Goal: Task Accomplishment & Management: Use online tool/utility

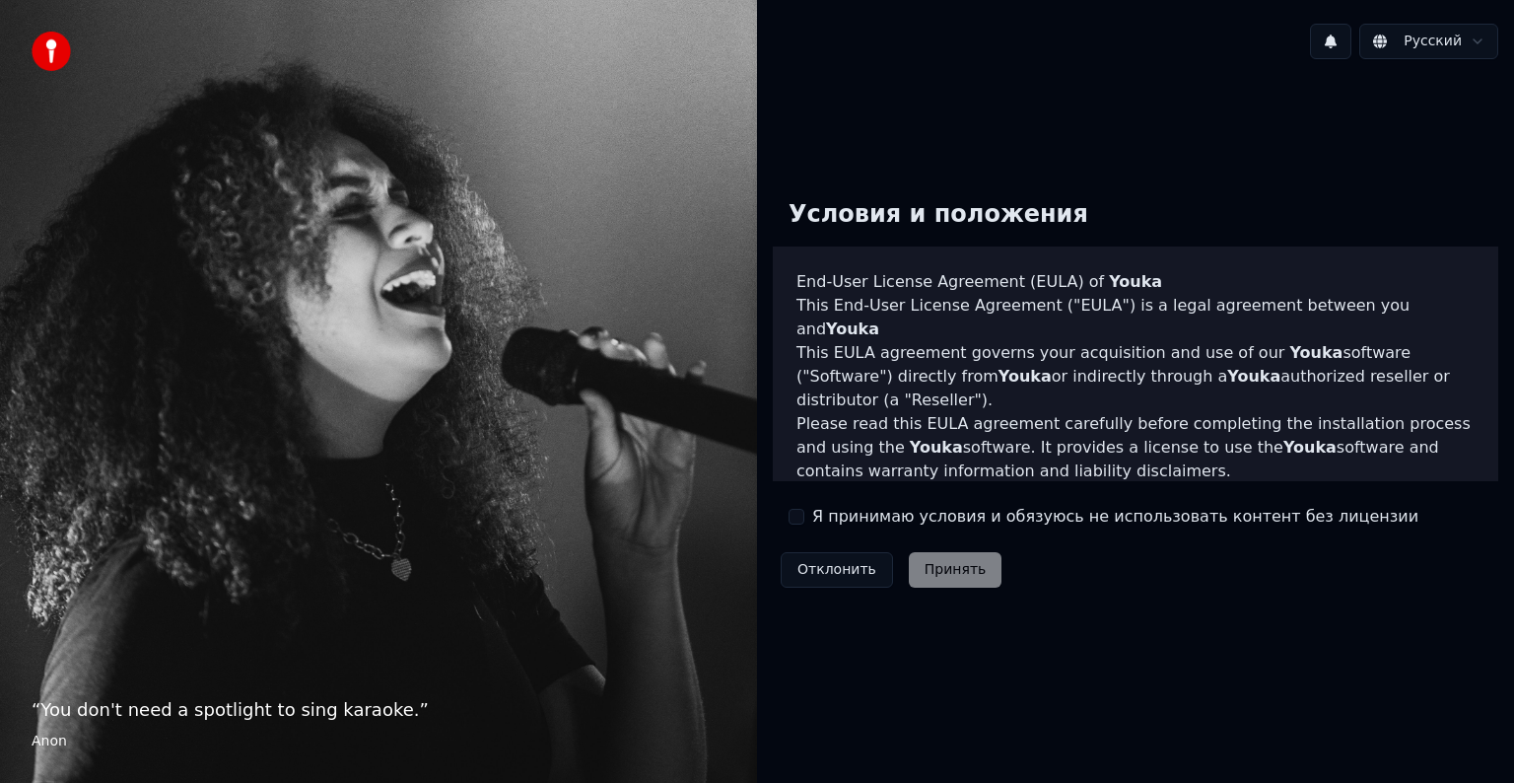
click at [806, 522] on div "Я принимаю условия и обязуюсь не использовать контент без лицензии" at bounding box center [1104, 517] width 630 height 24
click at [793, 518] on button "Я принимаю условия и обязуюсь не использовать контент без лицензии" at bounding box center [797, 517] width 16 height 16
click at [925, 568] on button "Принять" at bounding box center [956, 569] width 94 height 35
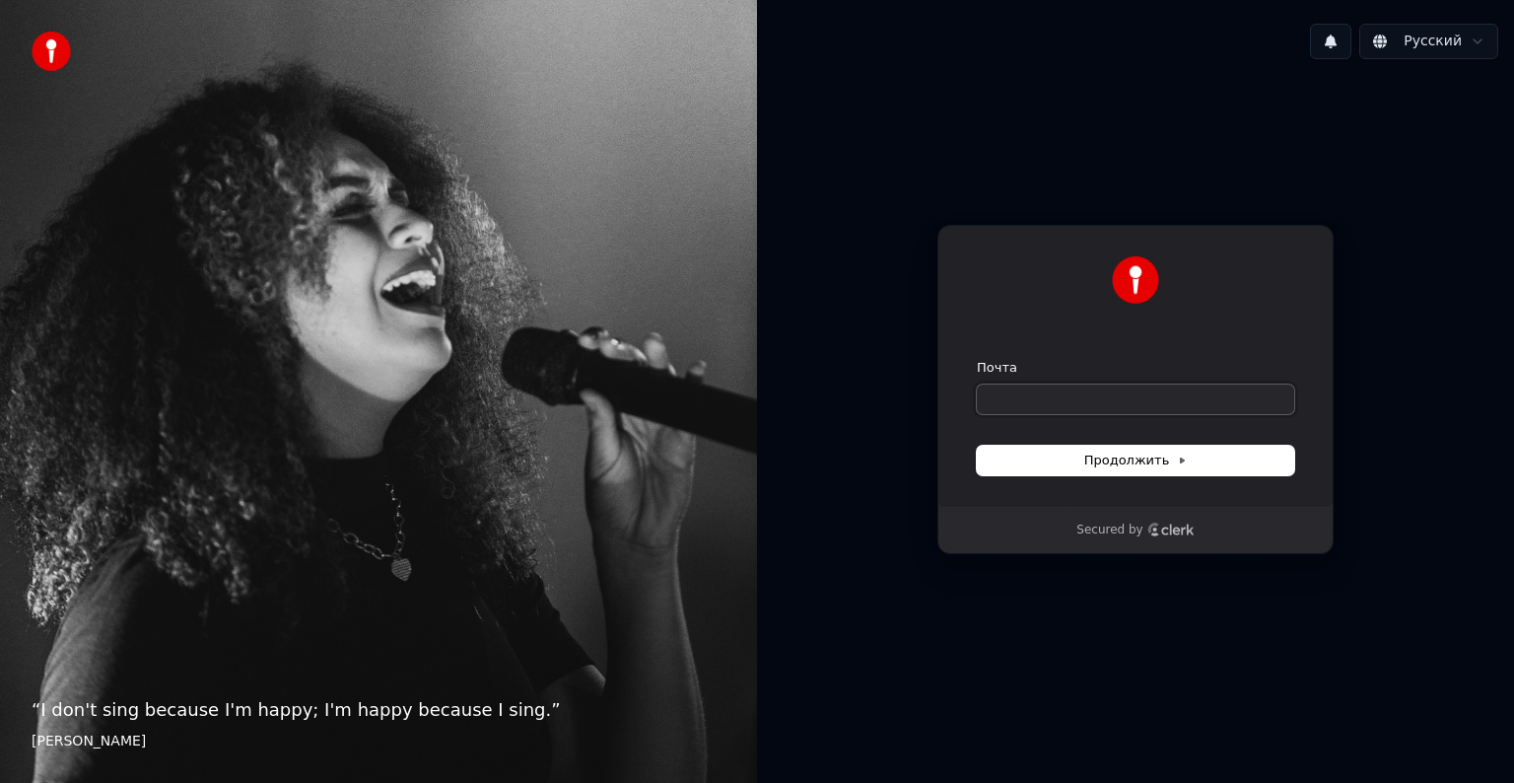
click at [1055, 399] on input "Почта" at bounding box center [1135, 399] width 317 height 30
type input "*"
drag, startPoint x: 1136, startPoint y: 402, endPoint x: 1045, endPoint y: 402, distance: 90.7
click at [1045, 402] on input "**********" at bounding box center [1135, 399] width 317 height 30
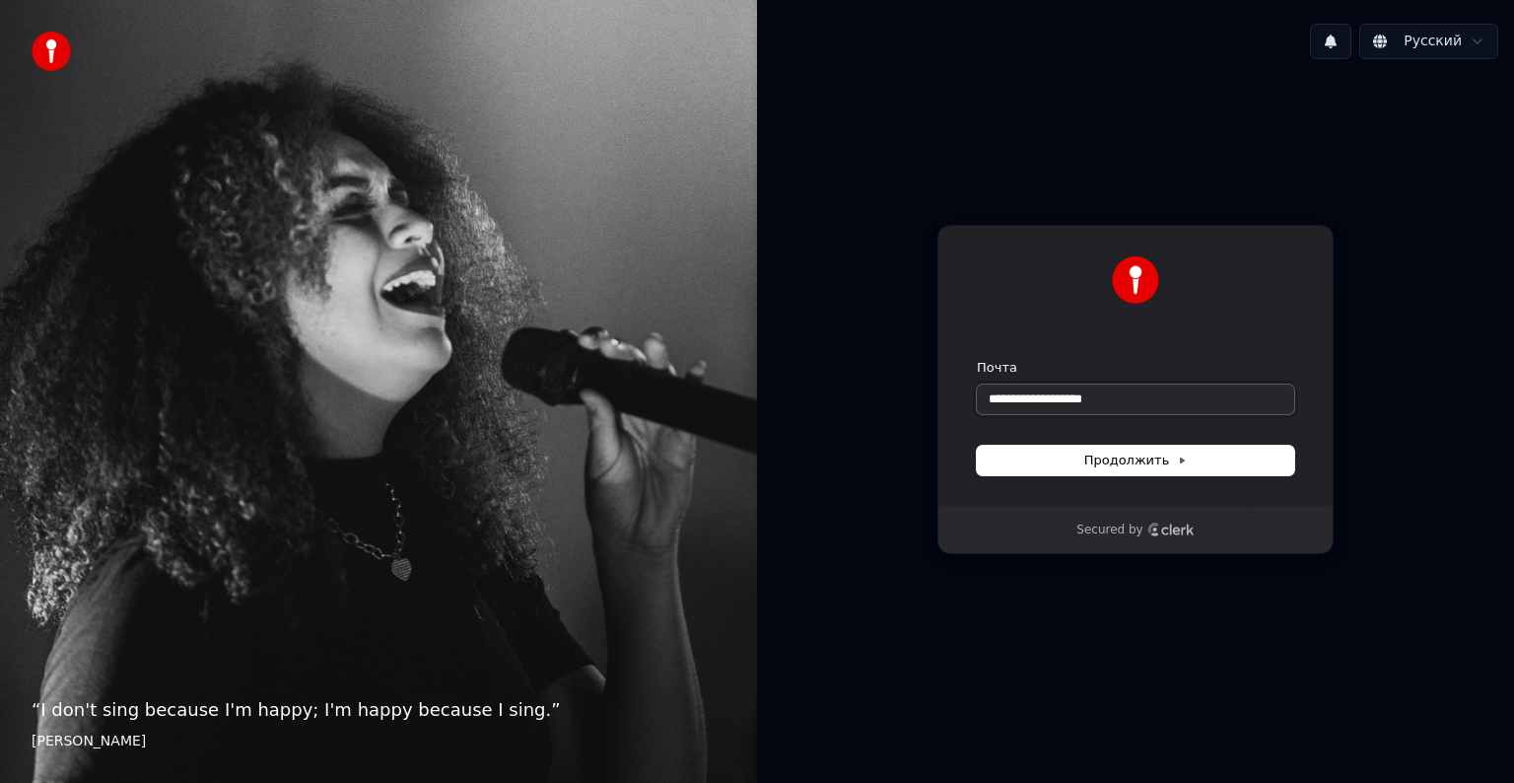
click at [977, 359] on button "submit" at bounding box center [977, 359] width 0 height 0
type input "**********"
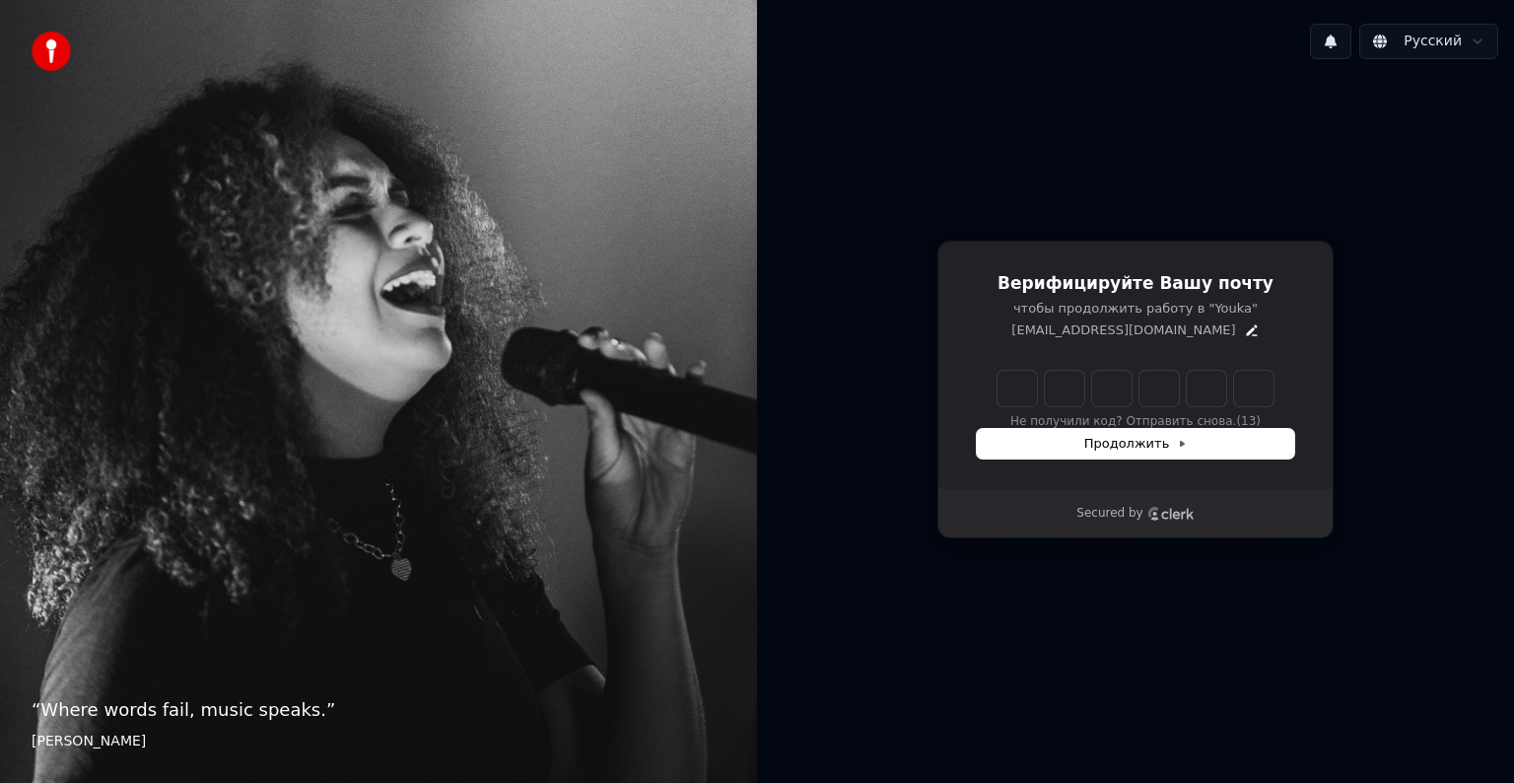
click at [1005, 409] on div "Не получили код? Отправить снова. (13)" at bounding box center [1135, 400] width 317 height 59
click at [1032, 393] on input "Enter verification code" at bounding box center [1136, 388] width 276 height 35
type input "******"
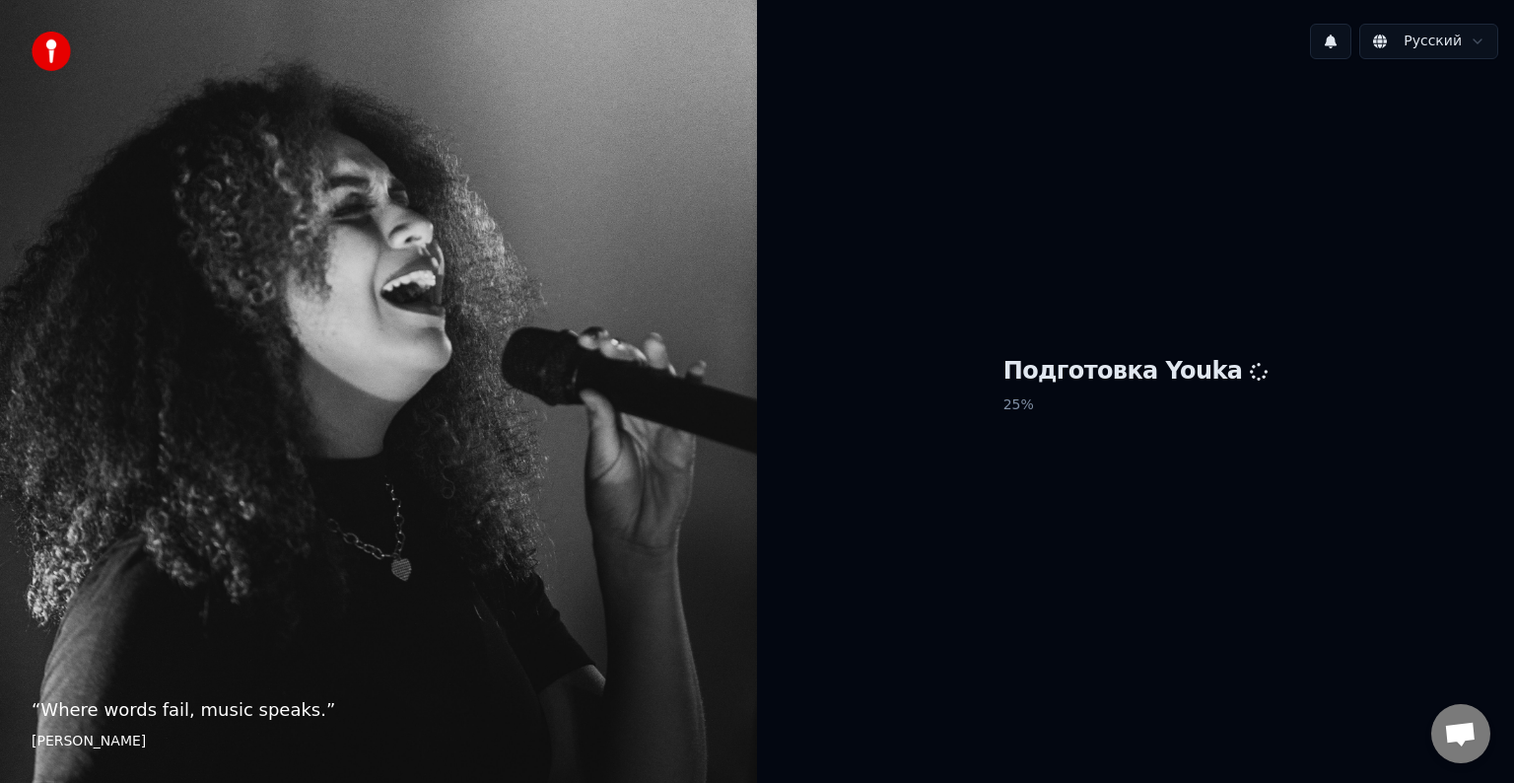
click at [1375, 546] on div "Подготовка Youka 25 %" at bounding box center [1135, 389] width 757 height 629
click at [1253, 580] on div "Подготовка Youka 99 %" at bounding box center [1135, 389] width 757 height 629
click at [1006, 239] on div "Подготовка Youka 99 %" at bounding box center [1135, 389] width 757 height 629
drag, startPoint x: 1111, startPoint y: 0, endPoint x: 994, endPoint y: 186, distance: 220.2
click at [994, 186] on div "Подготовка Youka 99 %" at bounding box center [1135, 389] width 757 height 629
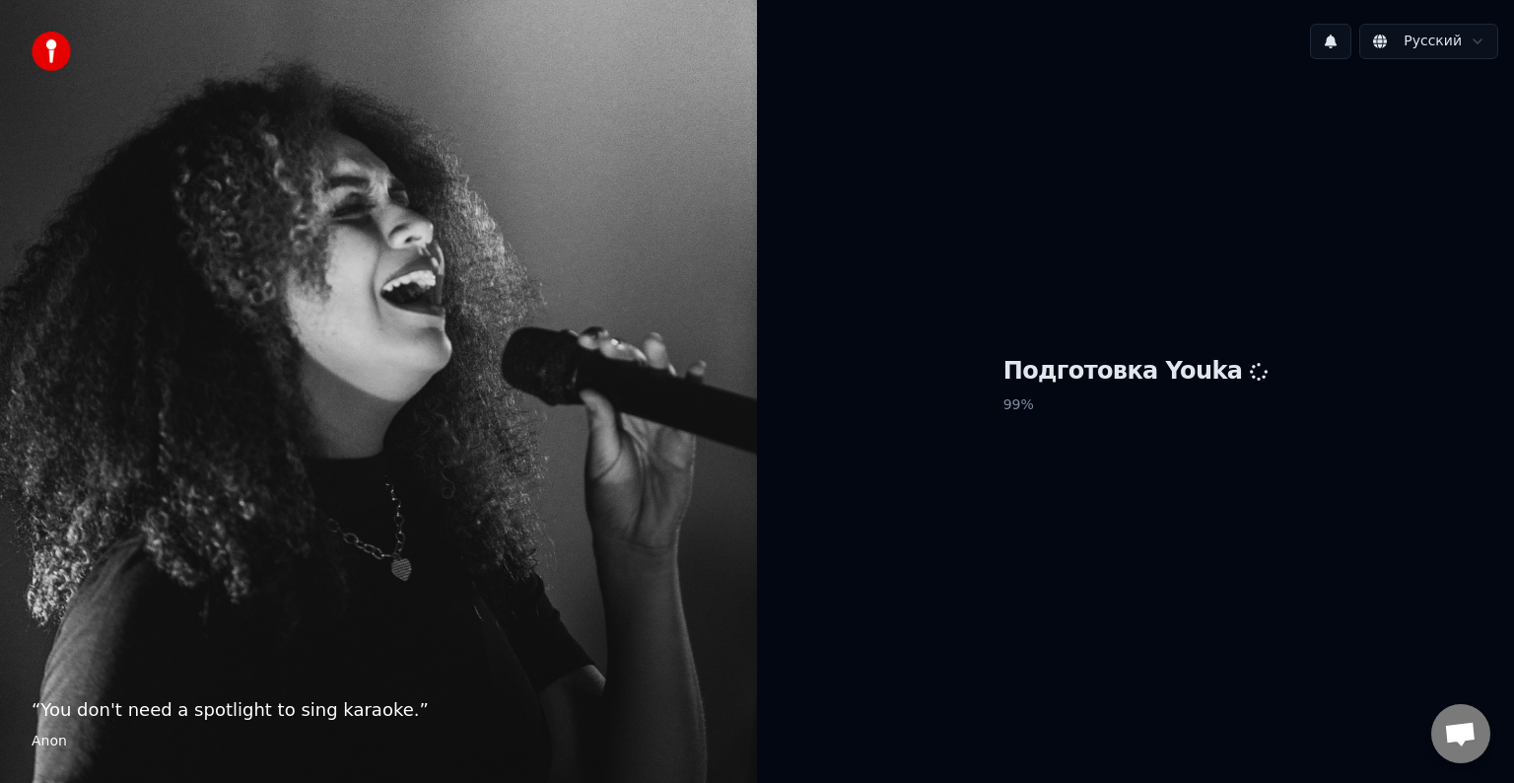
click at [697, 162] on div "“ You don't need a spotlight to sing karaoke. ” [PERSON_NAME]" at bounding box center [378, 391] width 757 height 783
click at [1071, 382] on h1 "Подготовка Youka" at bounding box center [1135, 372] width 265 height 32
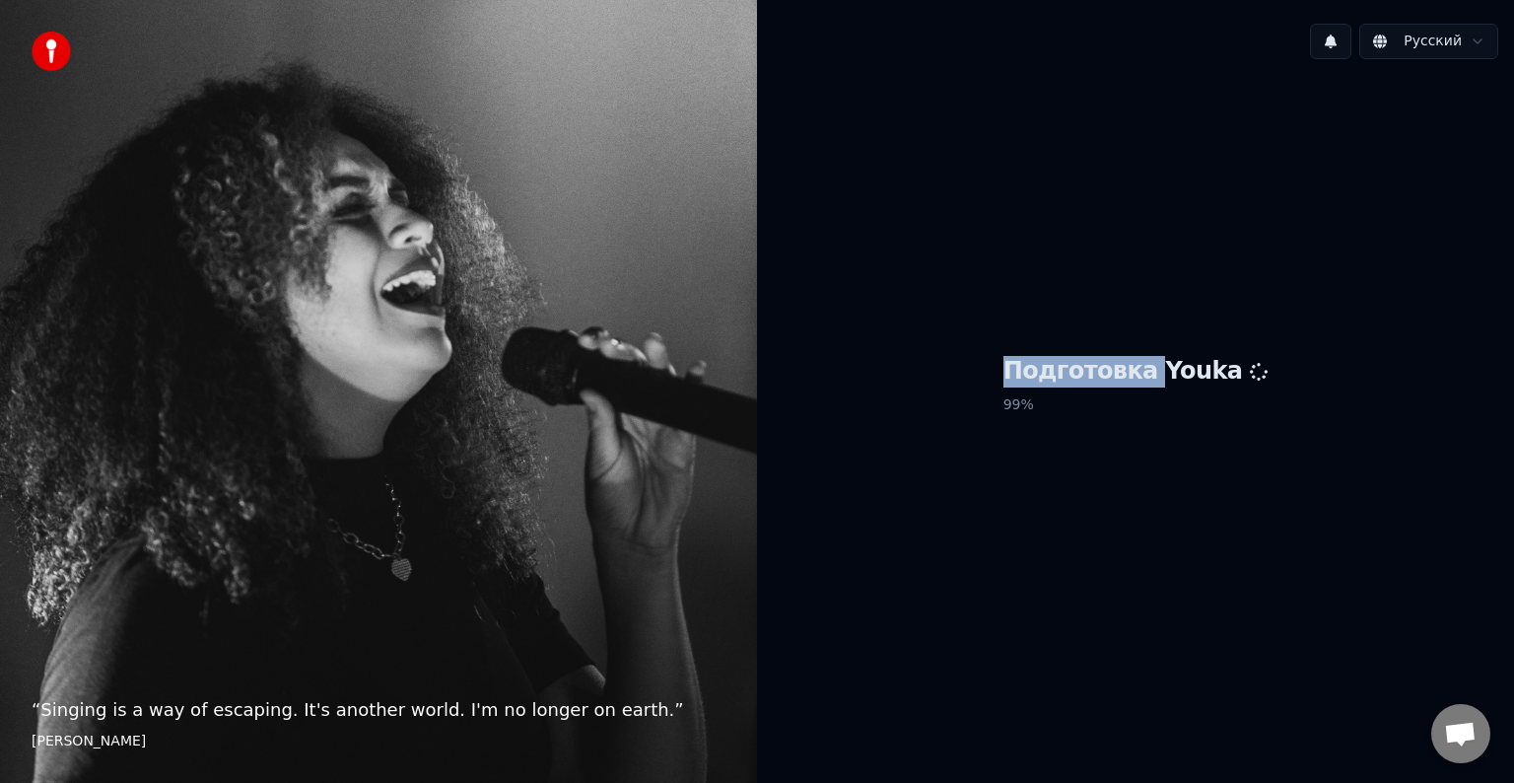
click at [1071, 382] on h1 "Подготовка Youka" at bounding box center [1135, 372] width 265 height 32
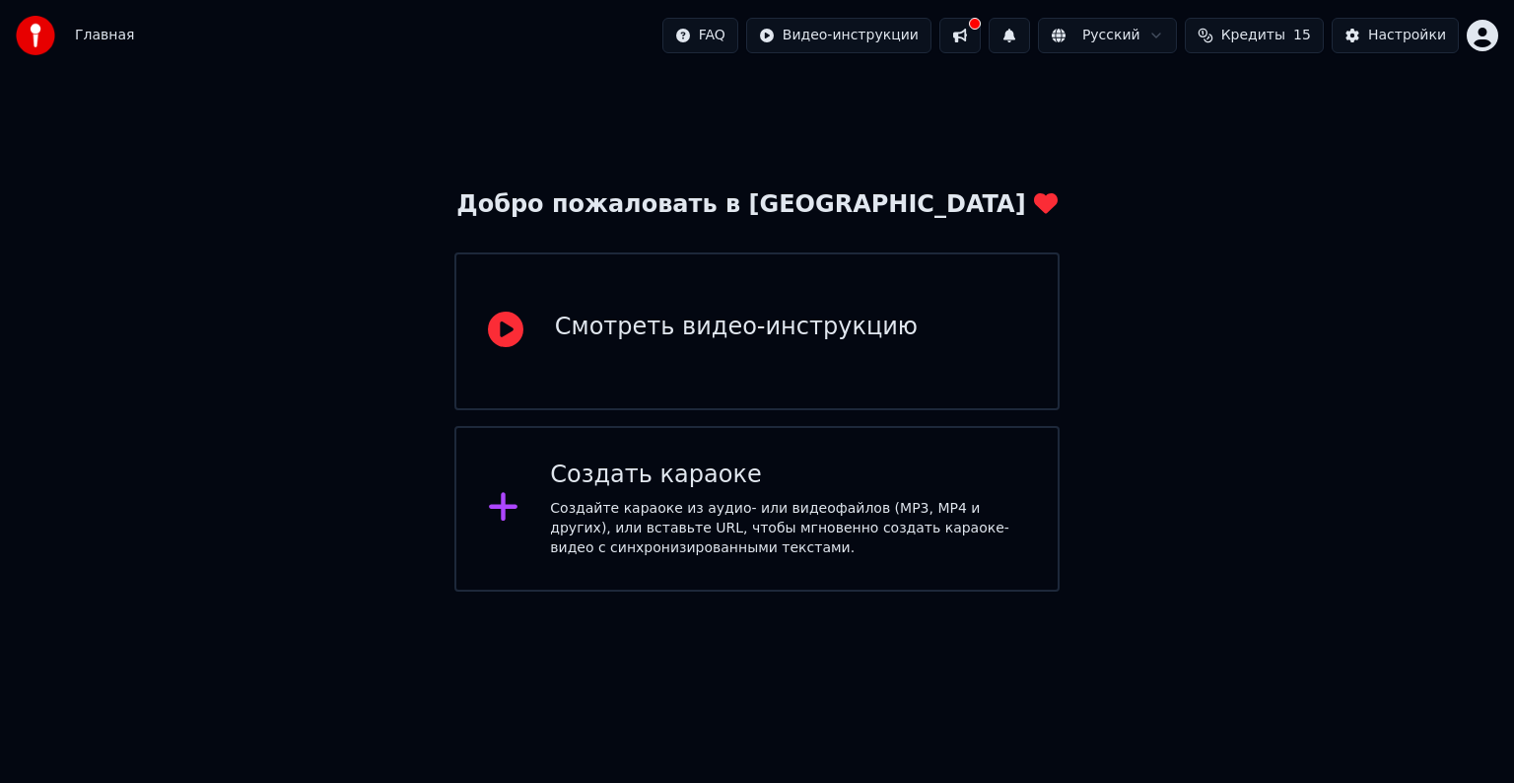
click at [744, 466] on div "Создать караоке" at bounding box center [788, 475] width 476 height 32
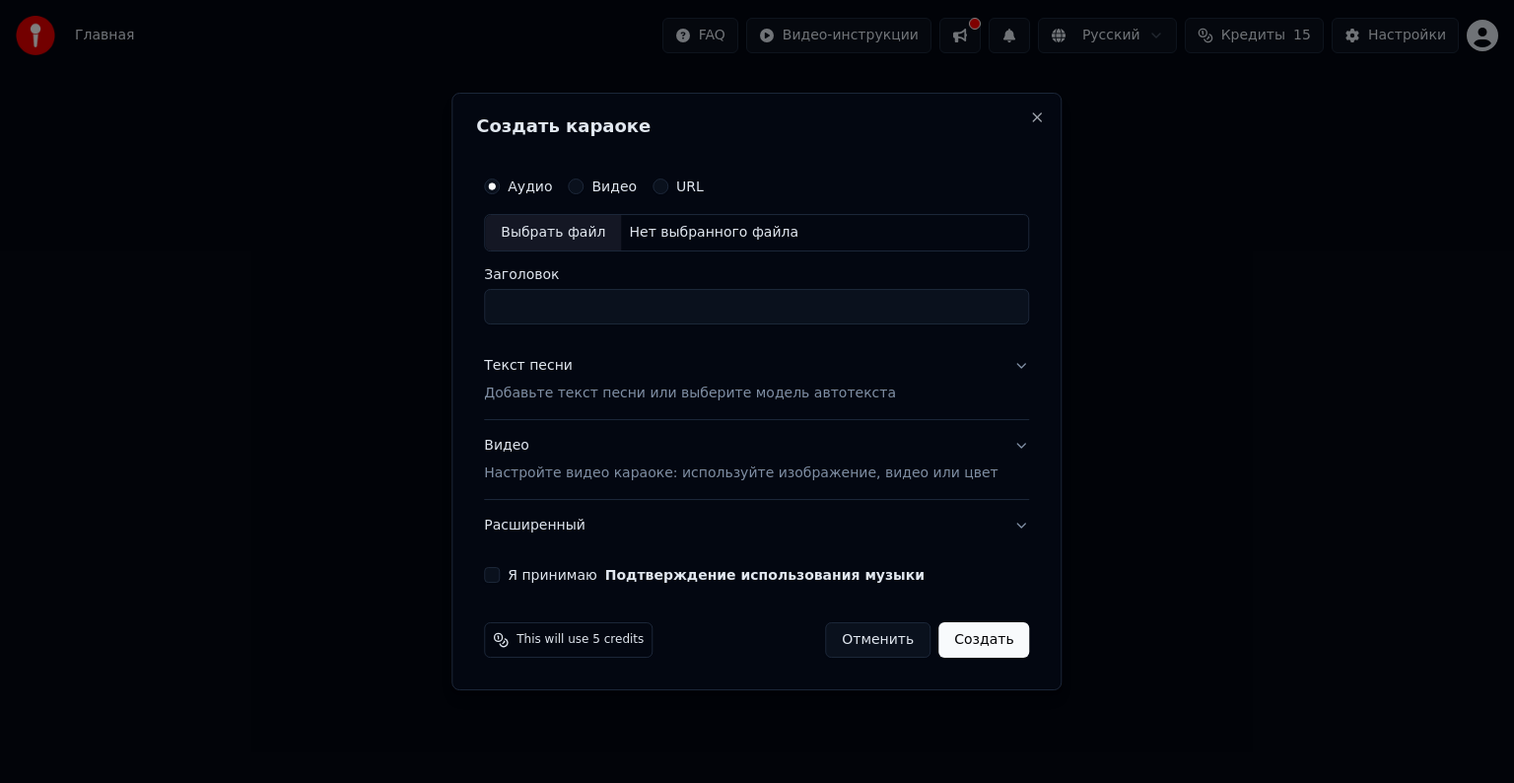
click at [665, 315] on input "Заголовок" at bounding box center [756, 306] width 545 height 35
click at [548, 470] on p "Настройте видео караоке: используйте изображение, видео или цвет" at bounding box center [741, 473] width 514 height 20
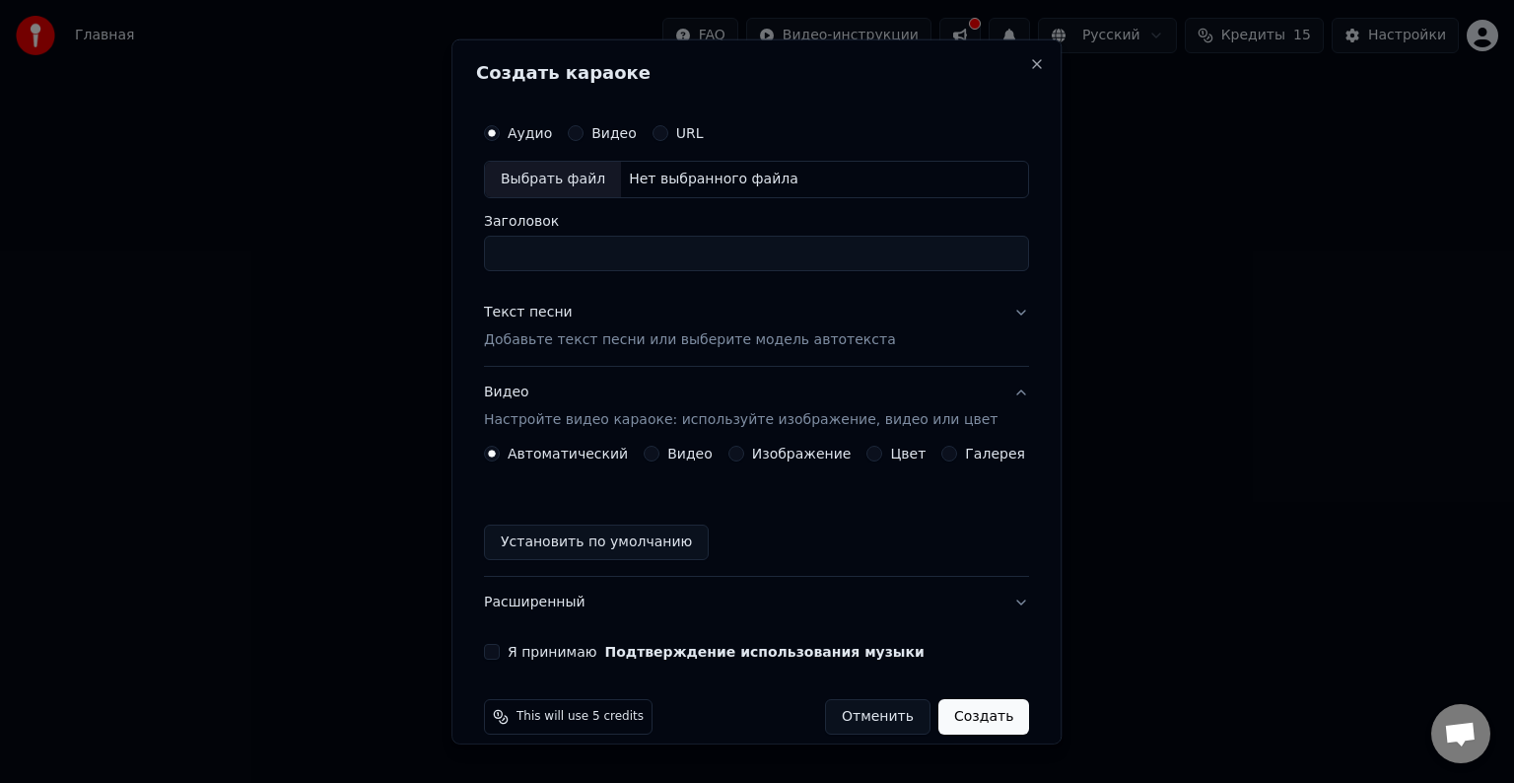
click at [658, 449] on button "Видео" at bounding box center [652, 454] width 16 height 16
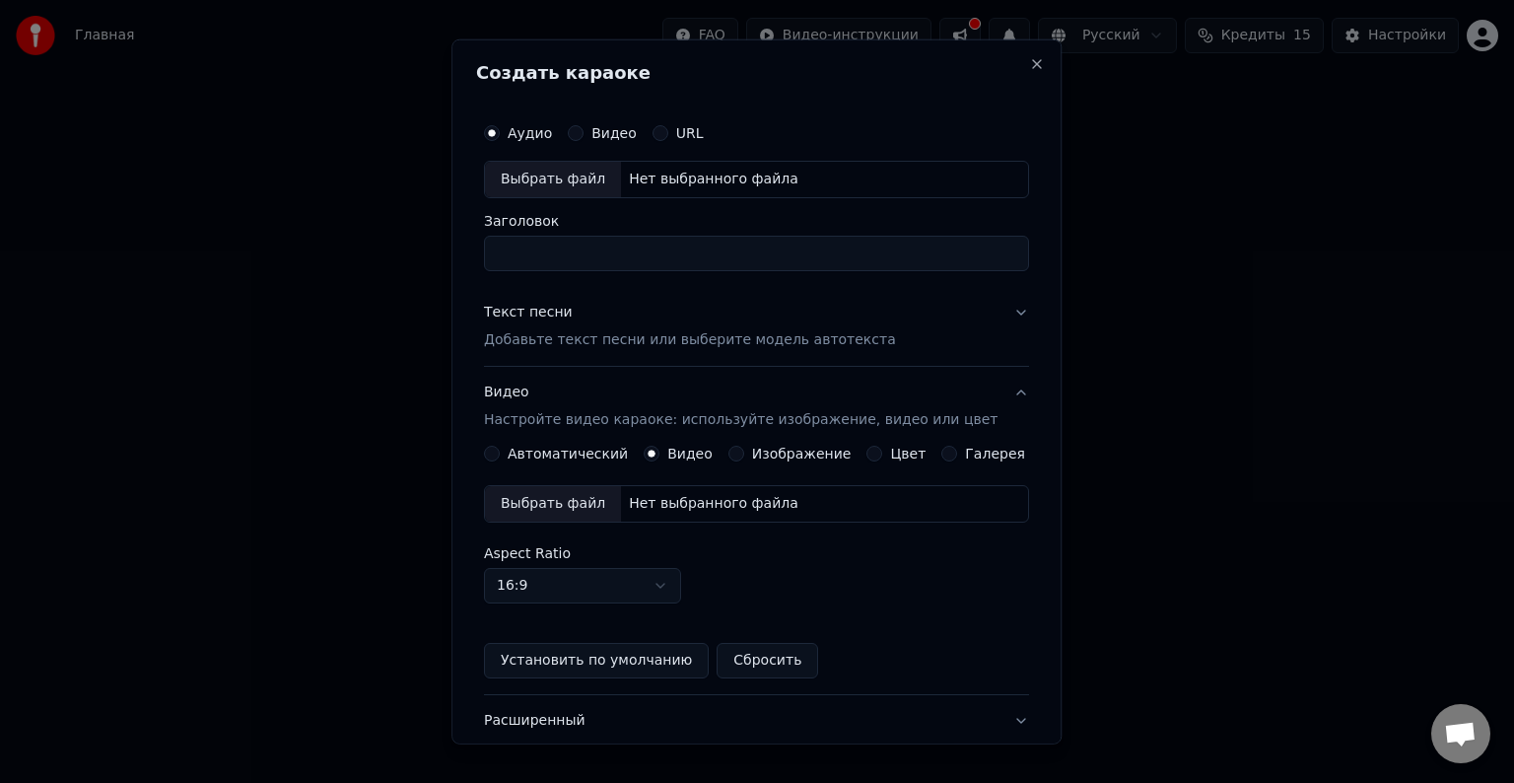
click at [658, 449] on button "Видео" at bounding box center [652, 454] width 16 height 16
click at [517, 446] on div "Автоматический" at bounding box center [556, 454] width 144 height 16
click at [500, 457] on button "Автоматический" at bounding box center [492, 454] width 16 height 16
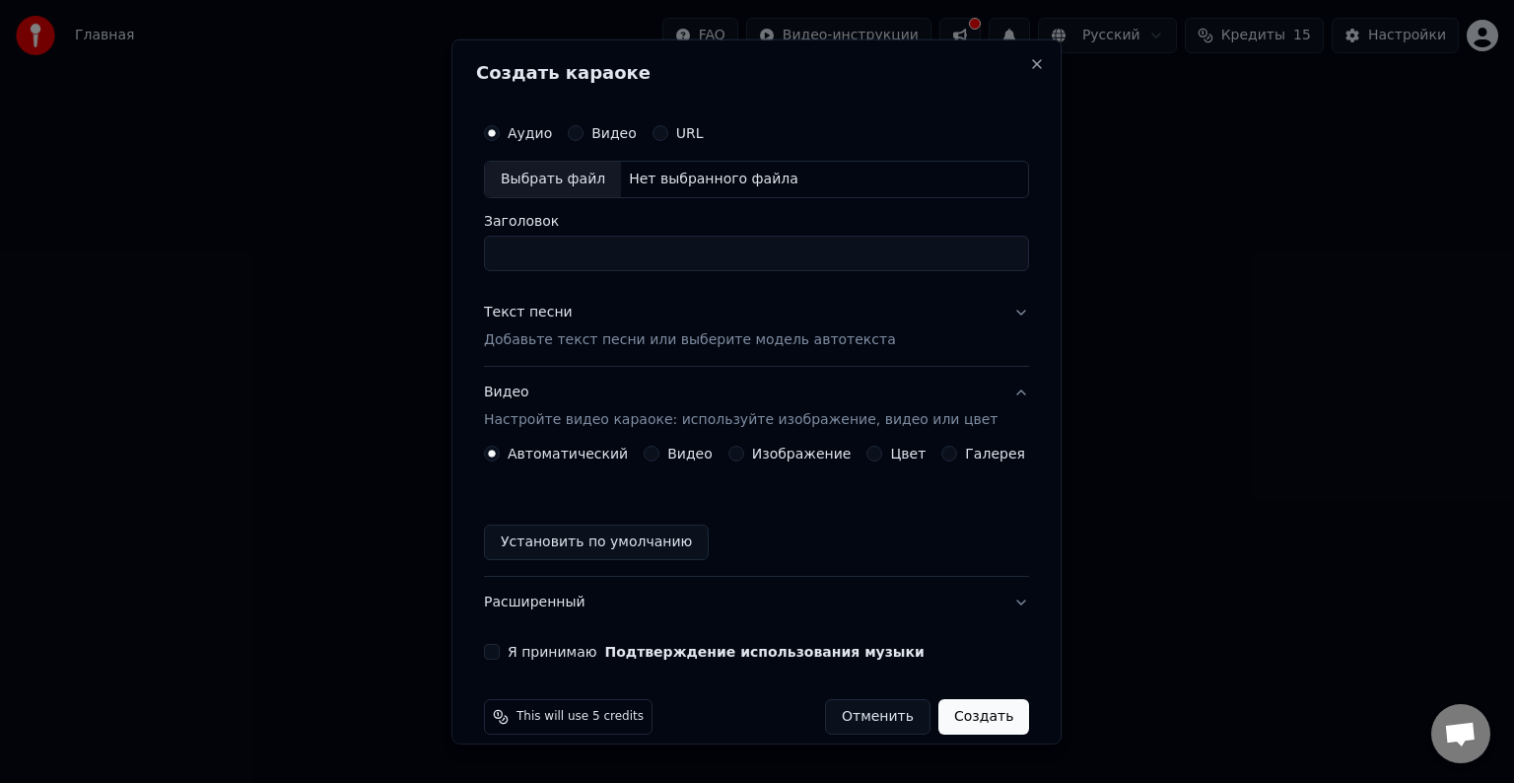
click at [568, 237] on input "Заголовок" at bounding box center [756, 253] width 545 height 35
click at [594, 130] on div "Видео" at bounding box center [602, 133] width 69 height 16
click at [708, 180] on div "Нет выбранного файла" at bounding box center [713, 180] width 185 height 20
click at [610, 252] on input "Заголовок" at bounding box center [756, 253] width 545 height 35
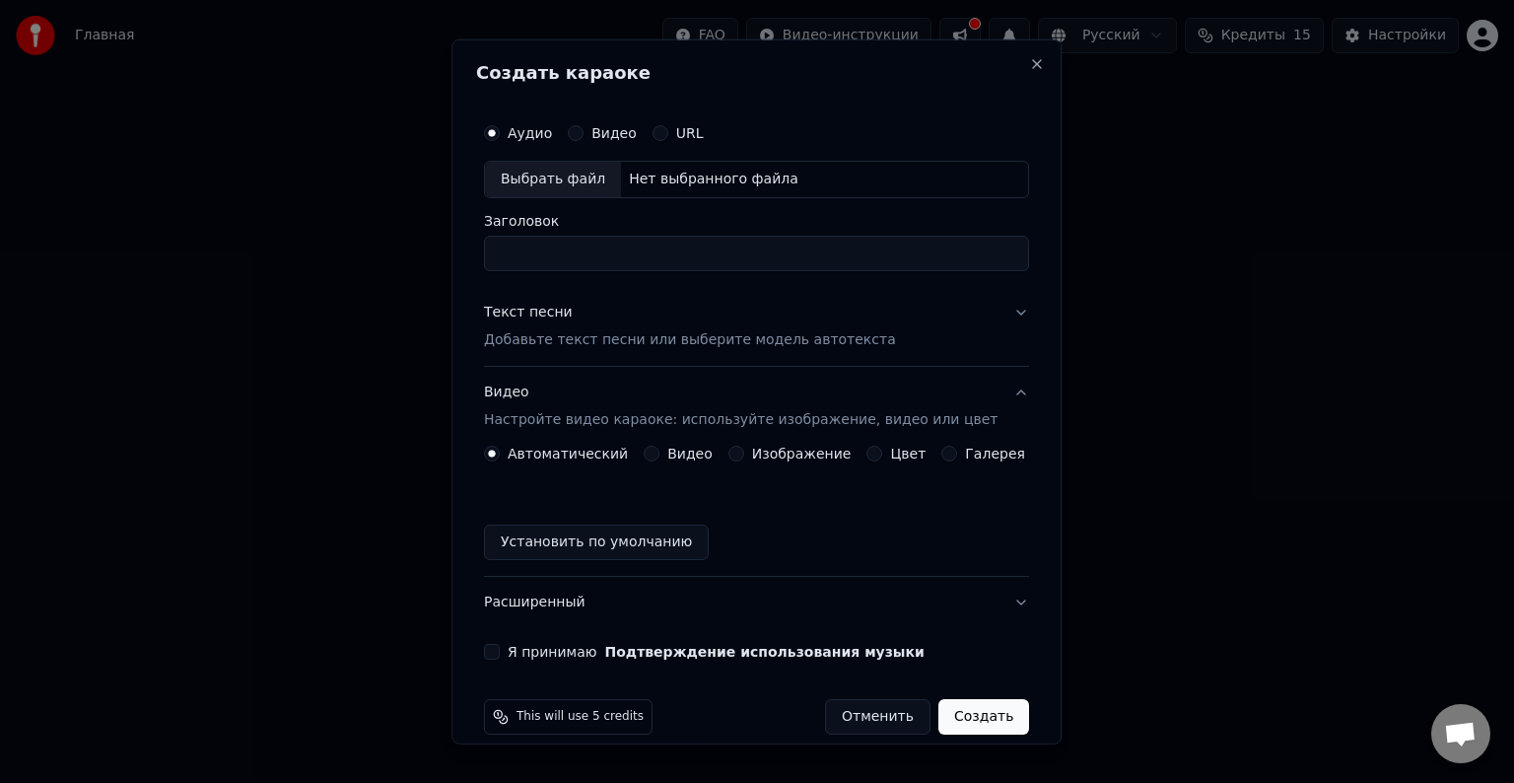
click at [610, 252] on input "Заголовок" at bounding box center [756, 253] width 545 height 35
click at [554, 343] on p "Добавьте текст песни или выберите модель автотекста" at bounding box center [690, 340] width 412 height 20
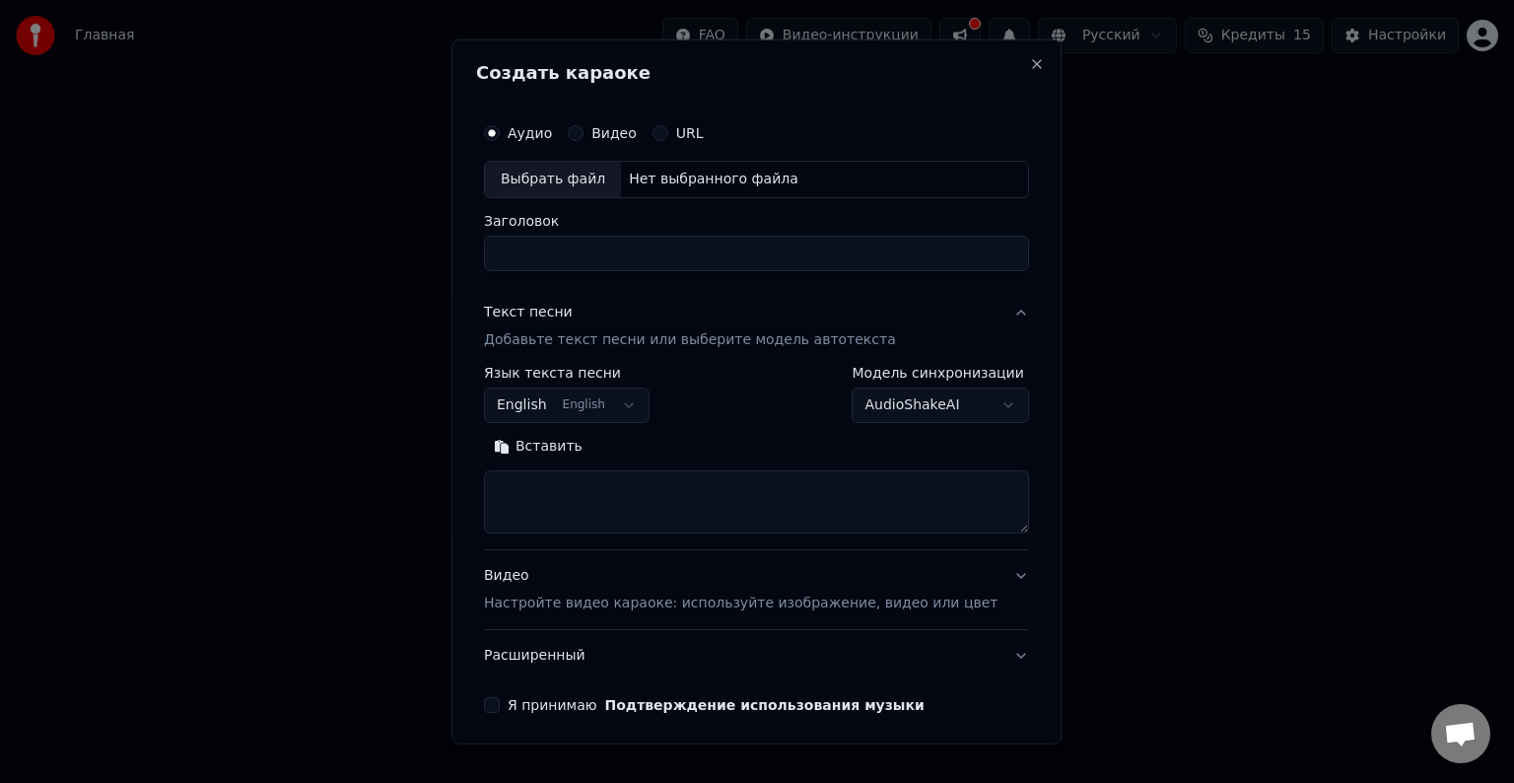
click at [574, 236] on input "Заголовок" at bounding box center [756, 253] width 545 height 35
click at [591, 256] on input "Заголовок" at bounding box center [756, 253] width 545 height 35
paste input "**********"
type input "**********"
click at [611, 389] on button "English English" at bounding box center [567, 404] width 166 height 35
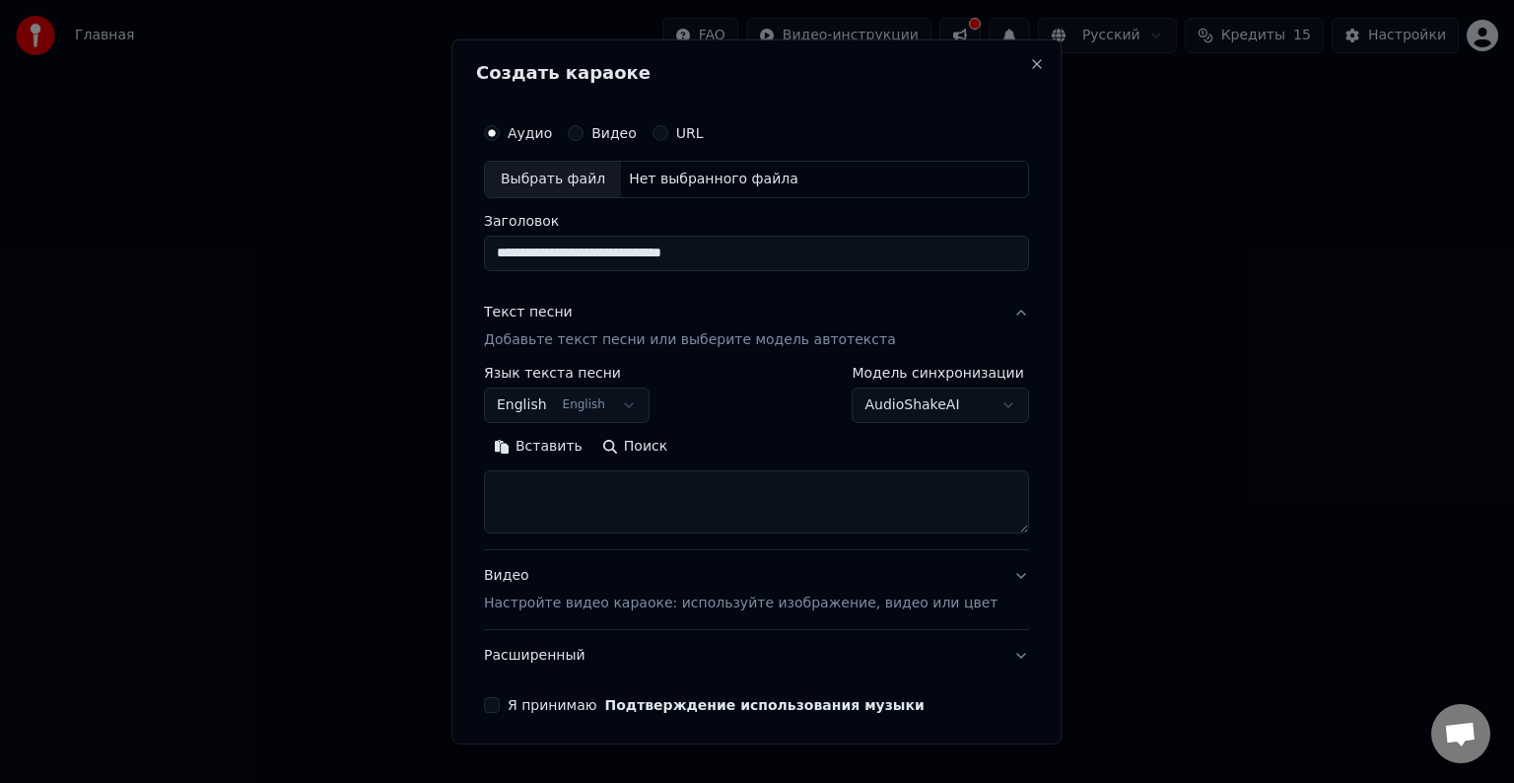
click at [630, 401] on body "**********" at bounding box center [757, 295] width 1514 height 591
click at [630, 401] on button "English English" at bounding box center [567, 404] width 166 height 35
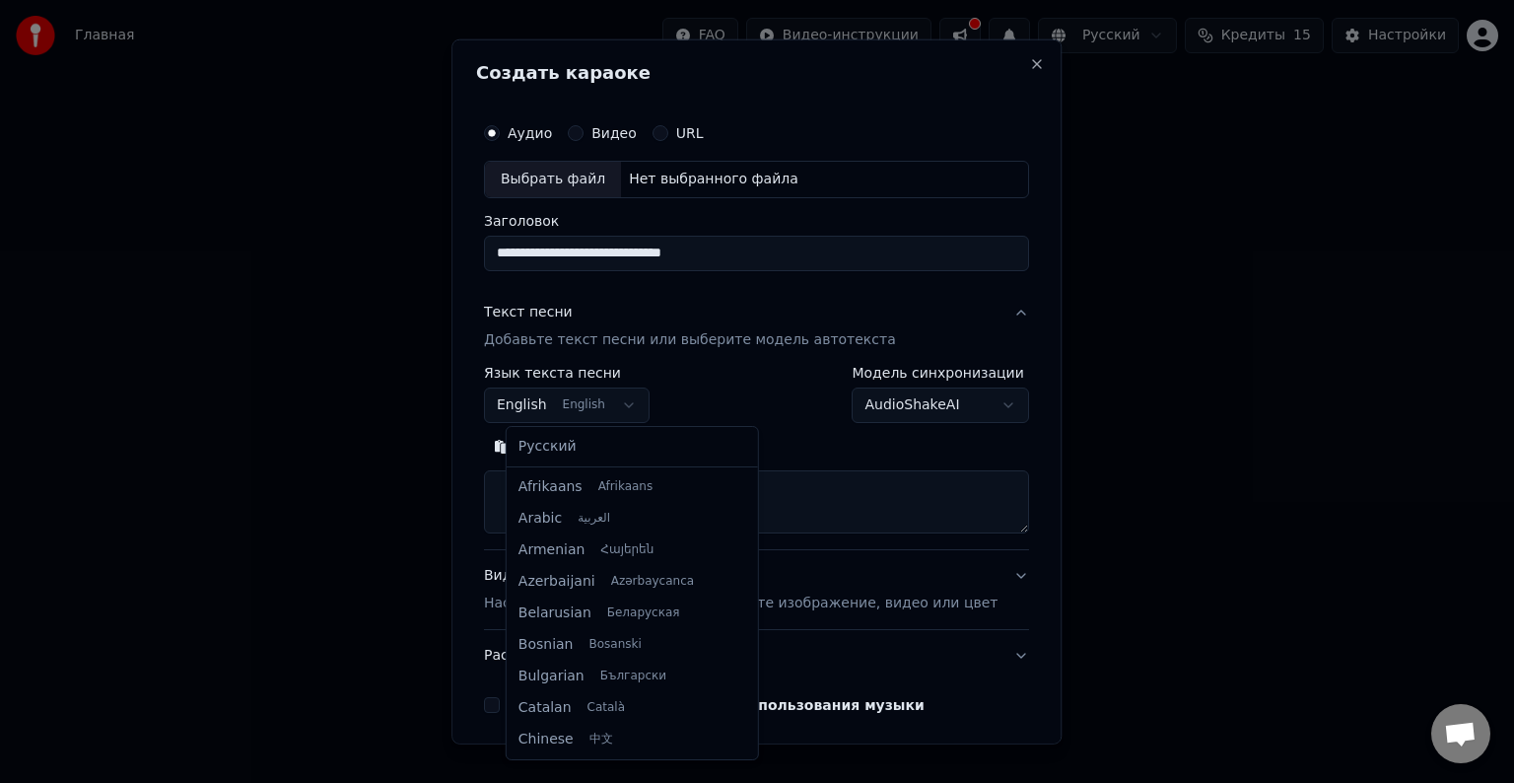
scroll to position [158, 0]
select select "**"
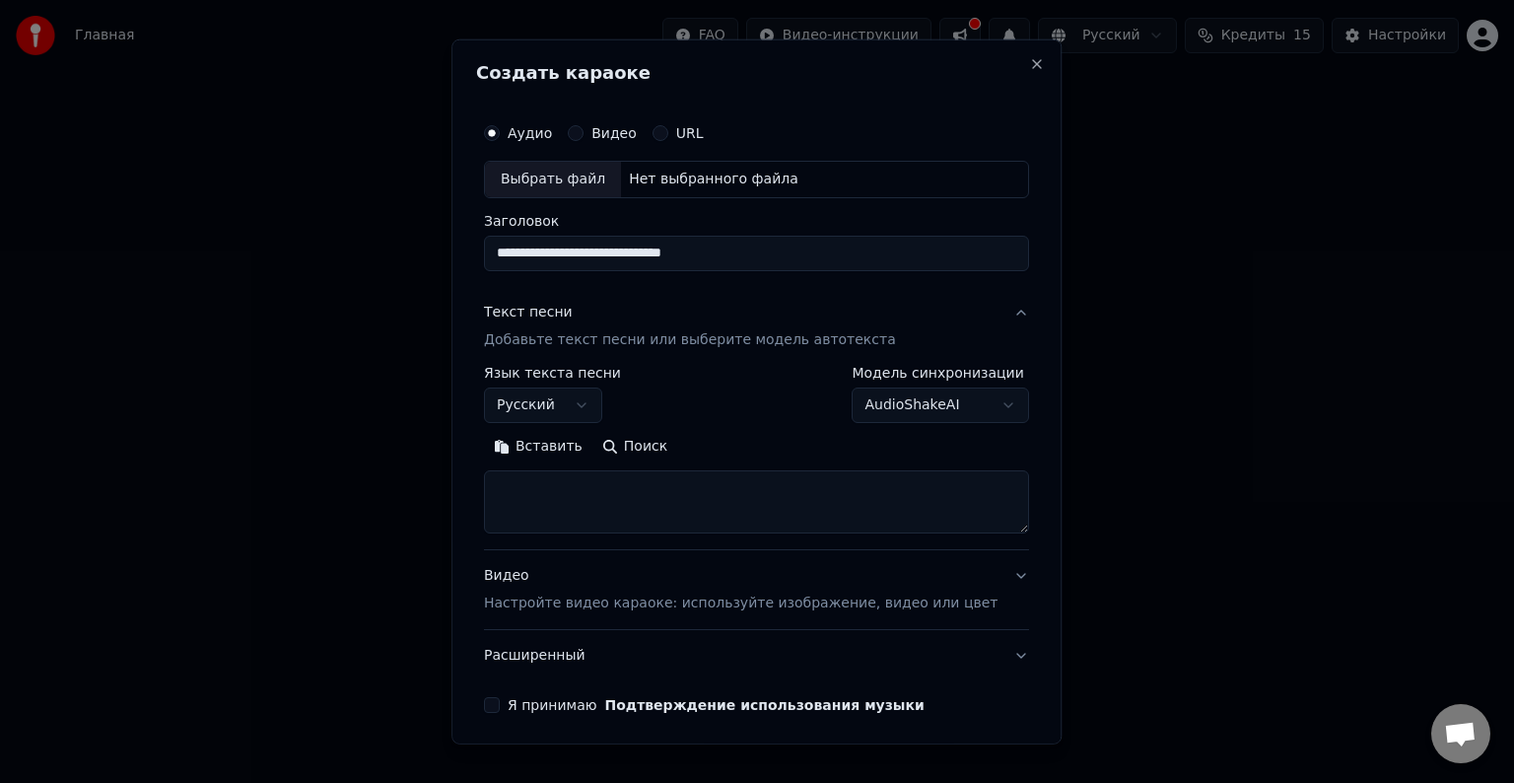
click at [628, 448] on button "Поиск" at bounding box center [634, 447] width 85 height 32
type textarea "**********"
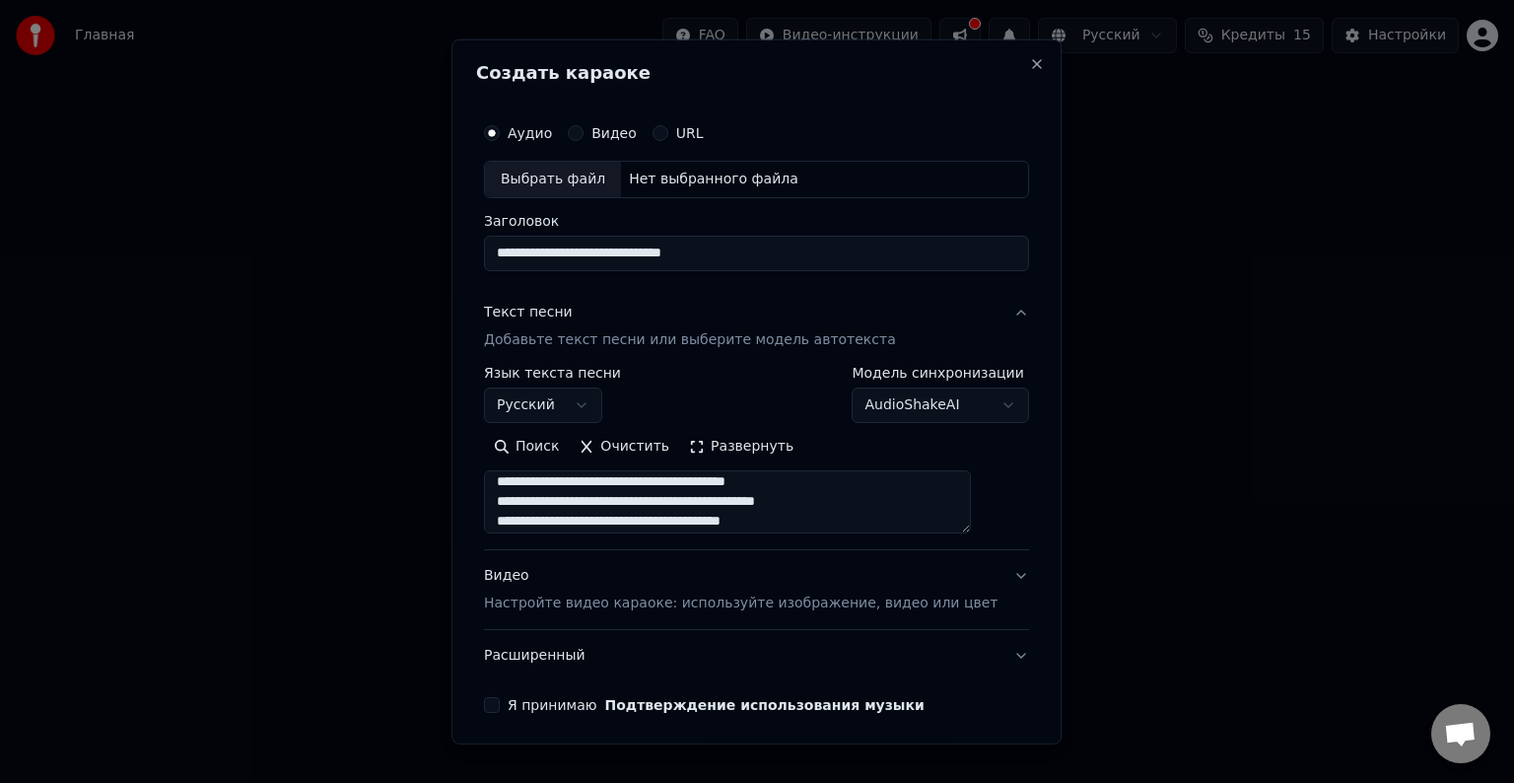
scroll to position [79, 0]
click at [534, 652] on button "Расширенный" at bounding box center [756, 655] width 545 height 51
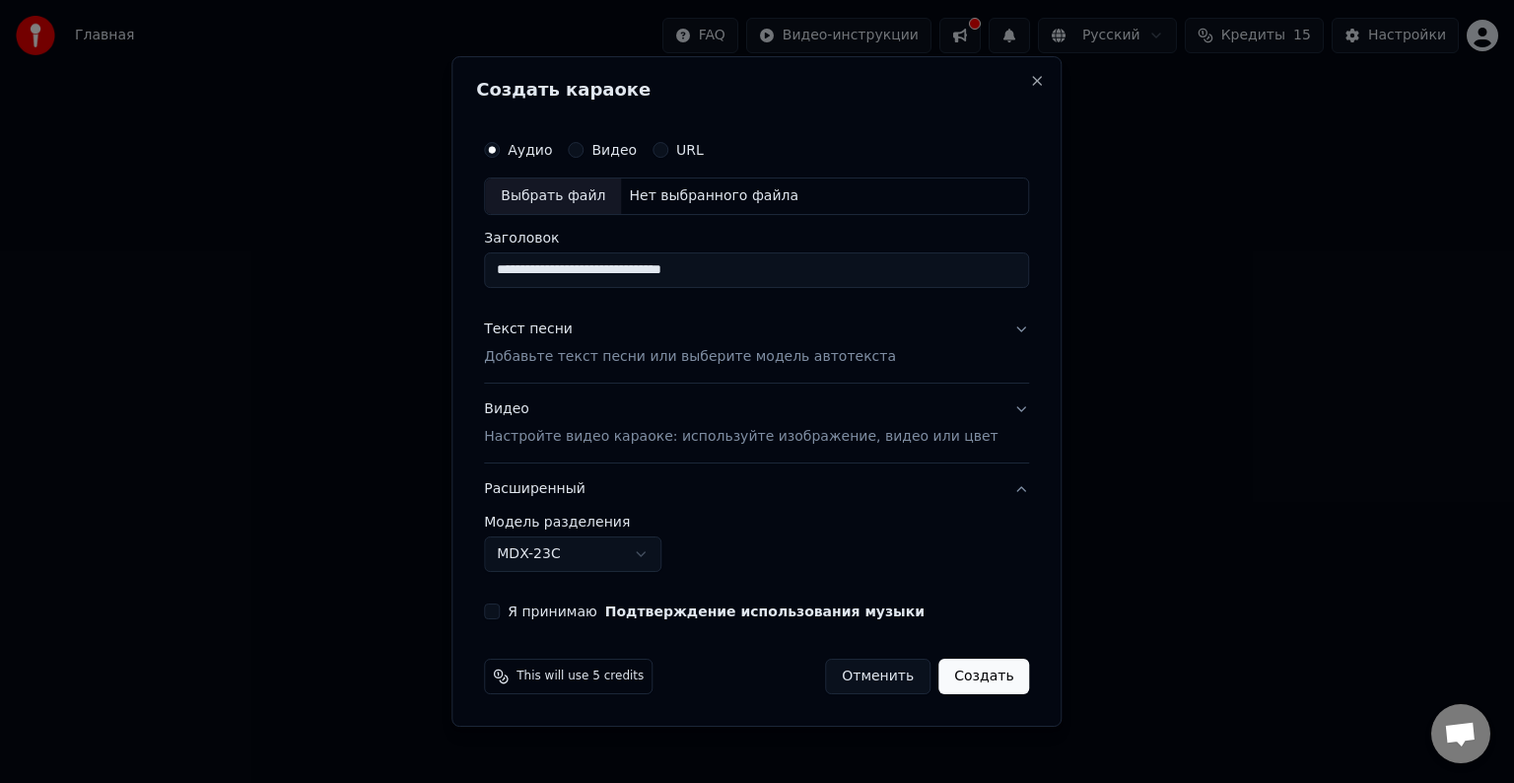
click at [554, 484] on button "Расширенный" at bounding box center [756, 488] width 545 height 51
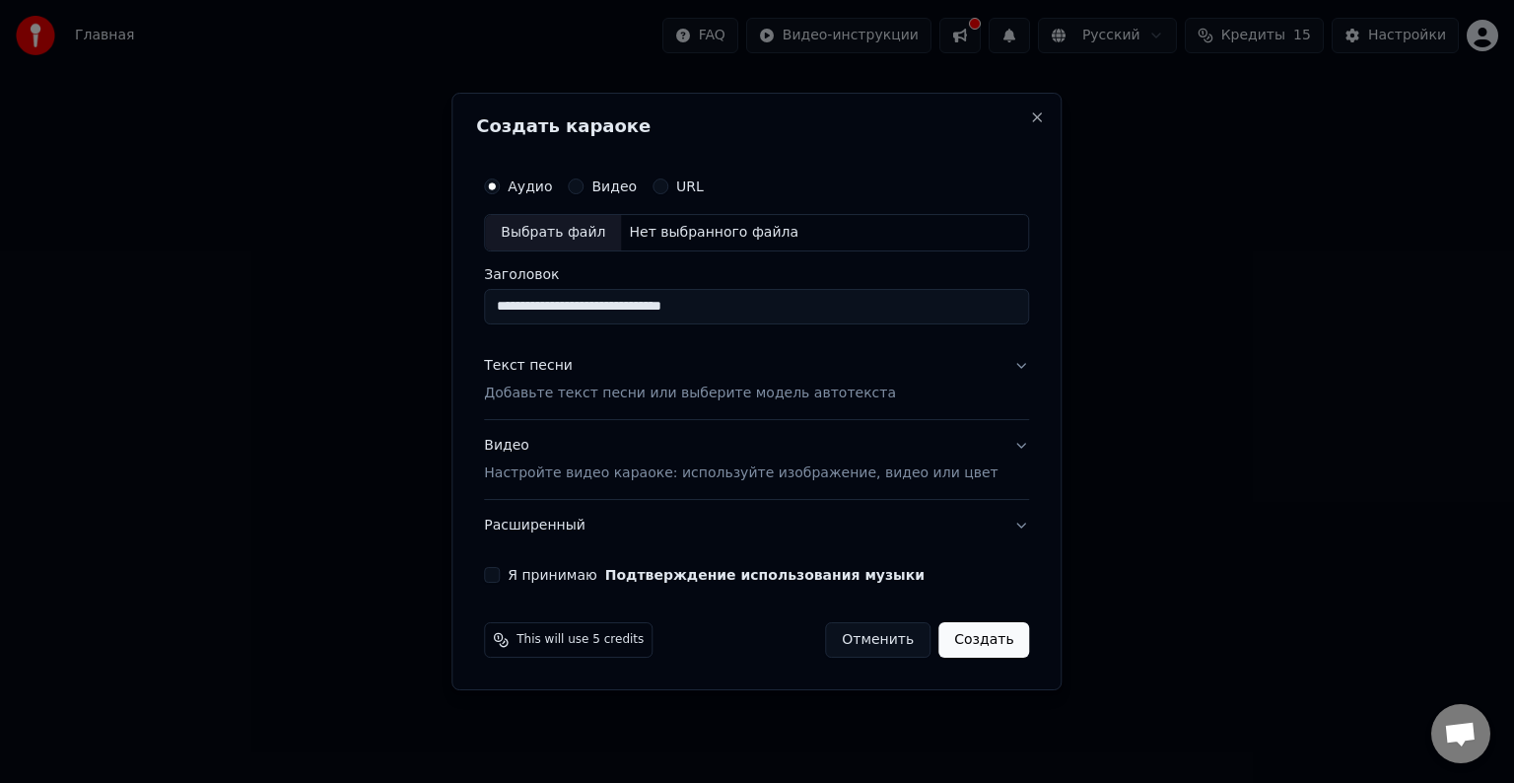
click at [555, 517] on button "Расширенный" at bounding box center [756, 525] width 545 height 51
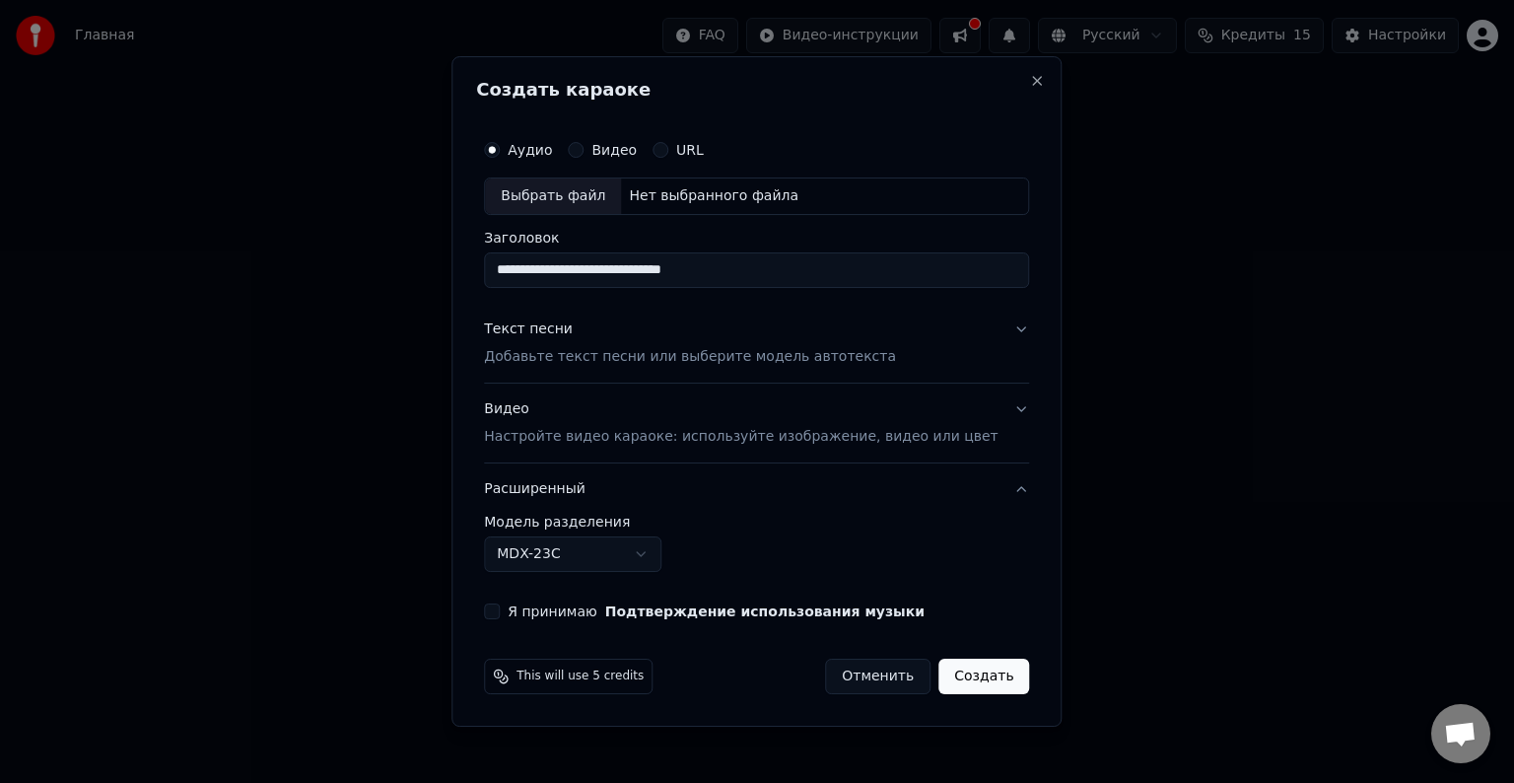
click at [555, 518] on label "Модель разделения" at bounding box center [756, 522] width 545 height 14
click at [560, 559] on body "**********" at bounding box center [757, 295] width 1514 height 591
click at [561, 559] on body "**********" at bounding box center [757, 295] width 1514 height 591
click at [500, 611] on button "Я принимаю Подтверждение использования музыки" at bounding box center [492, 611] width 16 height 16
click at [611, 150] on div "Видео" at bounding box center [602, 150] width 69 height 16
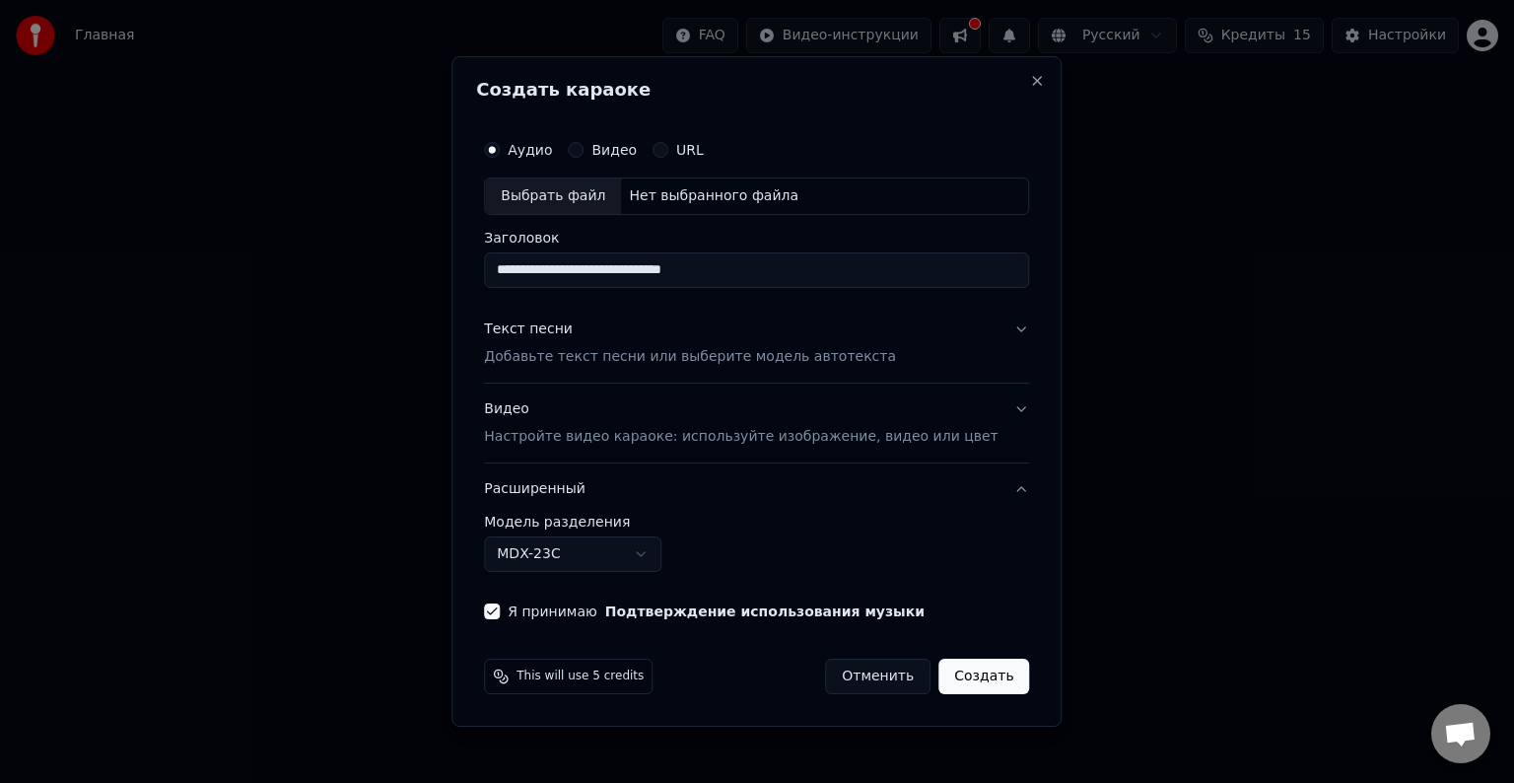
click at [584, 148] on button "Видео" at bounding box center [576, 150] width 16 height 16
click at [550, 143] on label "Аудио" at bounding box center [530, 150] width 44 height 14
click at [500, 142] on button "Аудио" at bounding box center [492, 150] width 16 height 16
click at [589, 276] on input "Заголовок" at bounding box center [756, 269] width 545 height 35
paste input "**********"
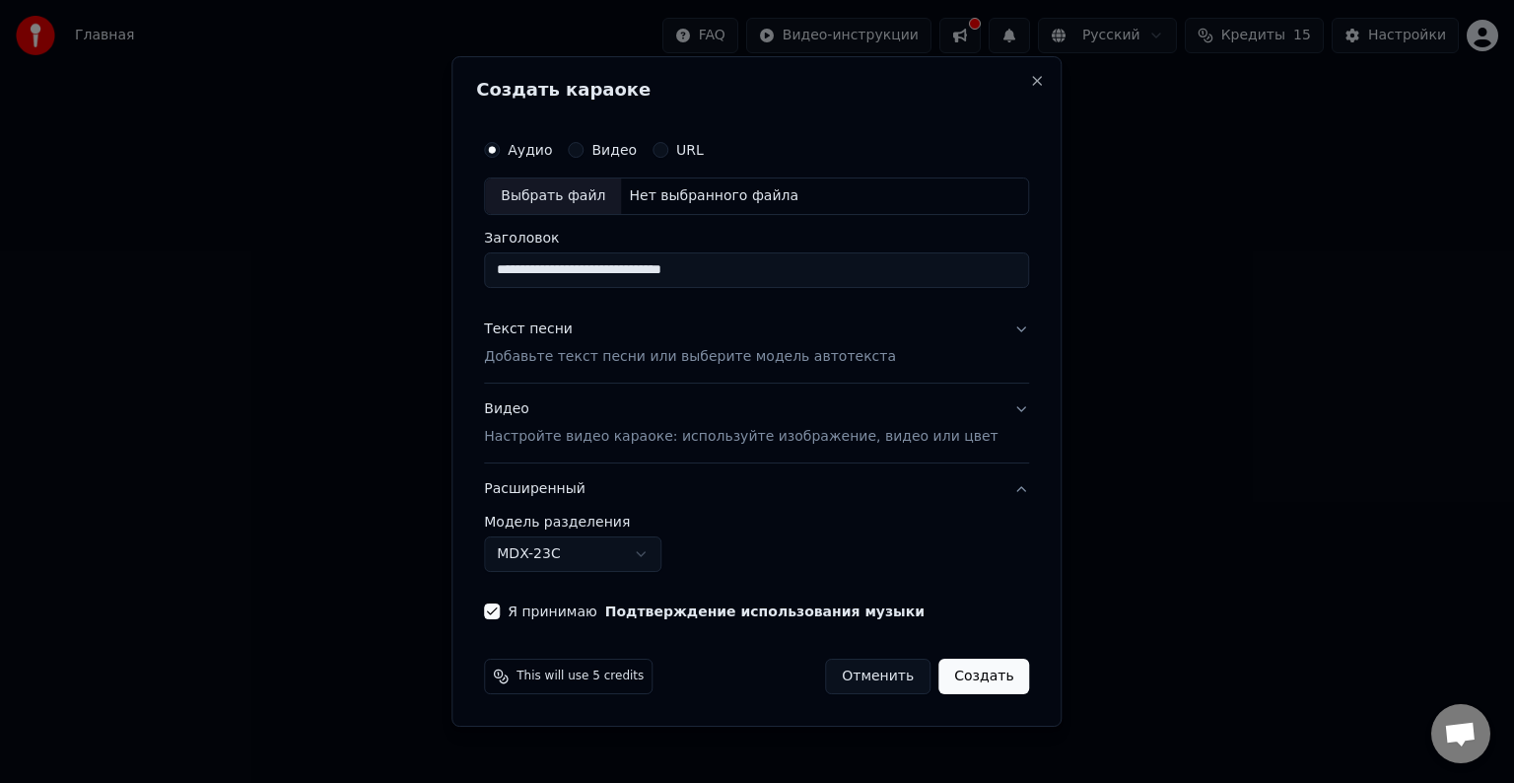
type input "**********"
click at [571, 345] on div "Текст песни Добавьте текст песни или выберите модель автотекста" at bounding box center [690, 342] width 412 height 47
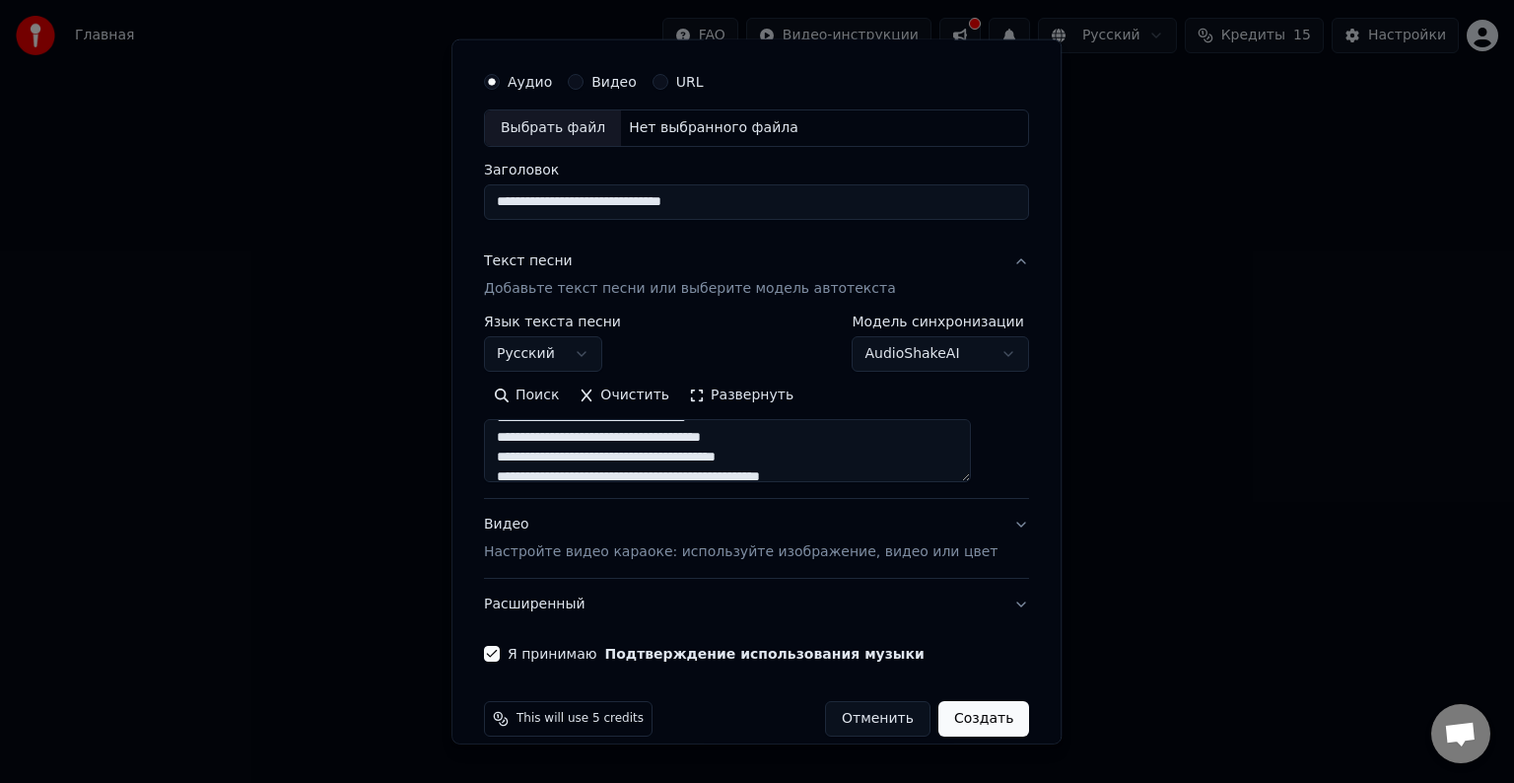
scroll to position [75, 0]
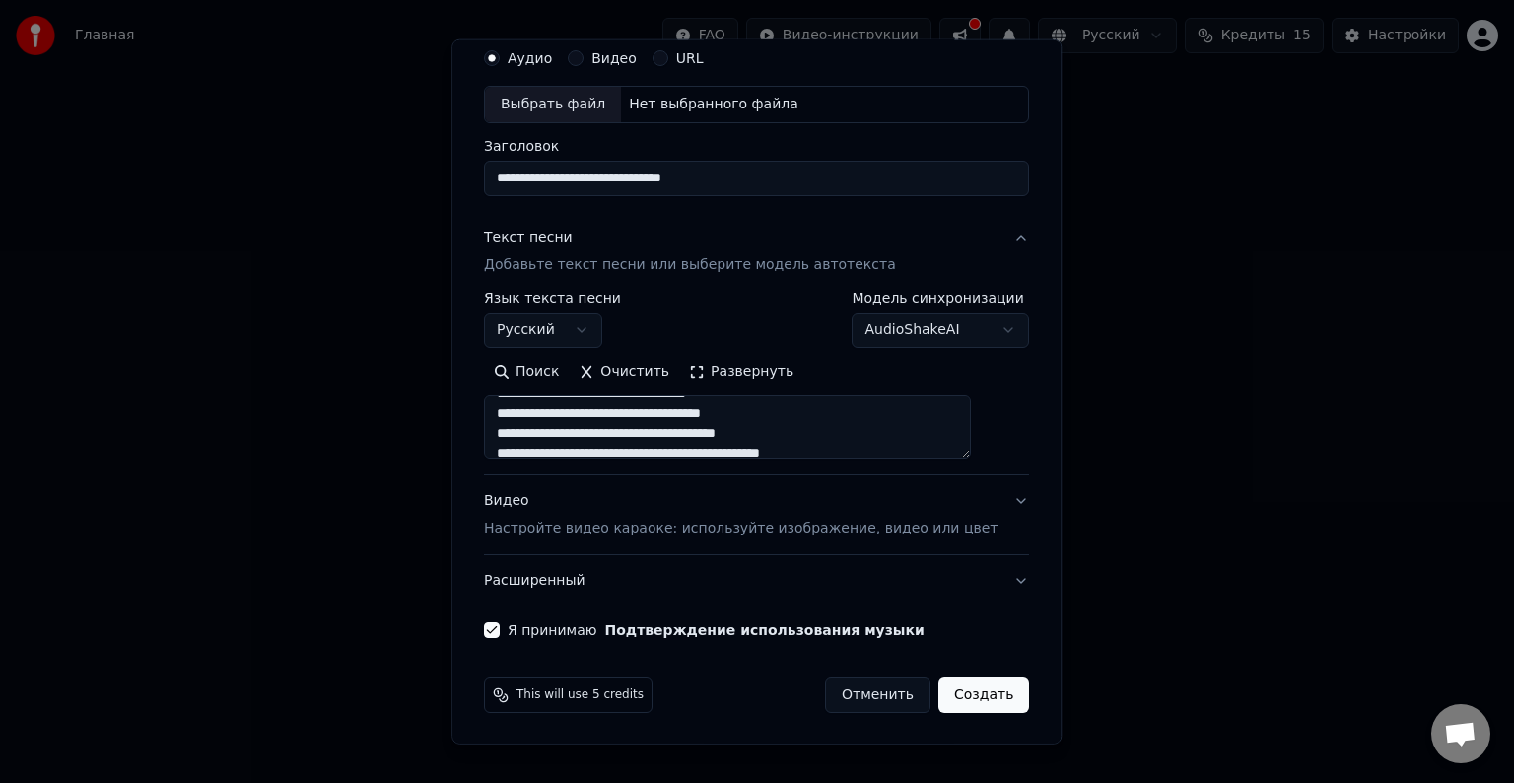
click at [949, 690] on button "Создать" at bounding box center [983, 694] width 91 height 35
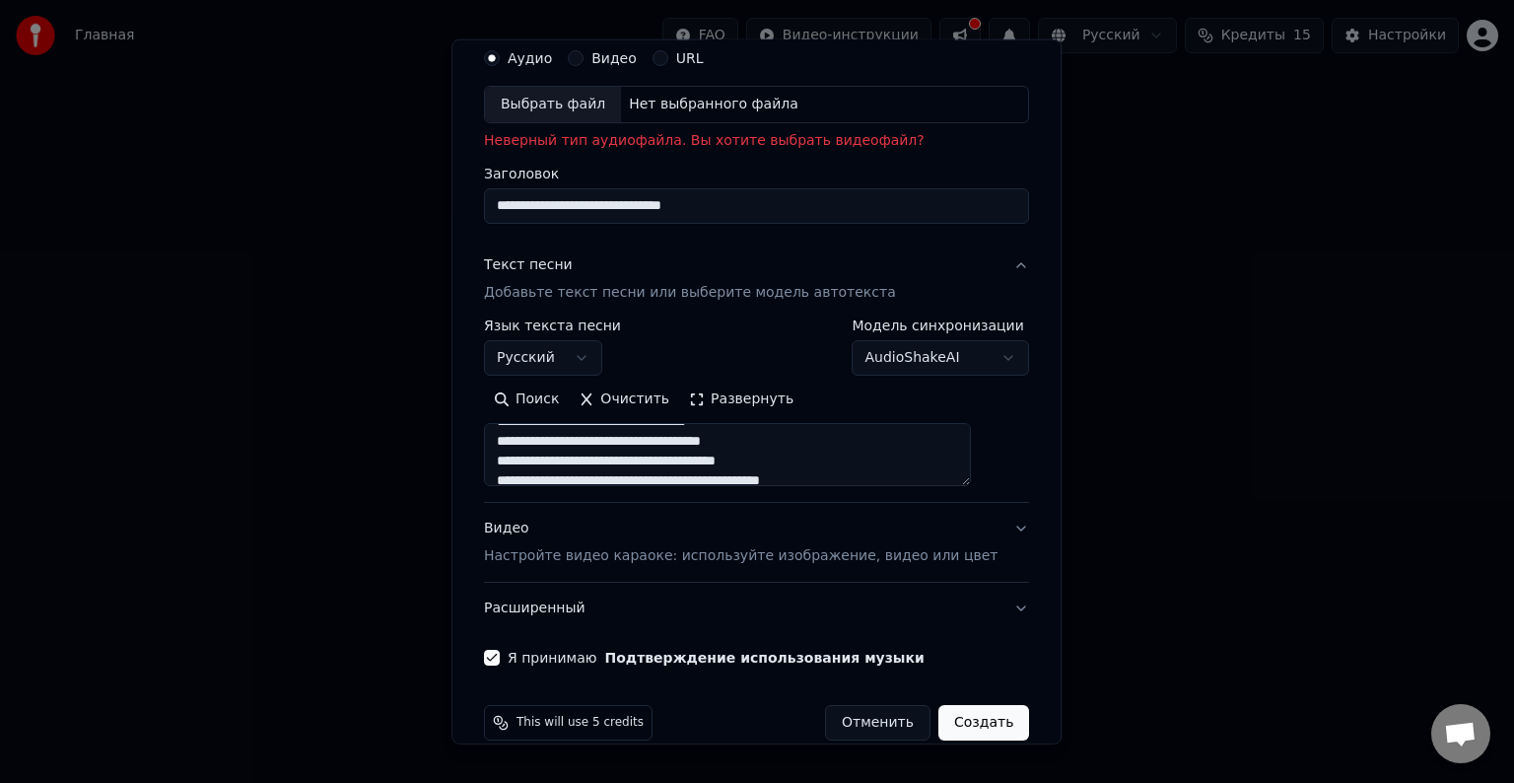
click at [659, 104] on div "Нет выбранного файла" at bounding box center [713, 105] width 185 height 20
click at [588, 105] on div "Выбрать файл" at bounding box center [553, 104] width 136 height 35
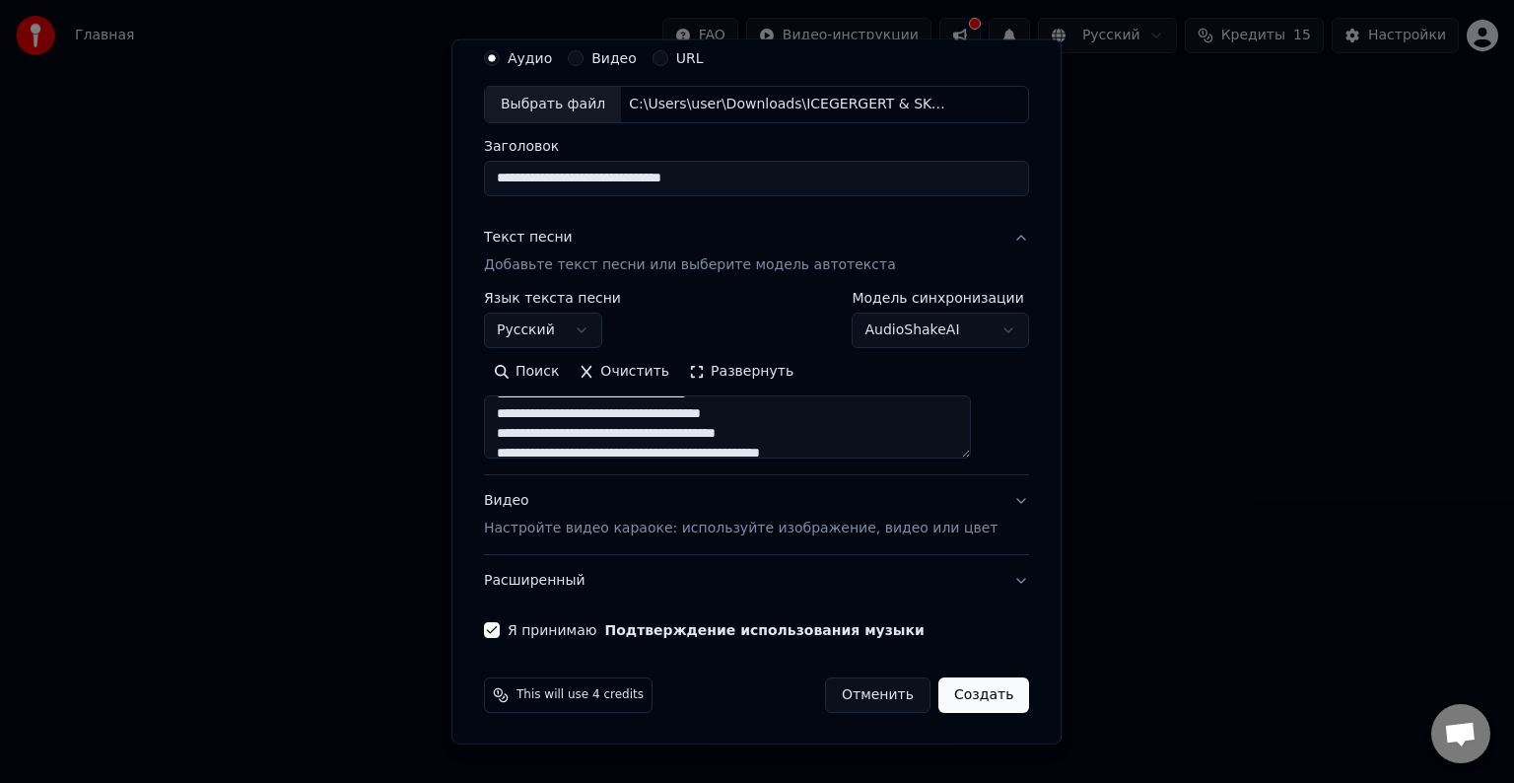
click at [939, 697] on button "Создать" at bounding box center [983, 694] width 91 height 35
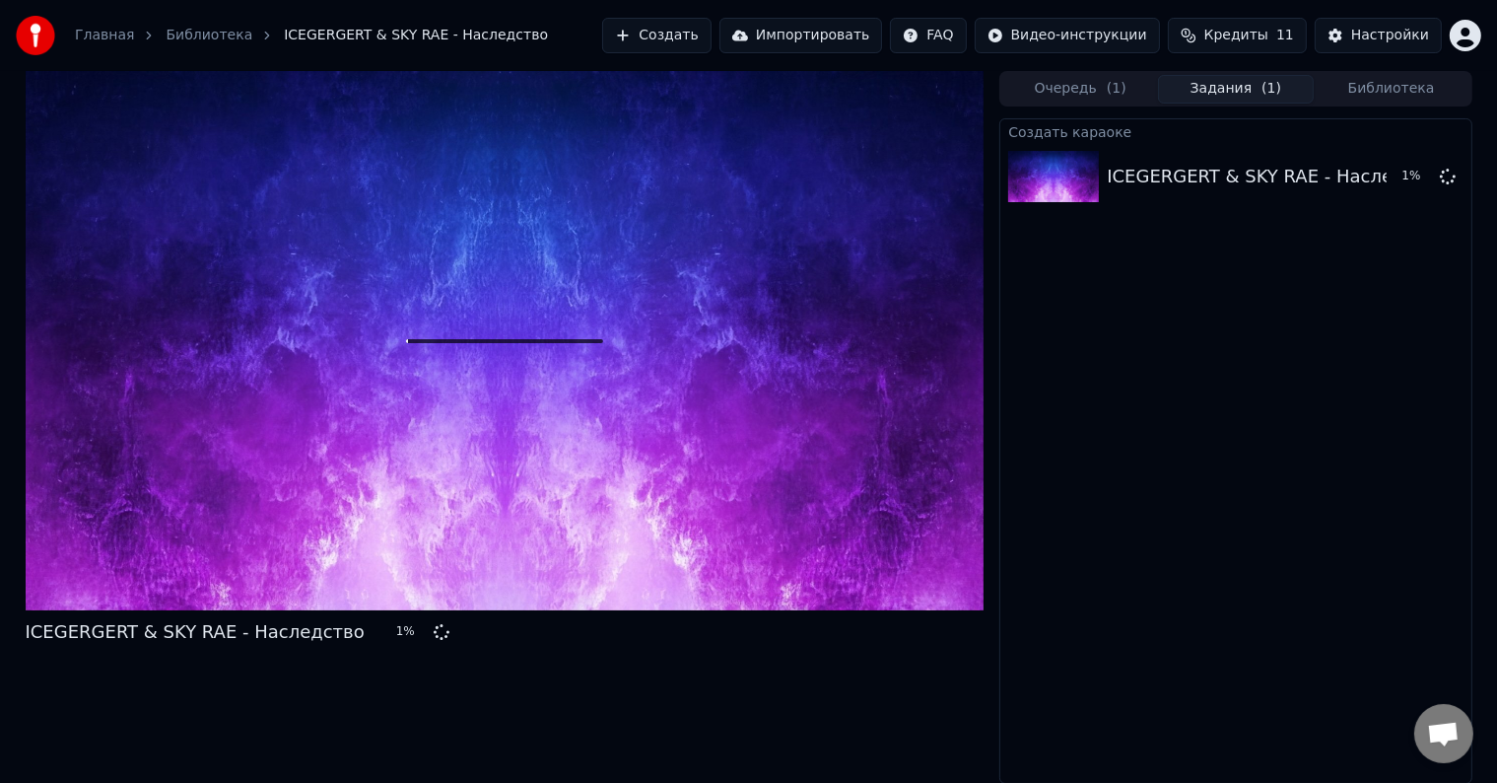
click at [434, 325] on div at bounding box center [505, 340] width 959 height 539
click at [1447, 173] on icon at bounding box center [1448, 176] width 16 height 16
click at [493, 345] on icon at bounding box center [504, 341] width 63 height 63
click at [1115, 93] on span "( 1 )" at bounding box center [1117, 89] width 20 height 20
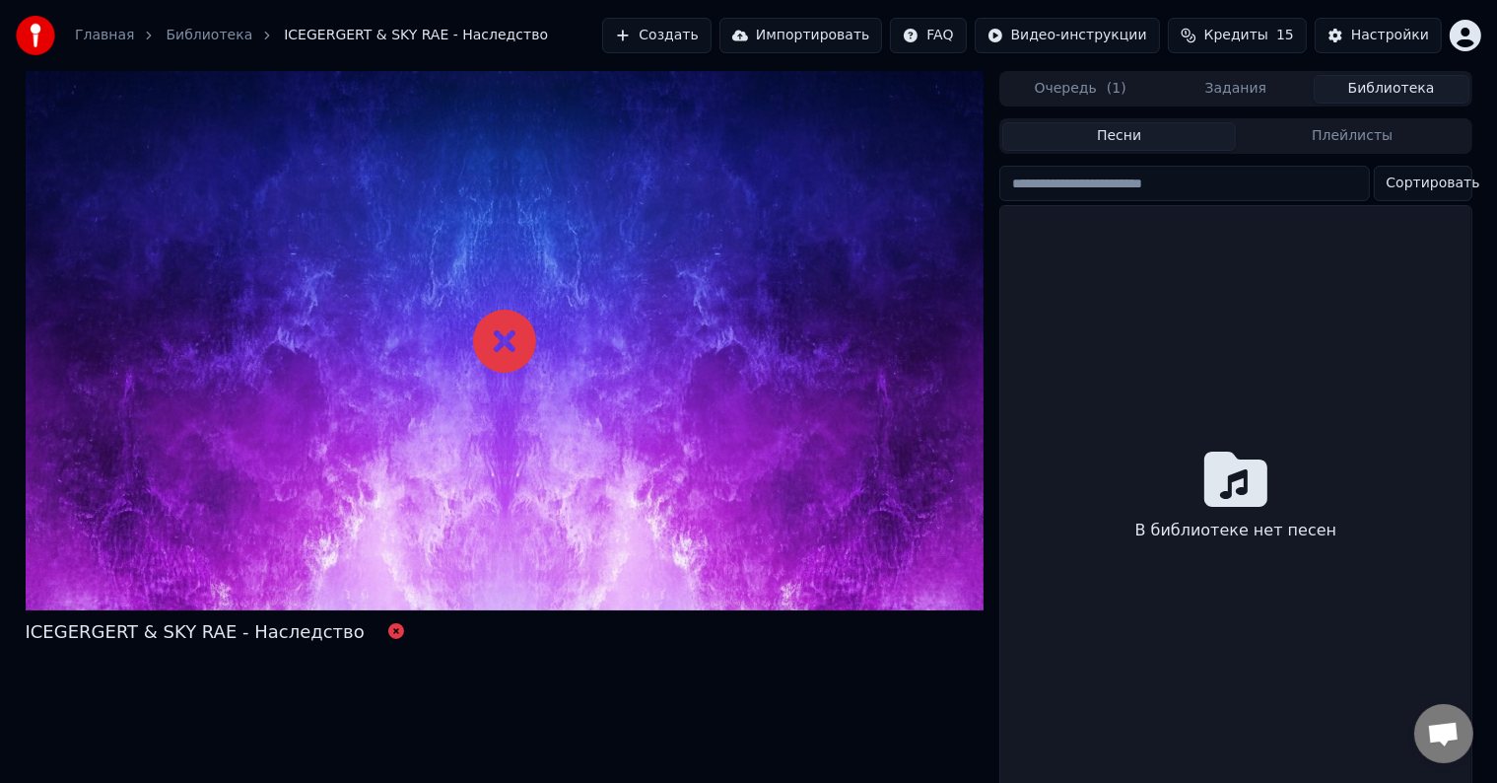
click at [1417, 99] on button "Библиотека" at bounding box center [1392, 89] width 156 height 29
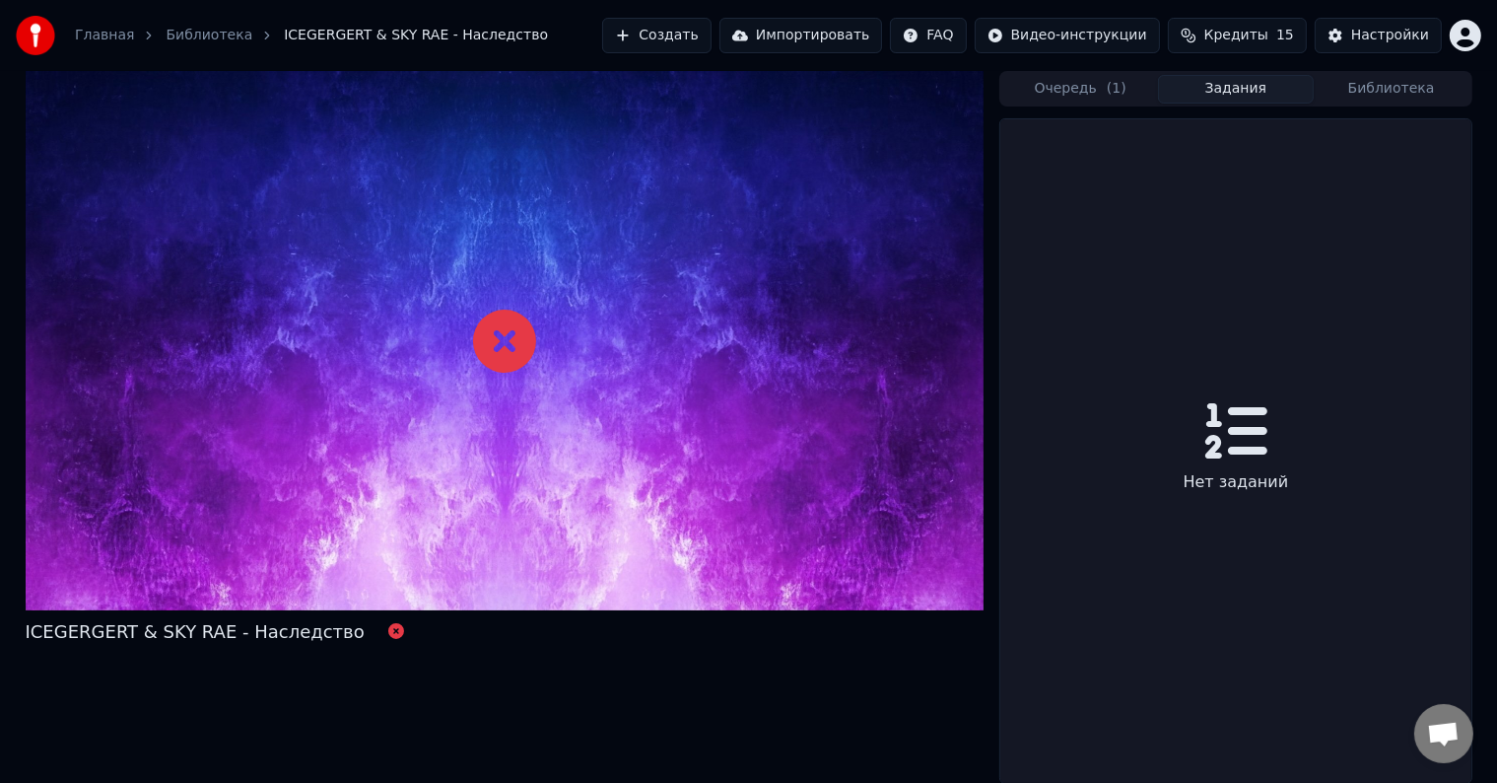
click at [1262, 85] on button "Задания" at bounding box center [1236, 89] width 156 height 29
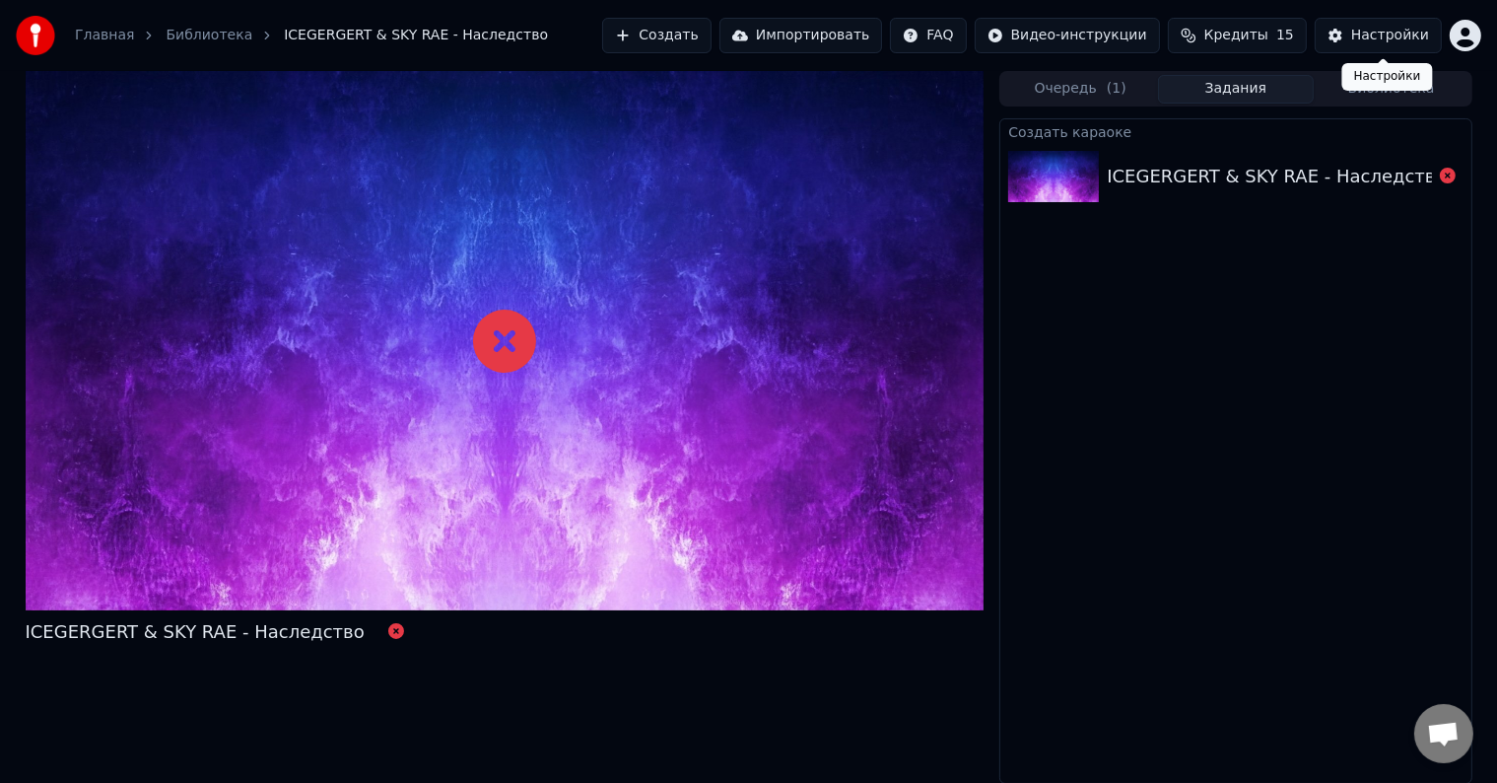
click at [1437, 33] on button "Настройки" at bounding box center [1378, 35] width 127 height 35
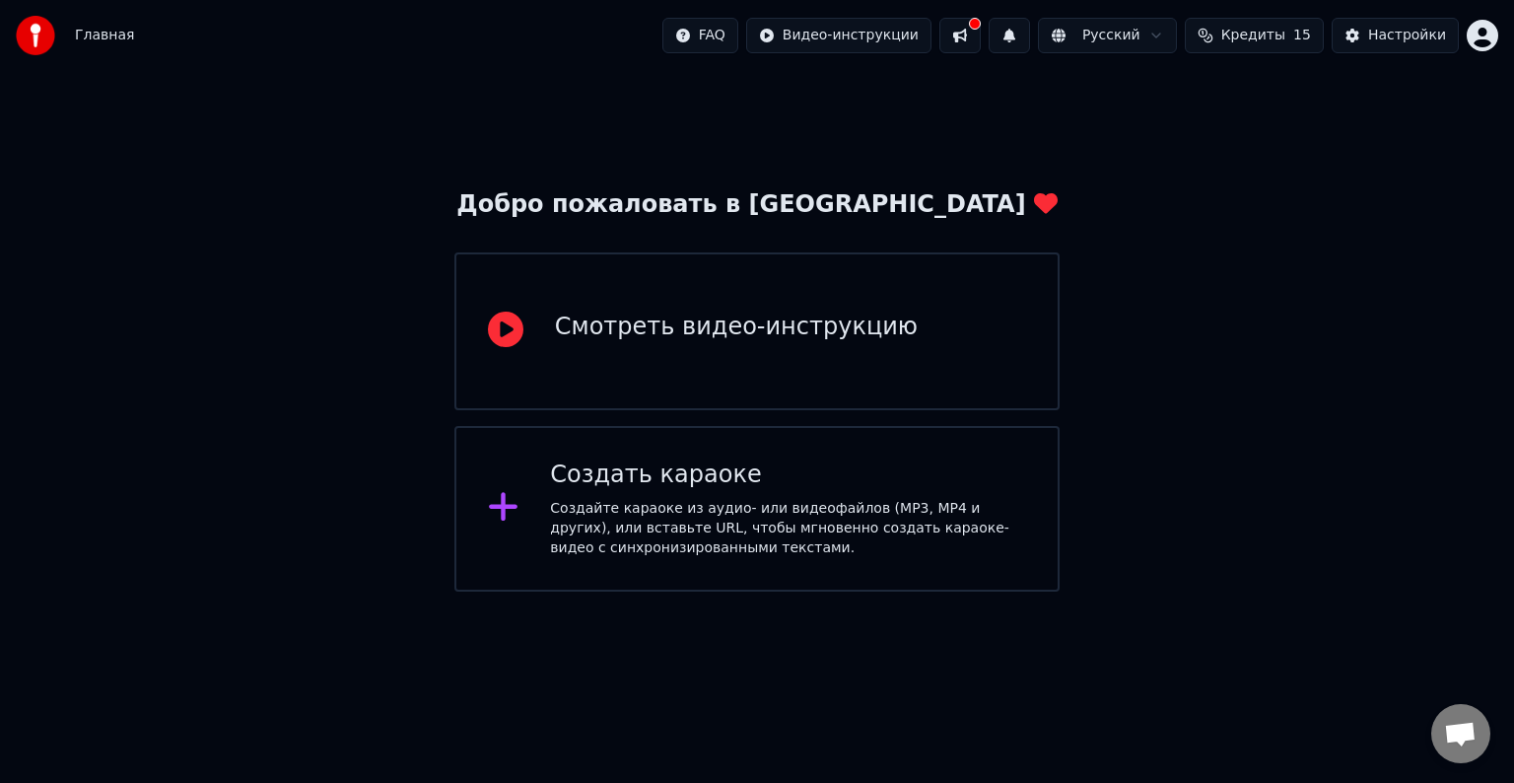
click at [633, 507] on div "Создайте караоке из аудио- или видеофайлов (MP3, MP4 и других), или вставьте UR…" at bounding box center [788, 528] width 476 height 59
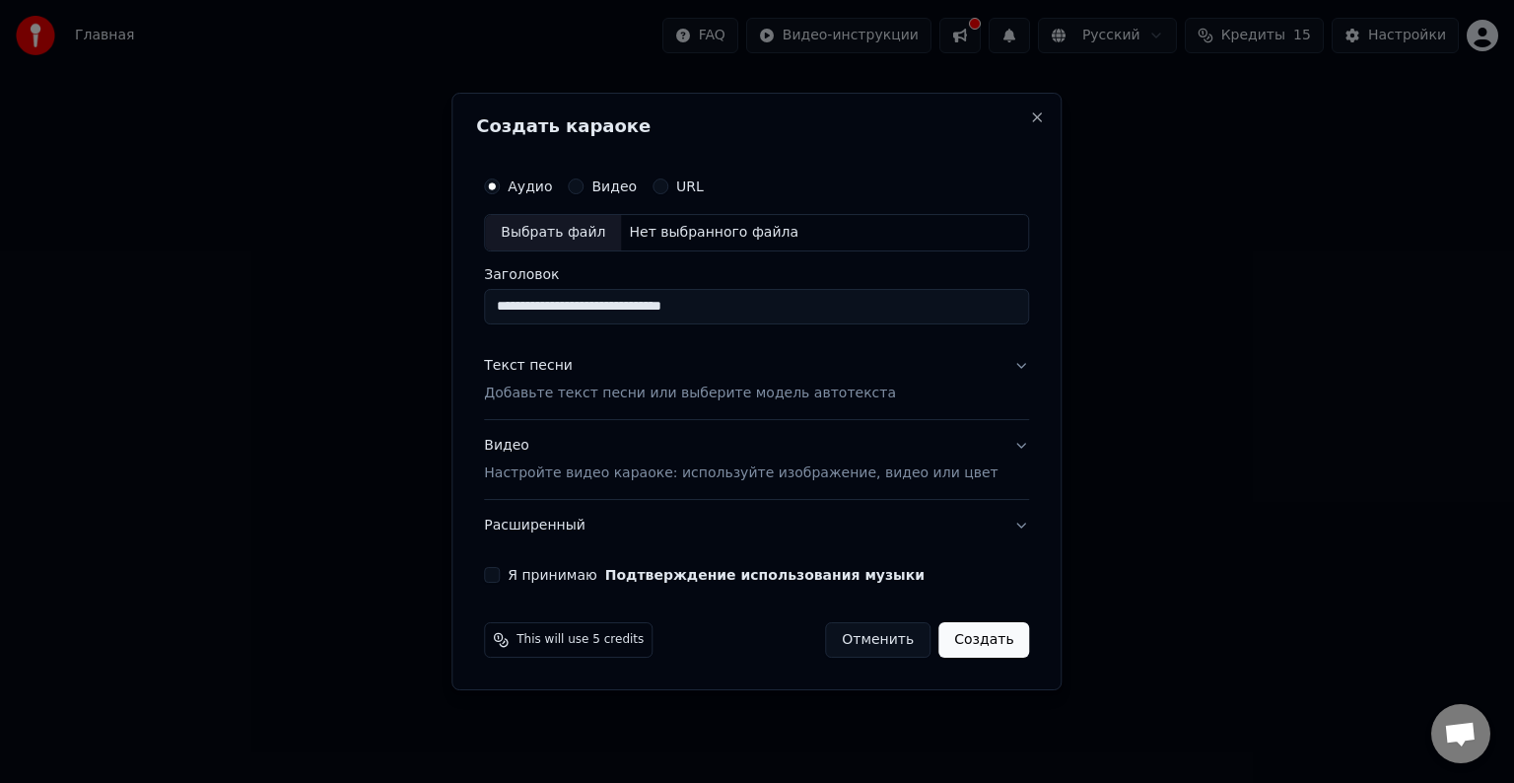
type input "**********"
click at [687, 233] on div "Нет выбранного файла" at bounding box center [713, 233] width 185 height 20
click at [545, 375] on div "Текст песни" at bounding box center [528, 366] width 89 height 20
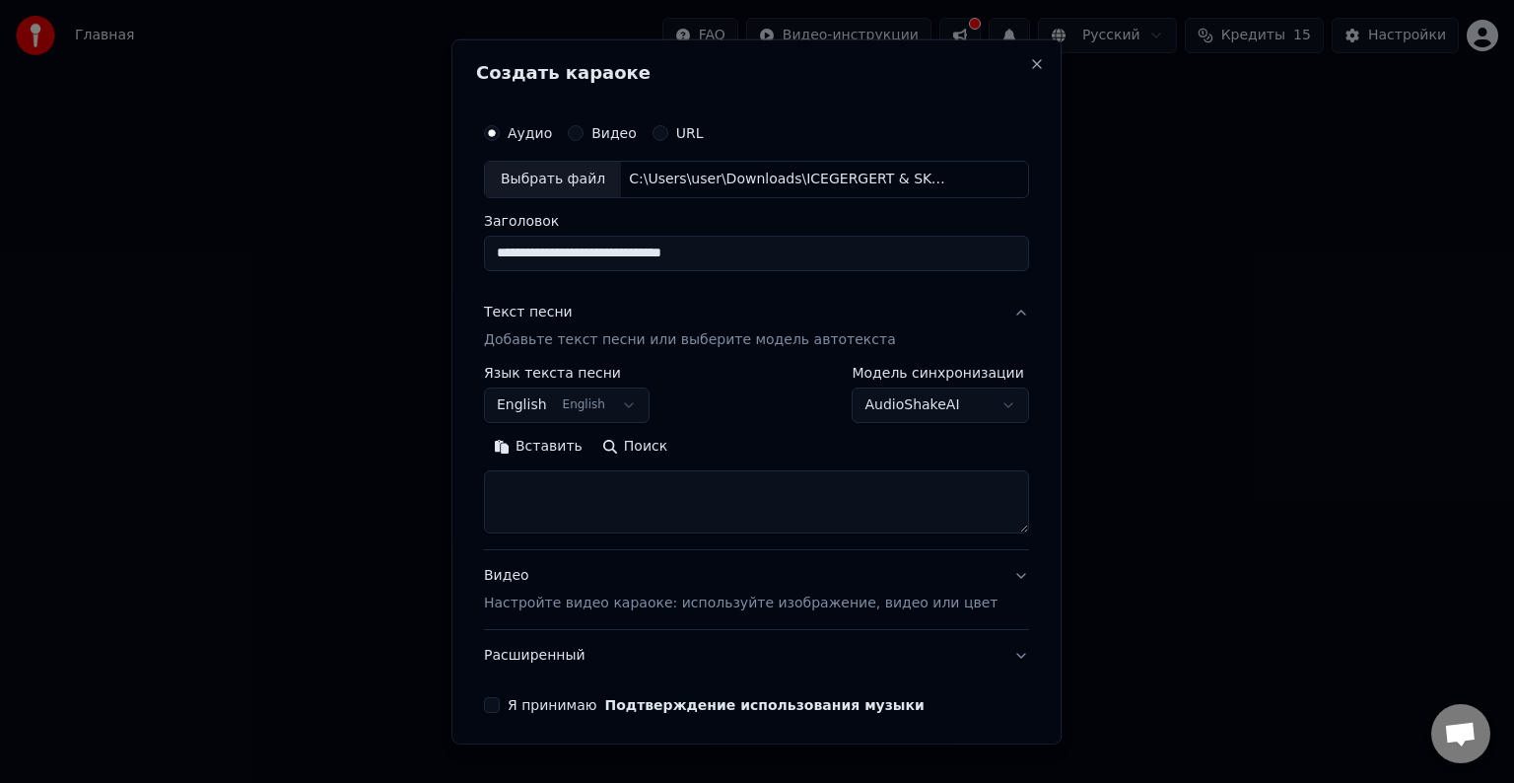
click at [631, 406] on button "English English" at bounding box center [567, 404] width 166 height 35
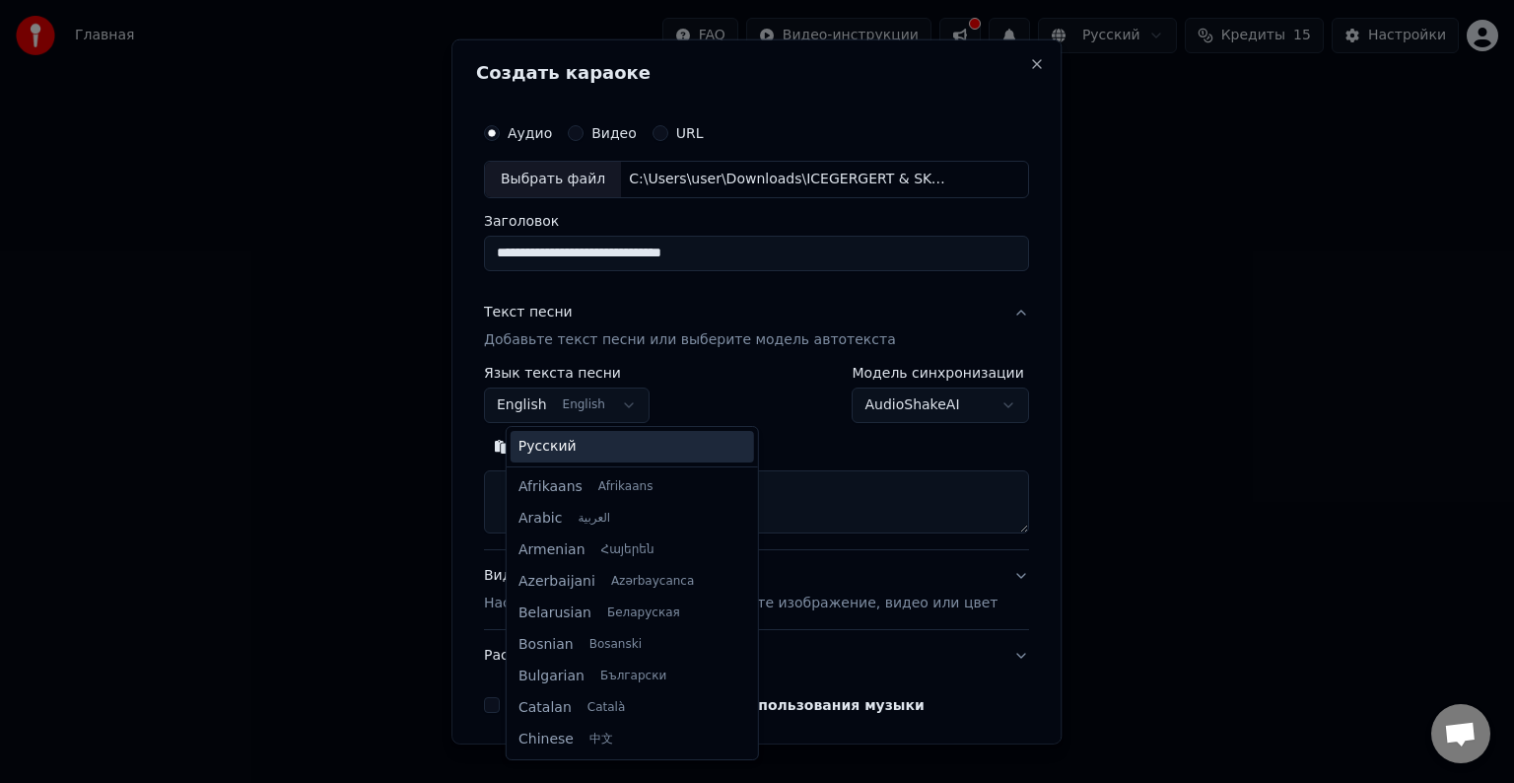
scroll to position [158, 0]
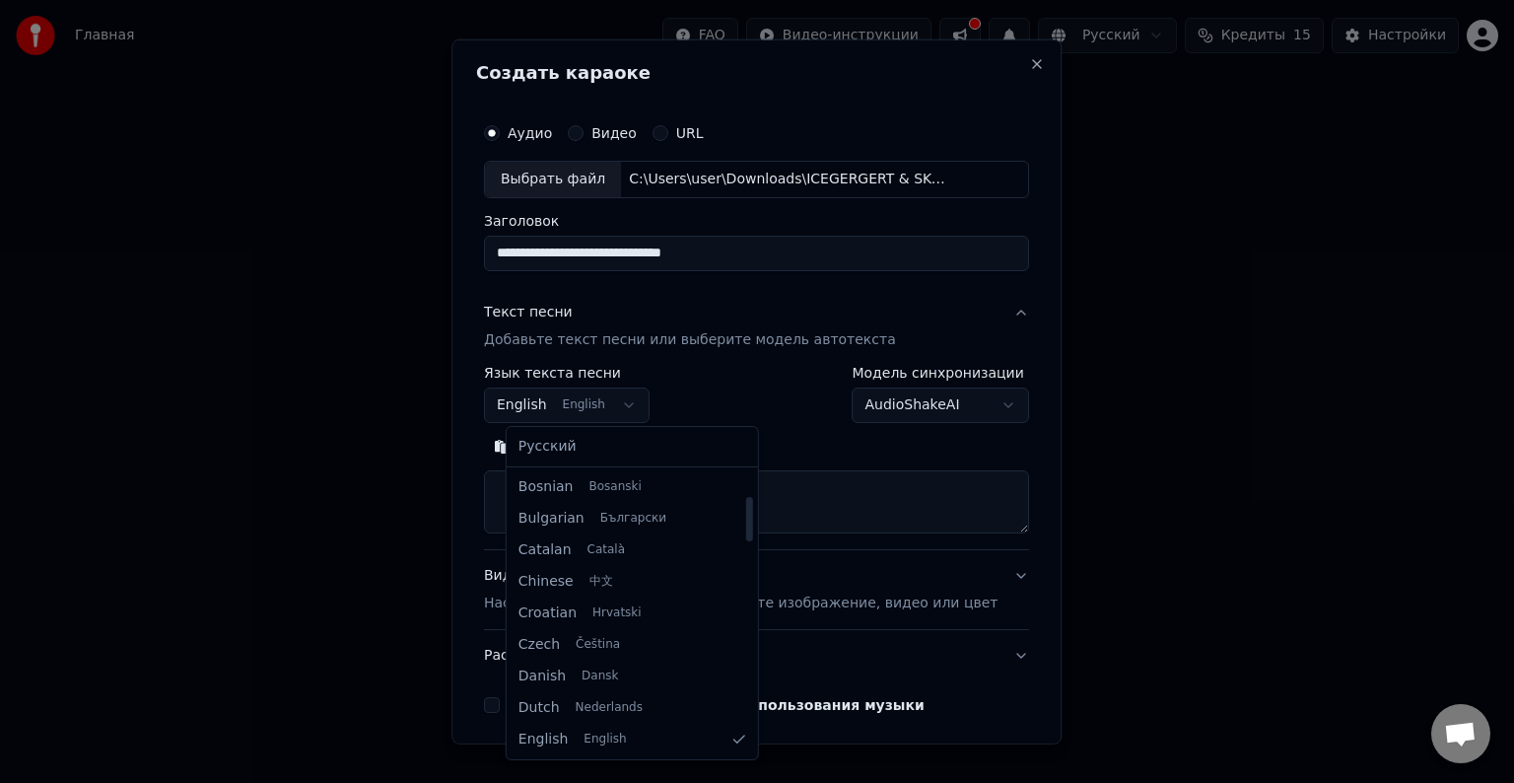
select select "**"
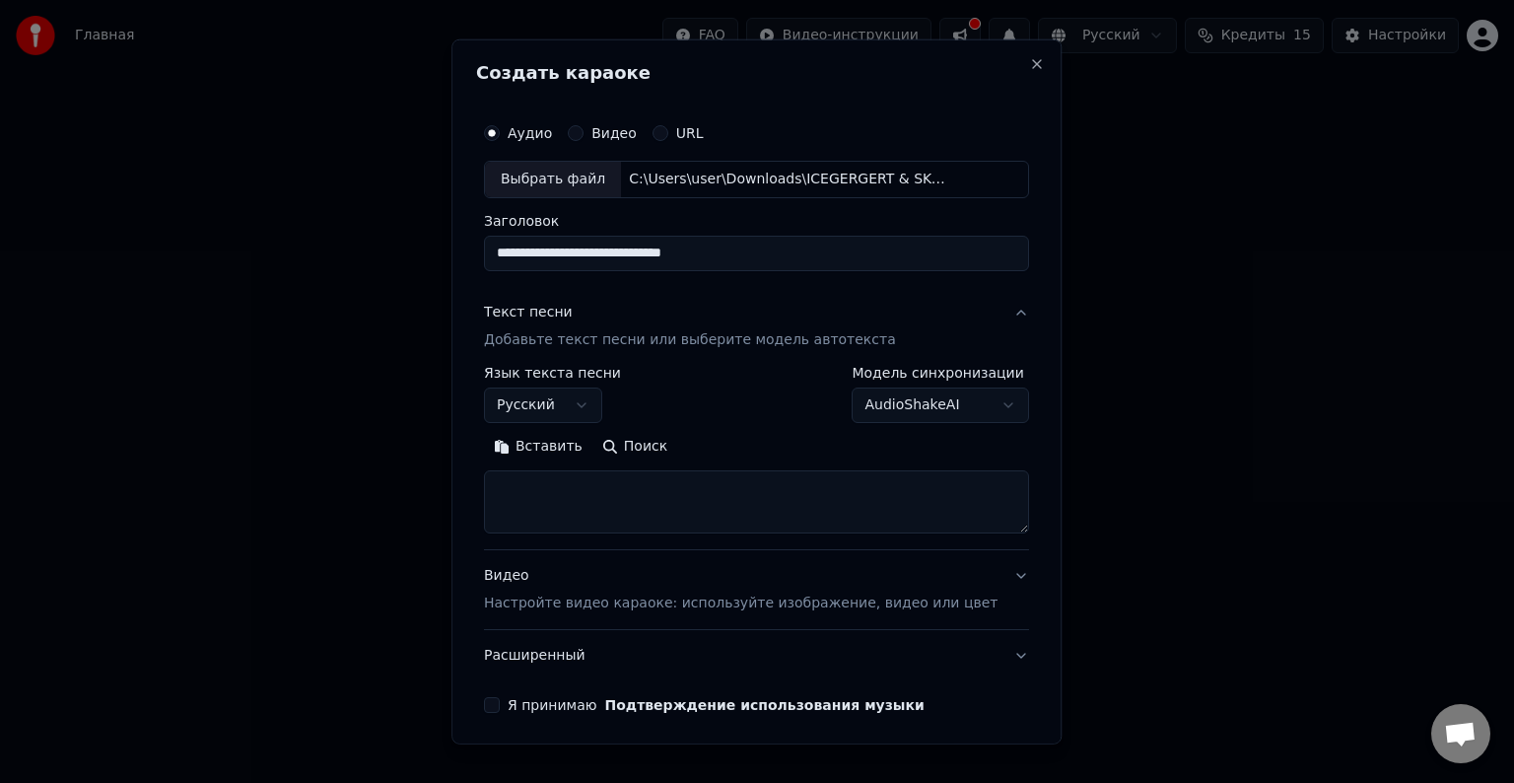
click at [651, 442] on button "Поиск" at bounding box center [634, 447] width 85 height 32
type textarea "**********"
click at [605, 575] on div "Видео Настройте видео караоке: используйте изображение, видео или цвет" at bounding box center [741, 589] width 514 height 47
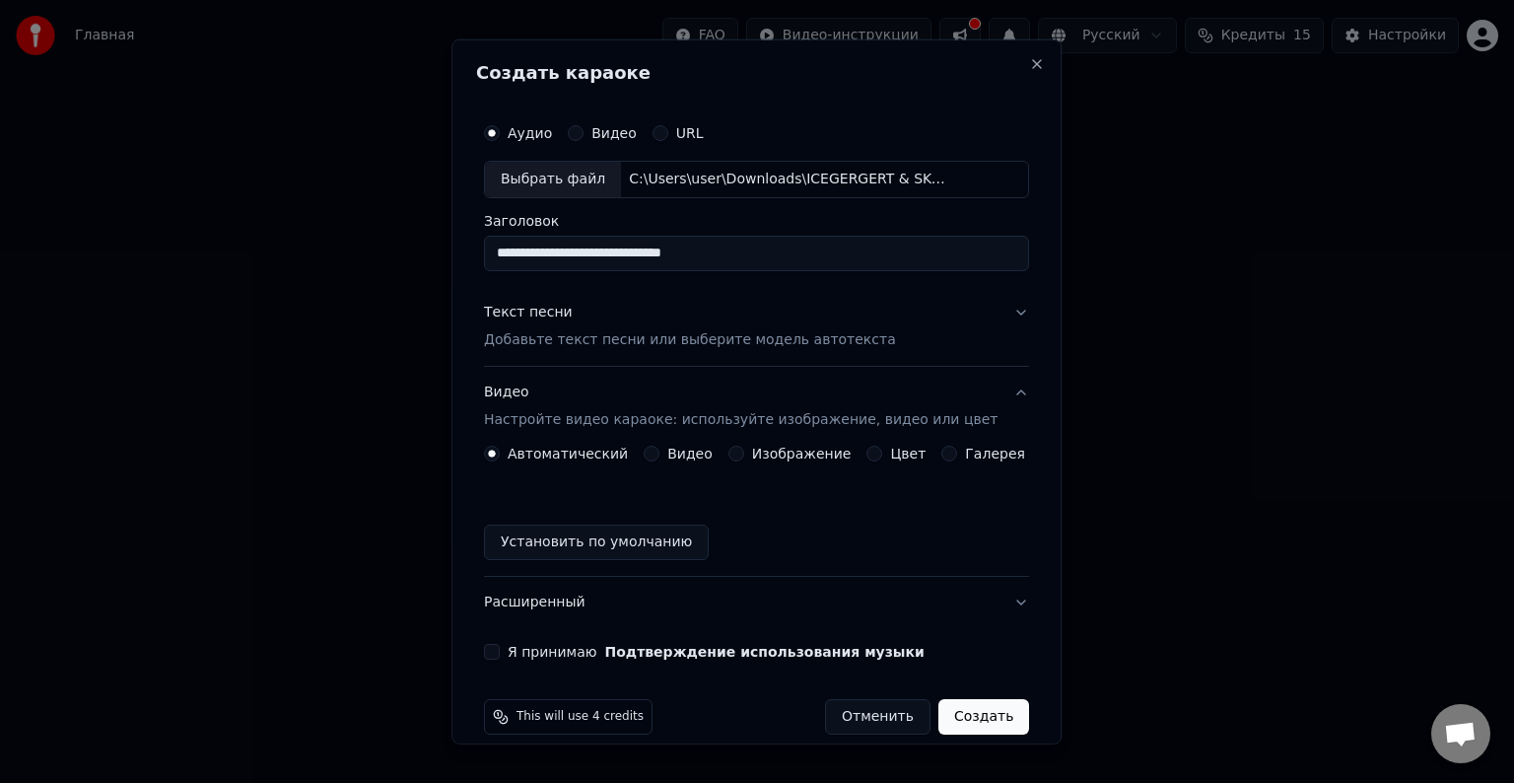
click at [677, 454] on label "Видео" at bounding box center [689, 454] width 45 height 14
click at [659, 454] on button "Видео" at bounding box center [652, 454] width 16 height 16
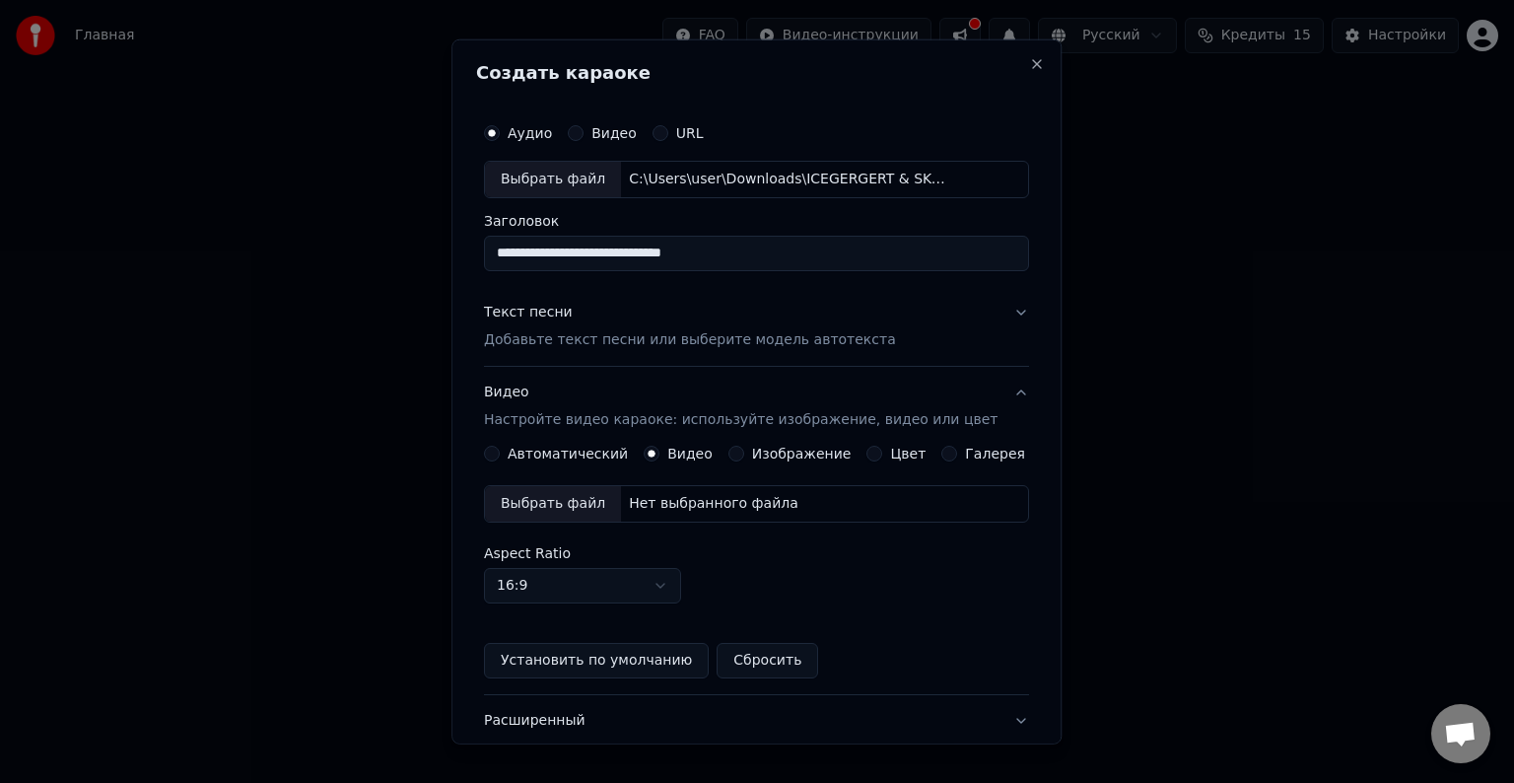
click at [658, 453] on button "Видео" at bounding box center [652, 454] width 16 height 16
click at [804, 458] on label "Изображение" at bounding box center [802, 454] width 100 height 14
click at [744, 458] on button "Изображение" at bounding box center [736, 454] width 16 height 16
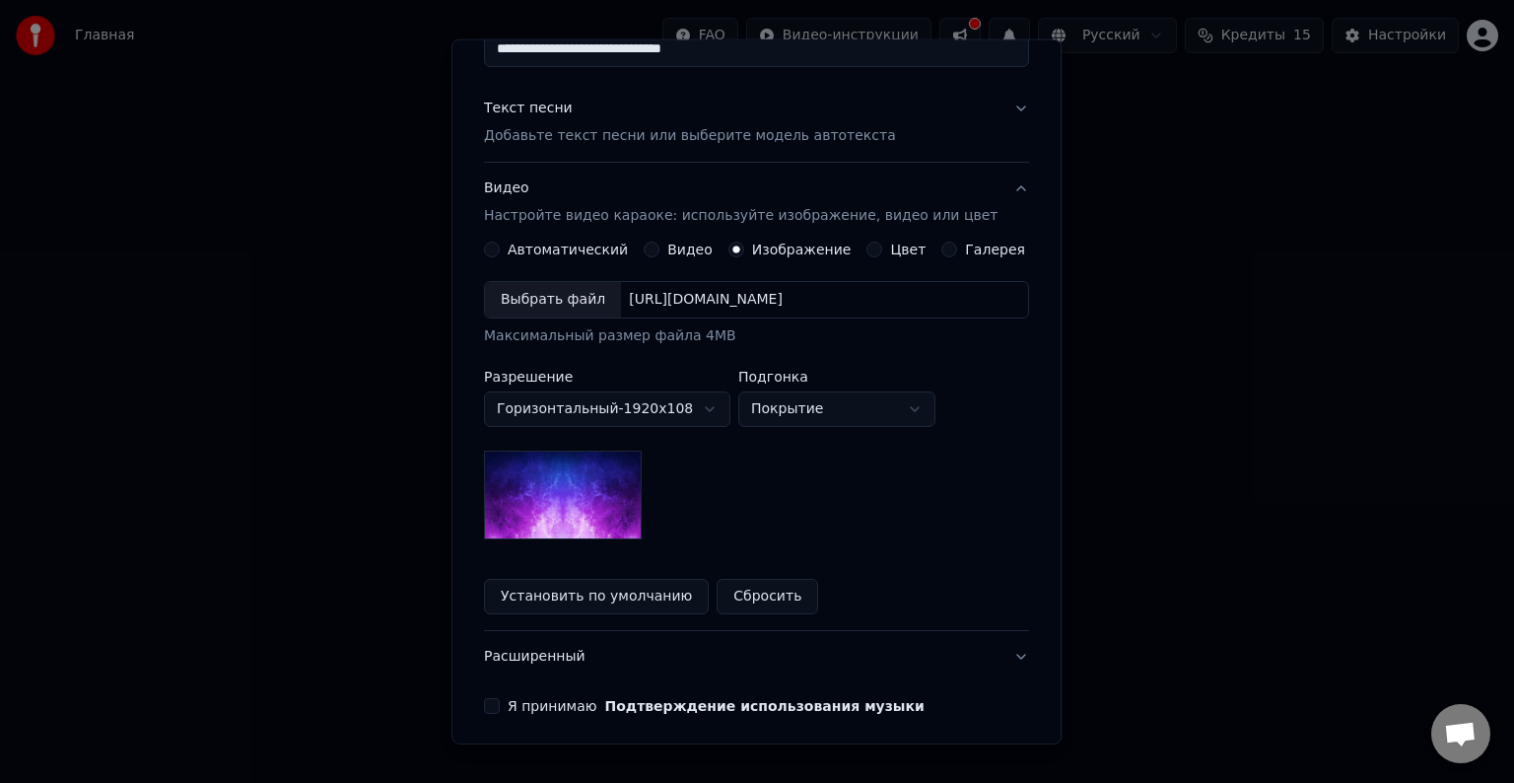
scroll to position [280, 0]
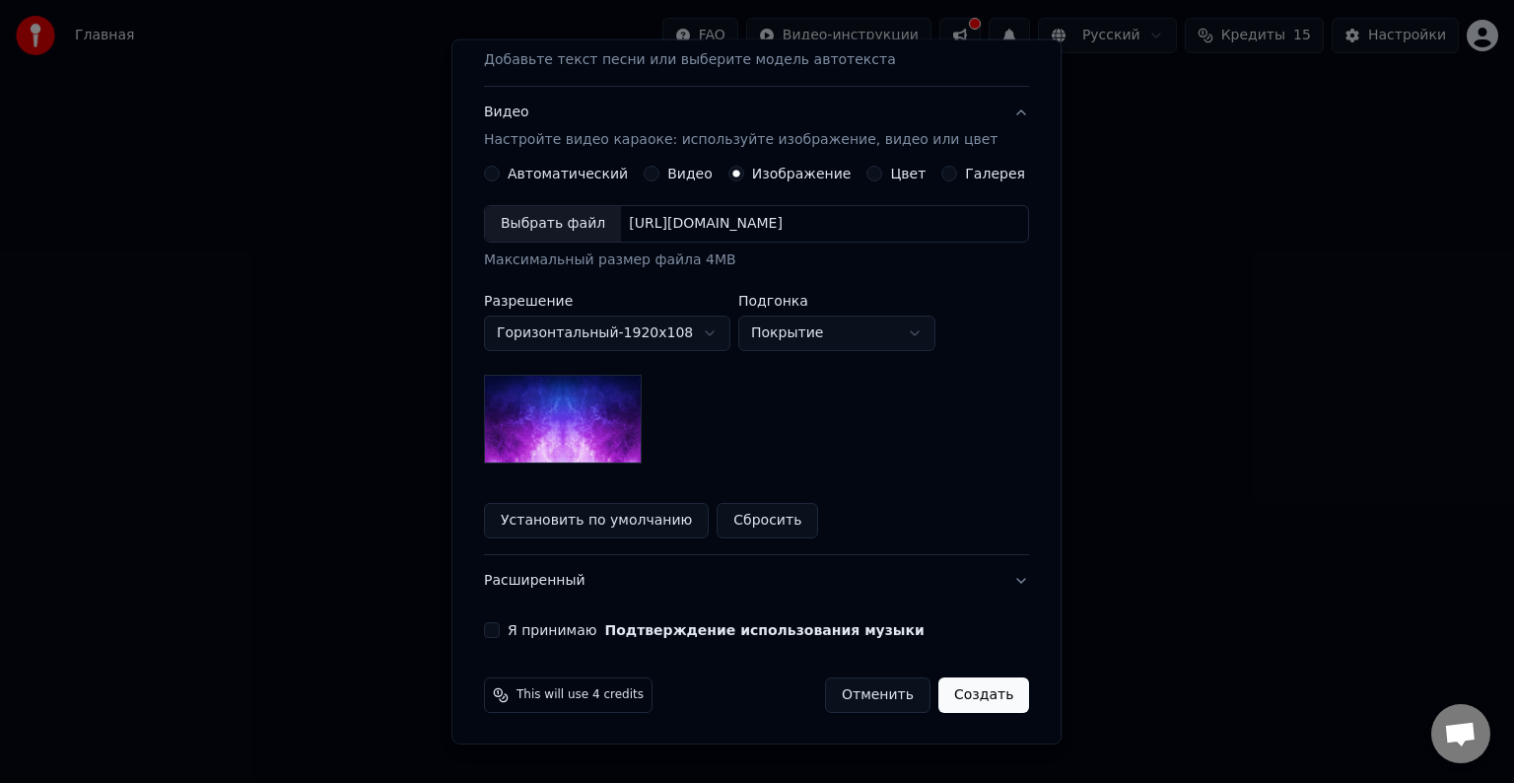
click at [675, 327] on body "**********" at bounding box center [757, 295] width 1514 height 591
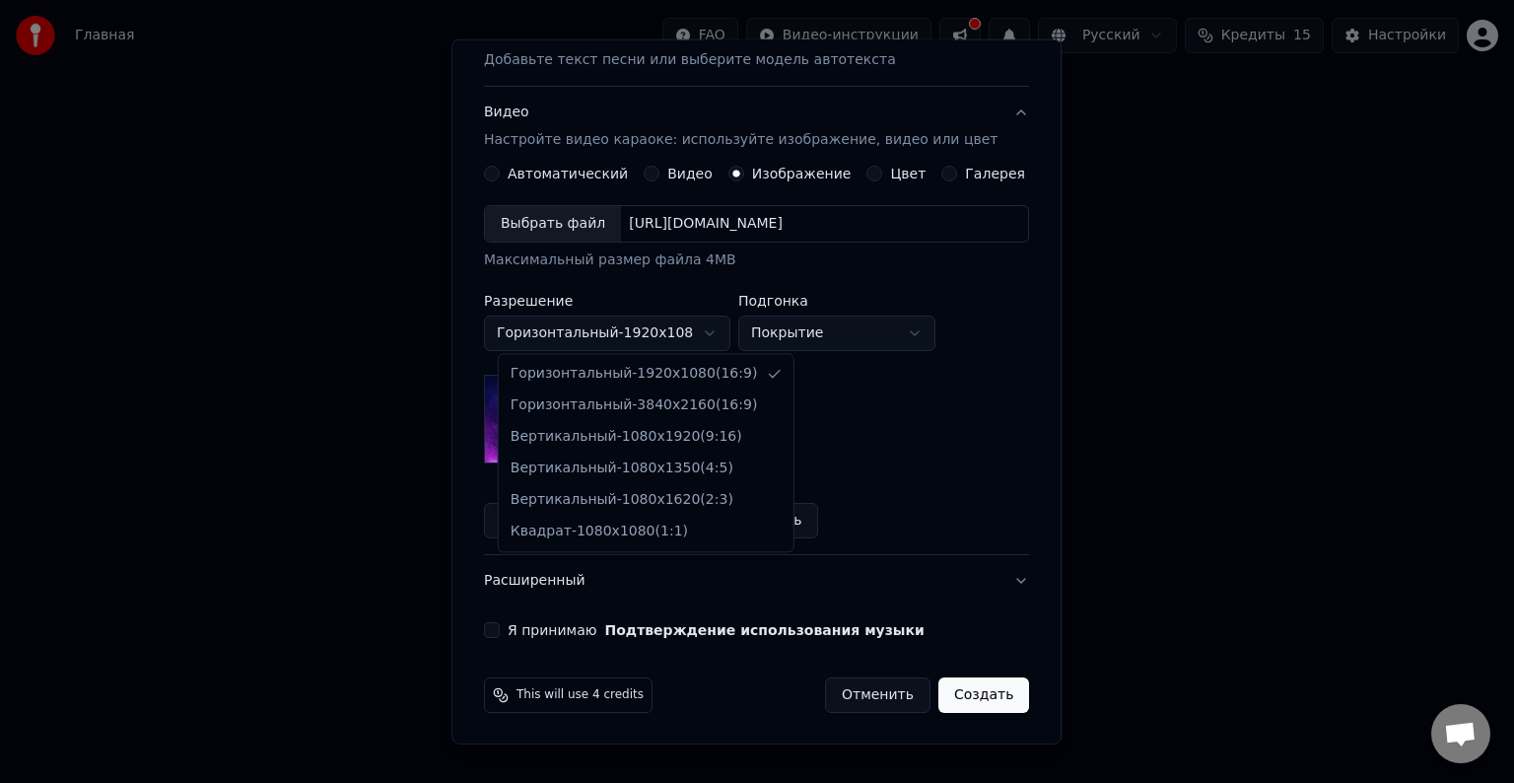
click at [675, 327] on body "**********" at bounding box center [757, 295] width 1514 height 591
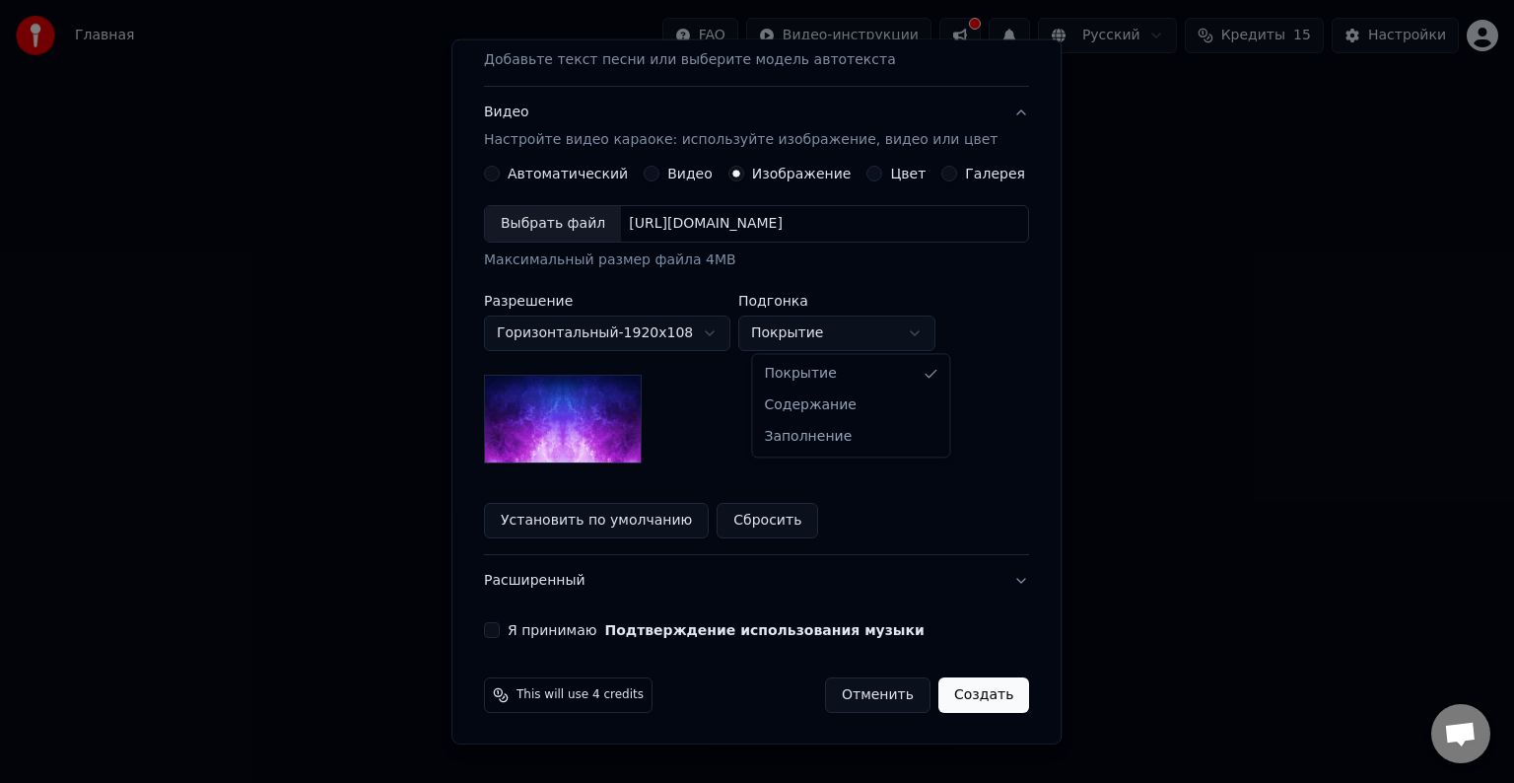
click at [826, 328] on body "**********" at bounding box center [757, 295] width 1514 height 591
click at [628, 441] on img at bounding box center [563, 419] width 158 height 89
click at [756, 515] on button "Сбросить" at bounding box center [769, 520] width 102 height 35
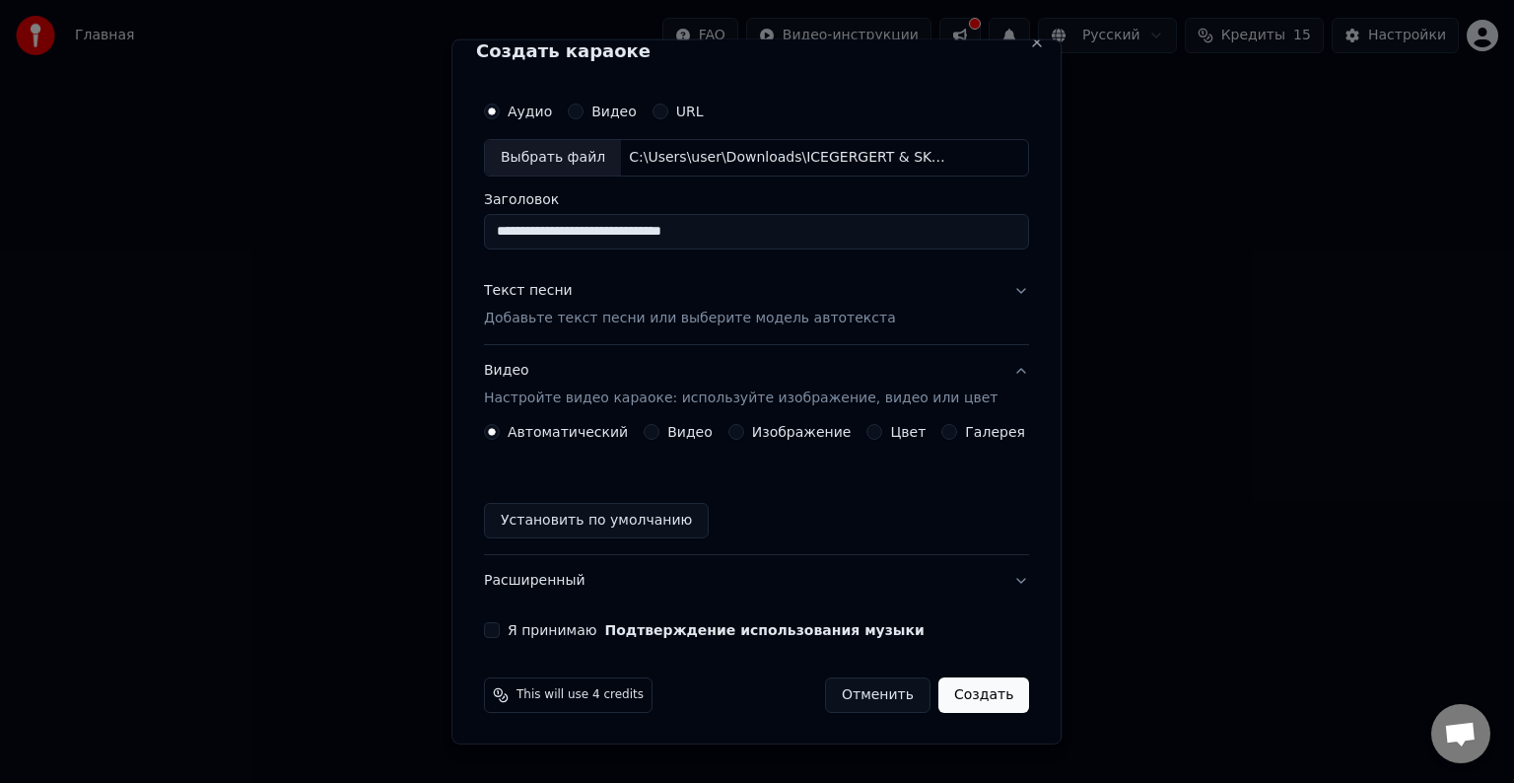
click at [654, 436] on button "Видео" at bounding box center [652, 432] width 16 height 16
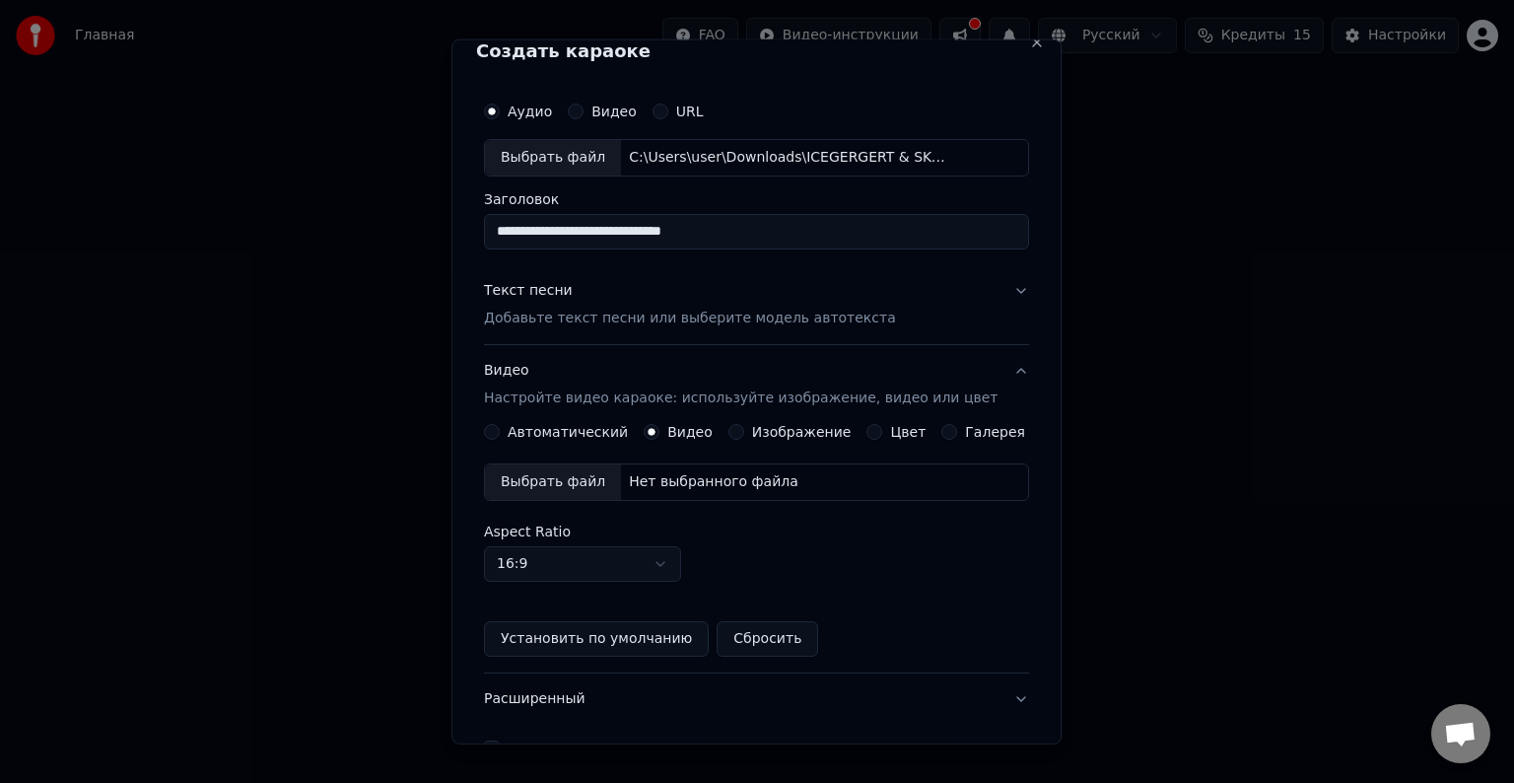
click at [765, 431] on label "Изображение" at bounding box center [802, 432] width 100 height 14
click at [744, 431] on button "Изображение" at bounding box center [736, 432] width 16 height 16
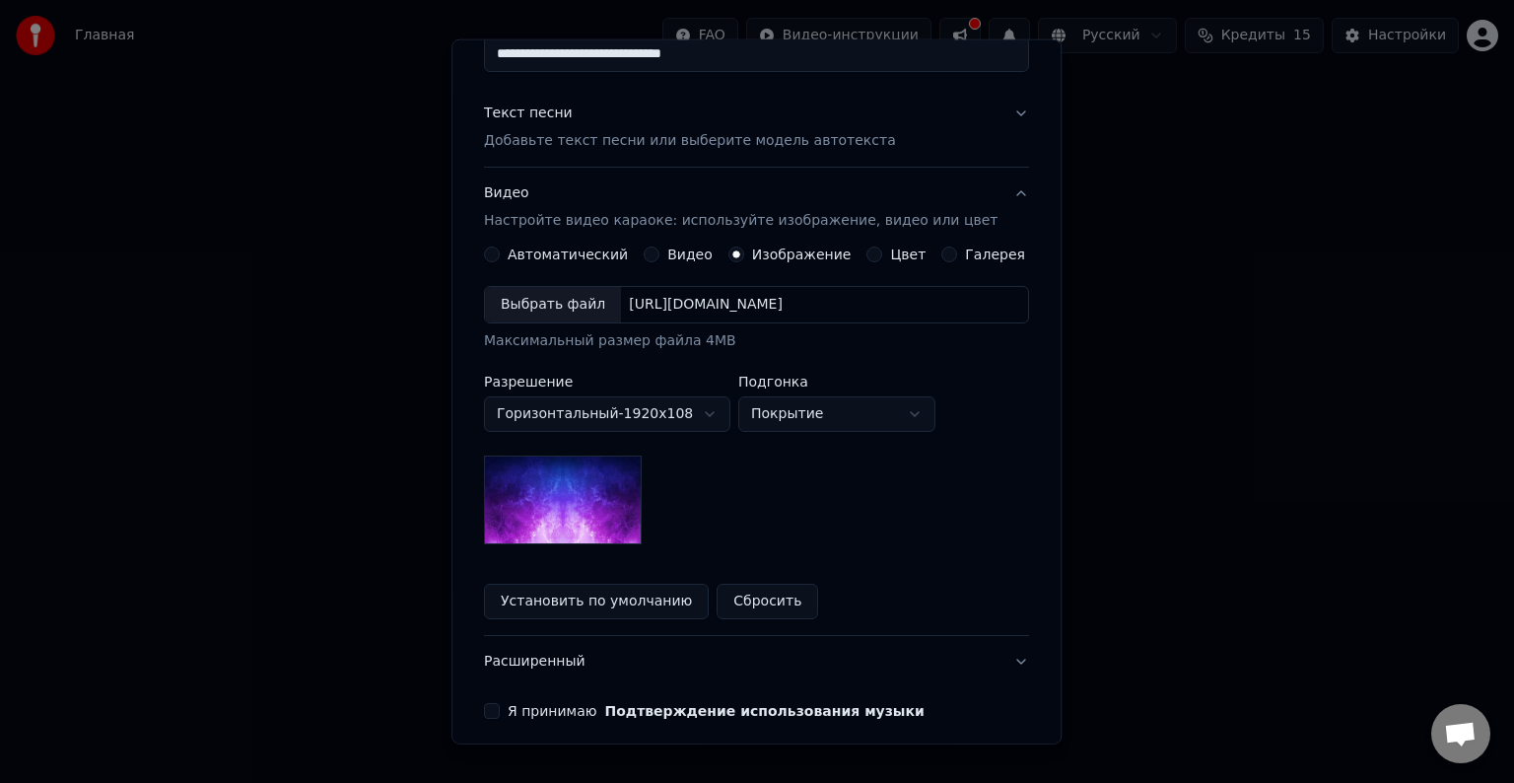
scroll to position [219, 0]
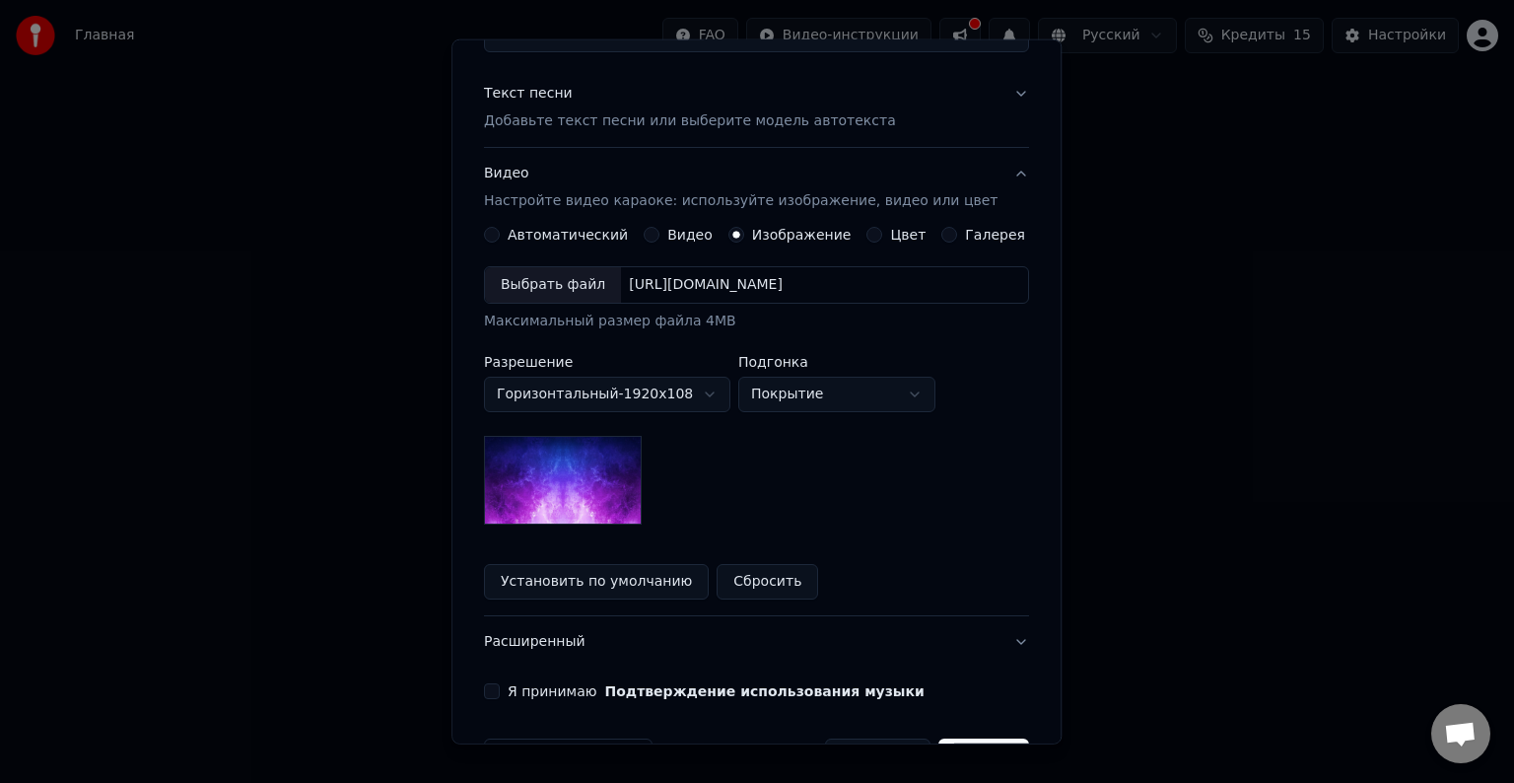
click at [584, 471] on img at bounding box center [563, 480] width 158 height 89
click at [579, 578] on button "Установить по умолчанию" at bounding box center [596, 581] width 225 height 35
click at [555, 572] on div "Saved Сбросить" at bounding box center [756, 581] width 545 height 35
click at [610, 506] on img at bounding box center [563, 480] width 158 height 89
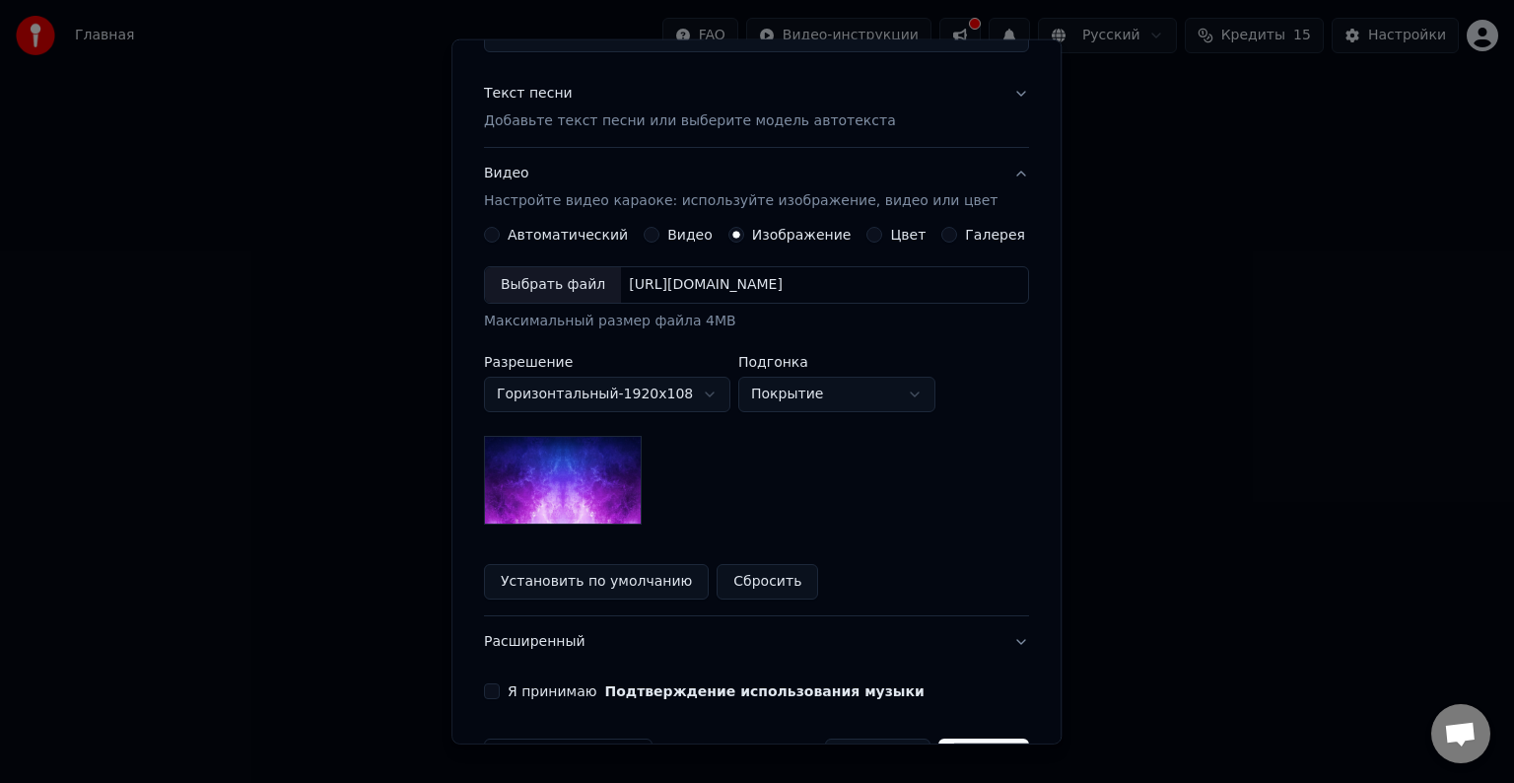
click at [619, 568] on button "Установить по умолчанию" at bounding box center [596, 581] width 225 height 35
click at [623, 576] on button "Сбросить" at bounding box center [620, 581] width 102 height 35
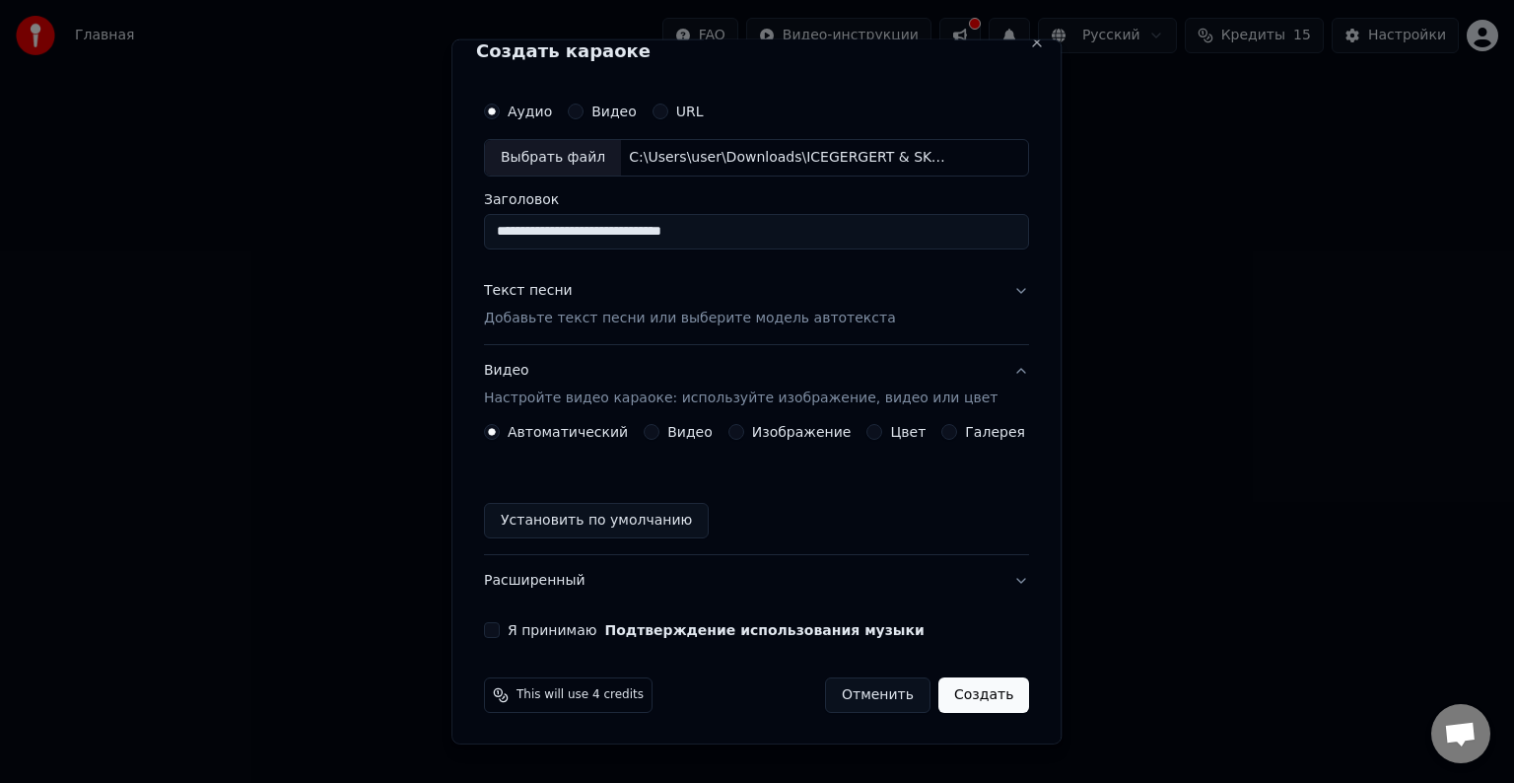
click at [789, 433] on label "Изображение" at bounding box center [802, 432] width 100 height 14
click at [744, 433] on button "Изображение" at bounding box center [736, 432] width 16 height 16
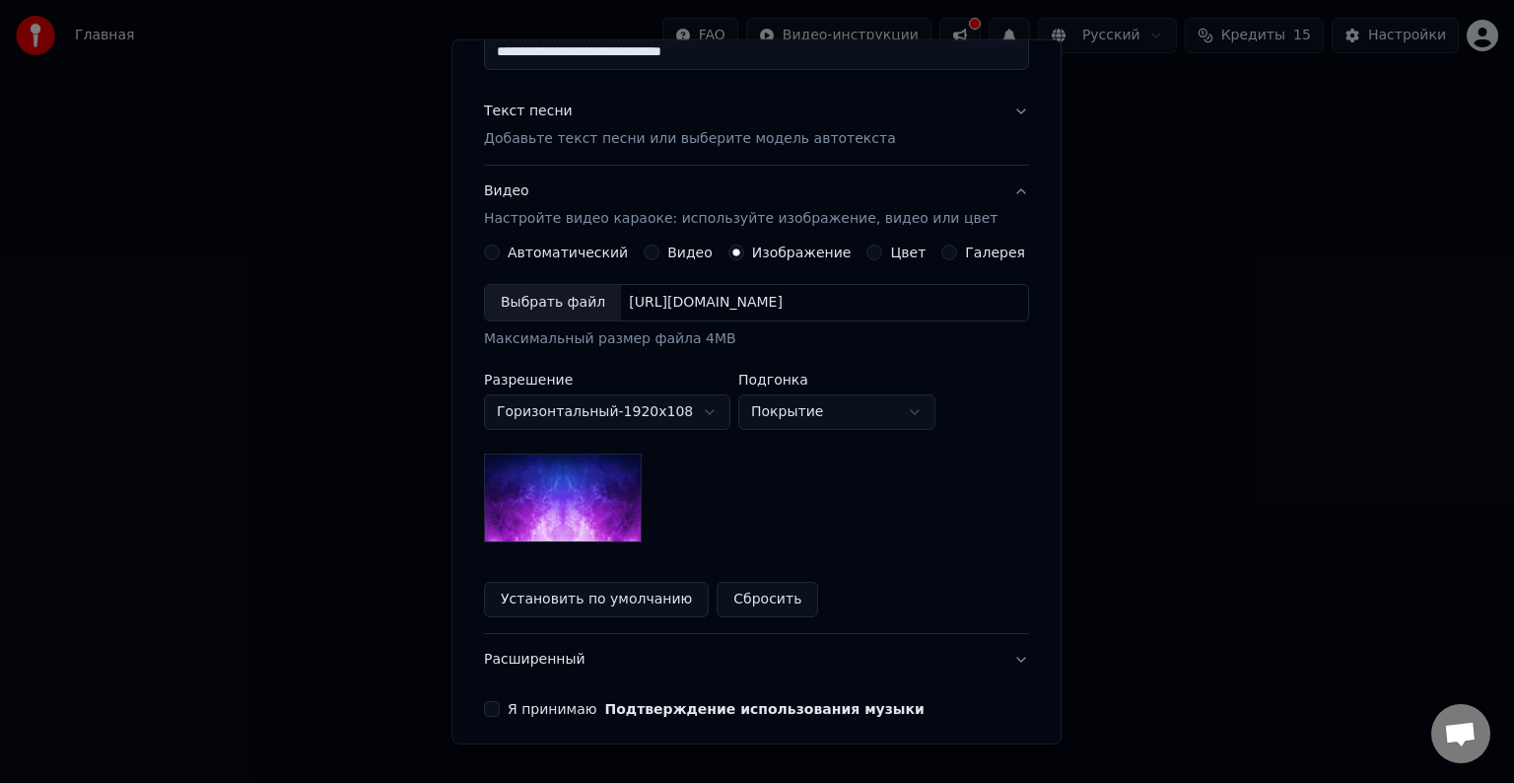
scroll to position [219, 0]
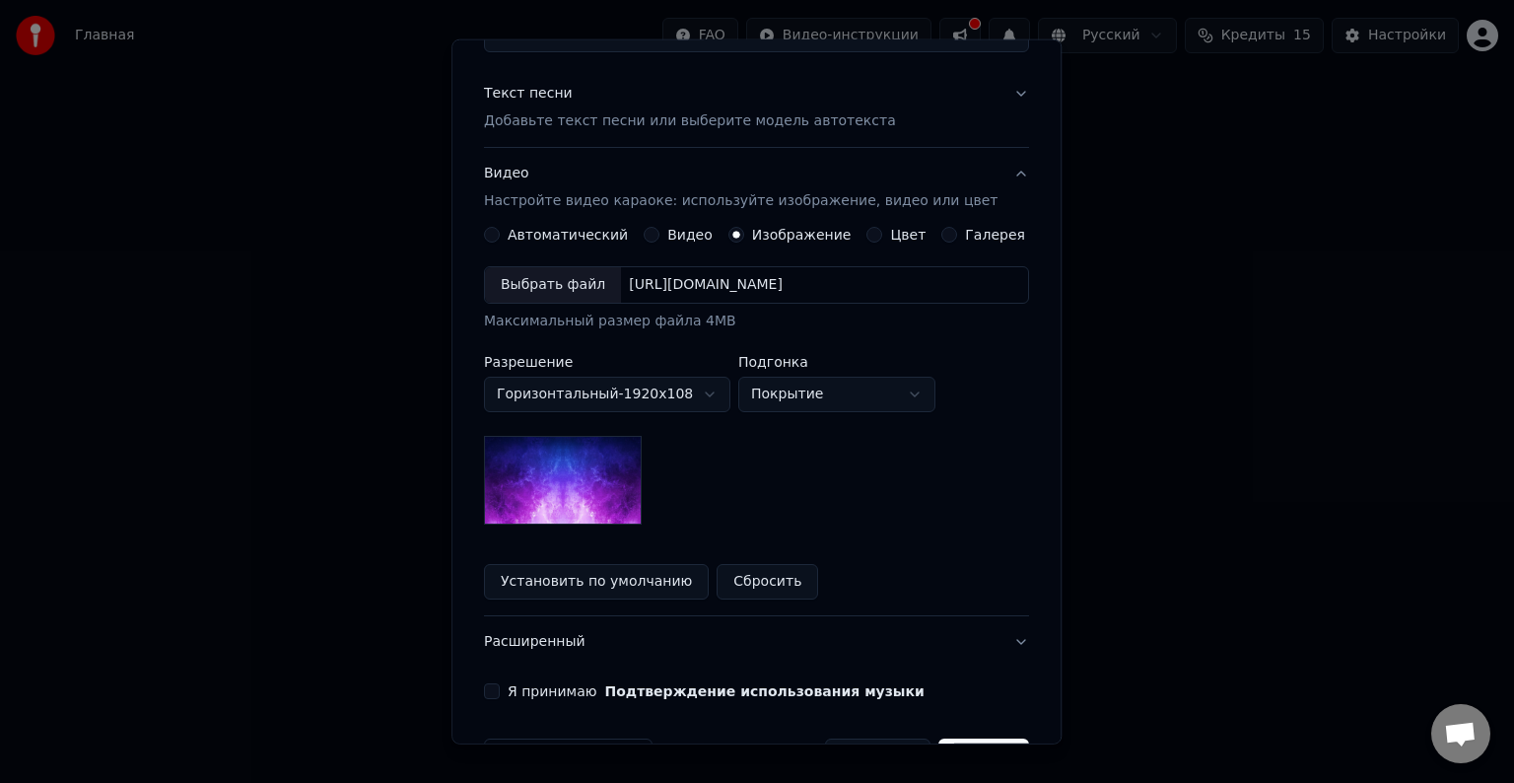
click at [558, 288] on div "Выбрать файл" at bounding box center [553, 284] width 136 height 35
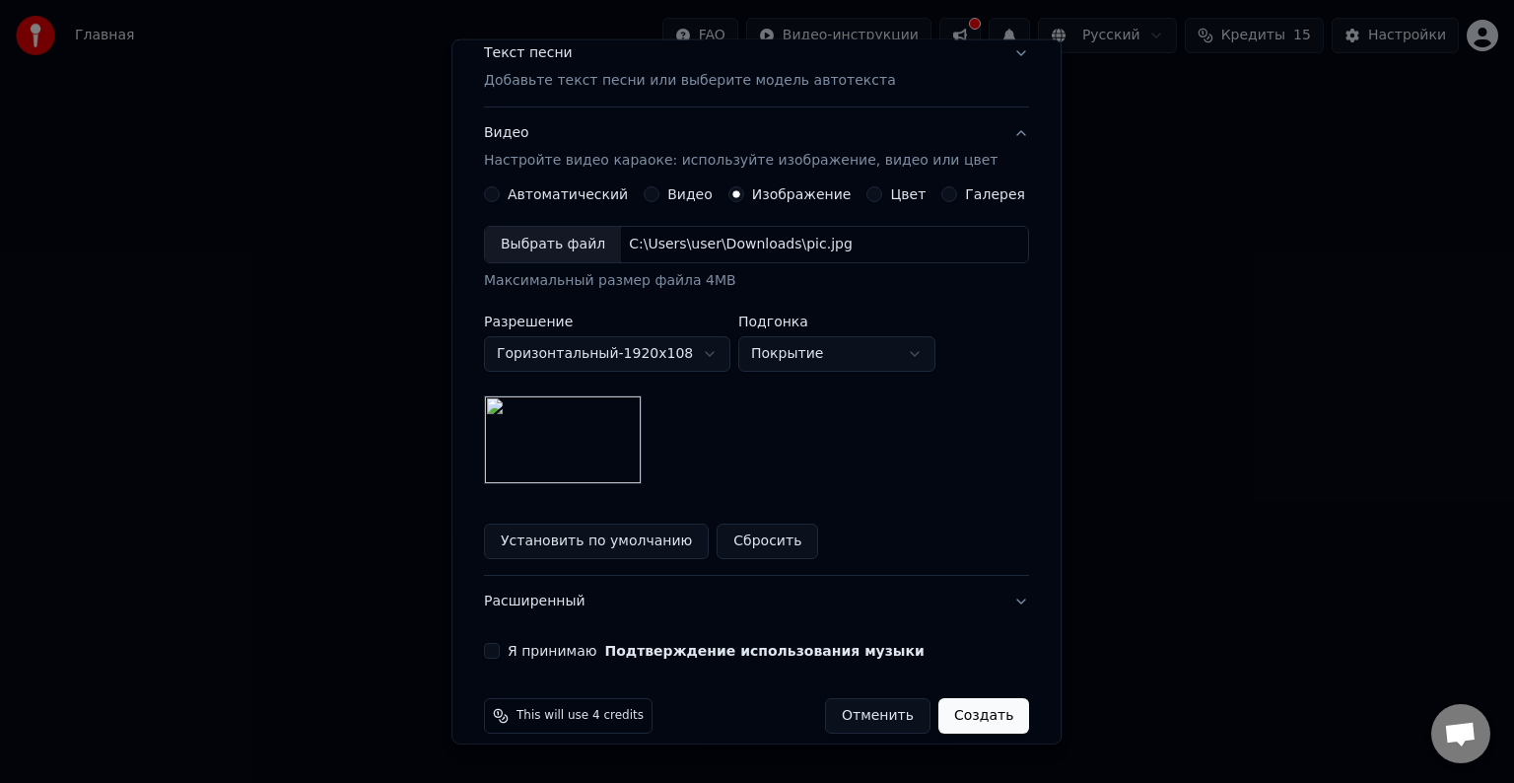
scroll to position [280, 0]
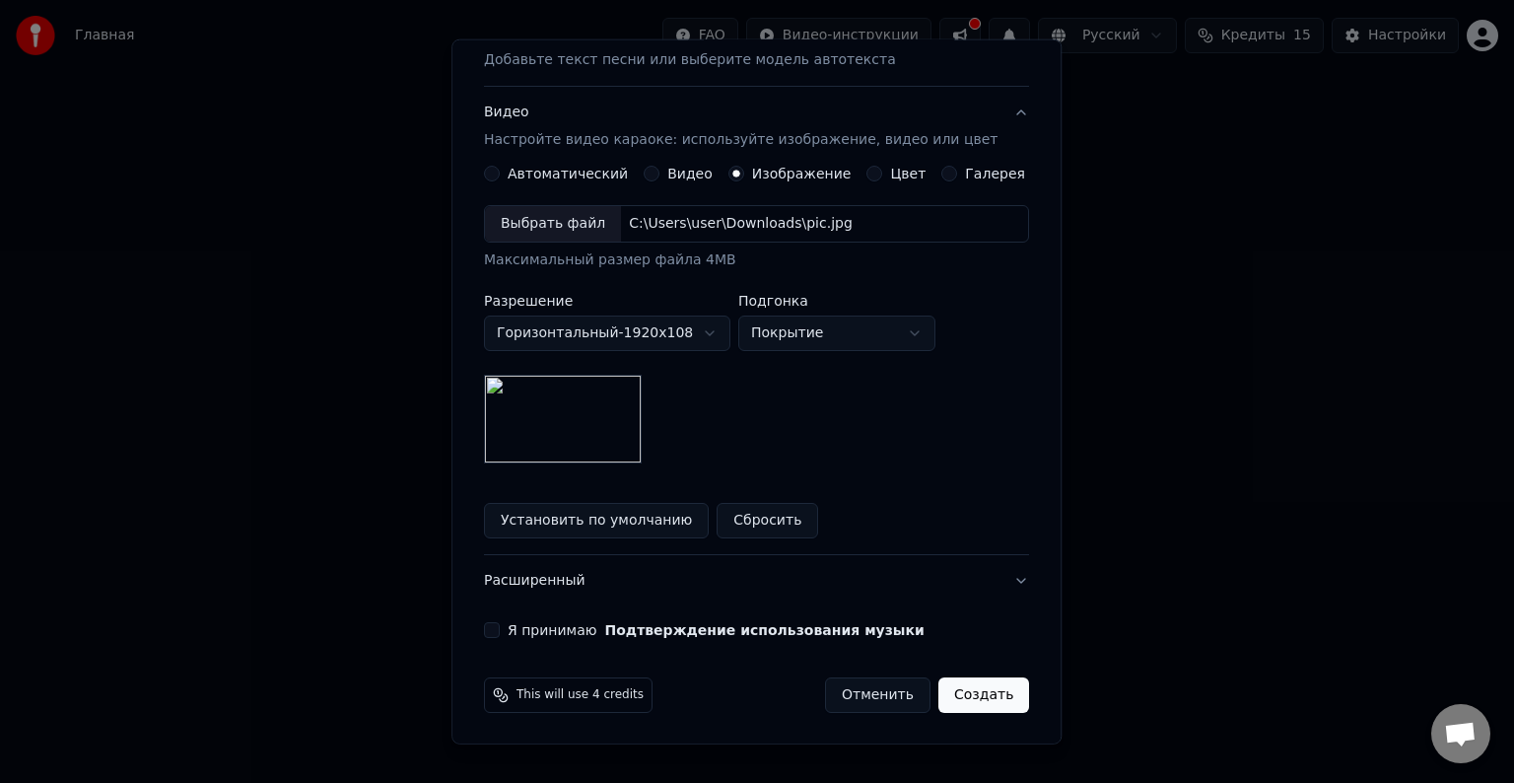
click at [493, 639] on div "**********" at bounding box center [756, 236] width 561 height 820
click at [500, 626] on button "Я принимаю Подтверждение использования музыки" at bounding box center [492, 630] width 16 height 16
click at [950, 681] on button "Создать" at bounding box center [983, 694] width 91 height 35
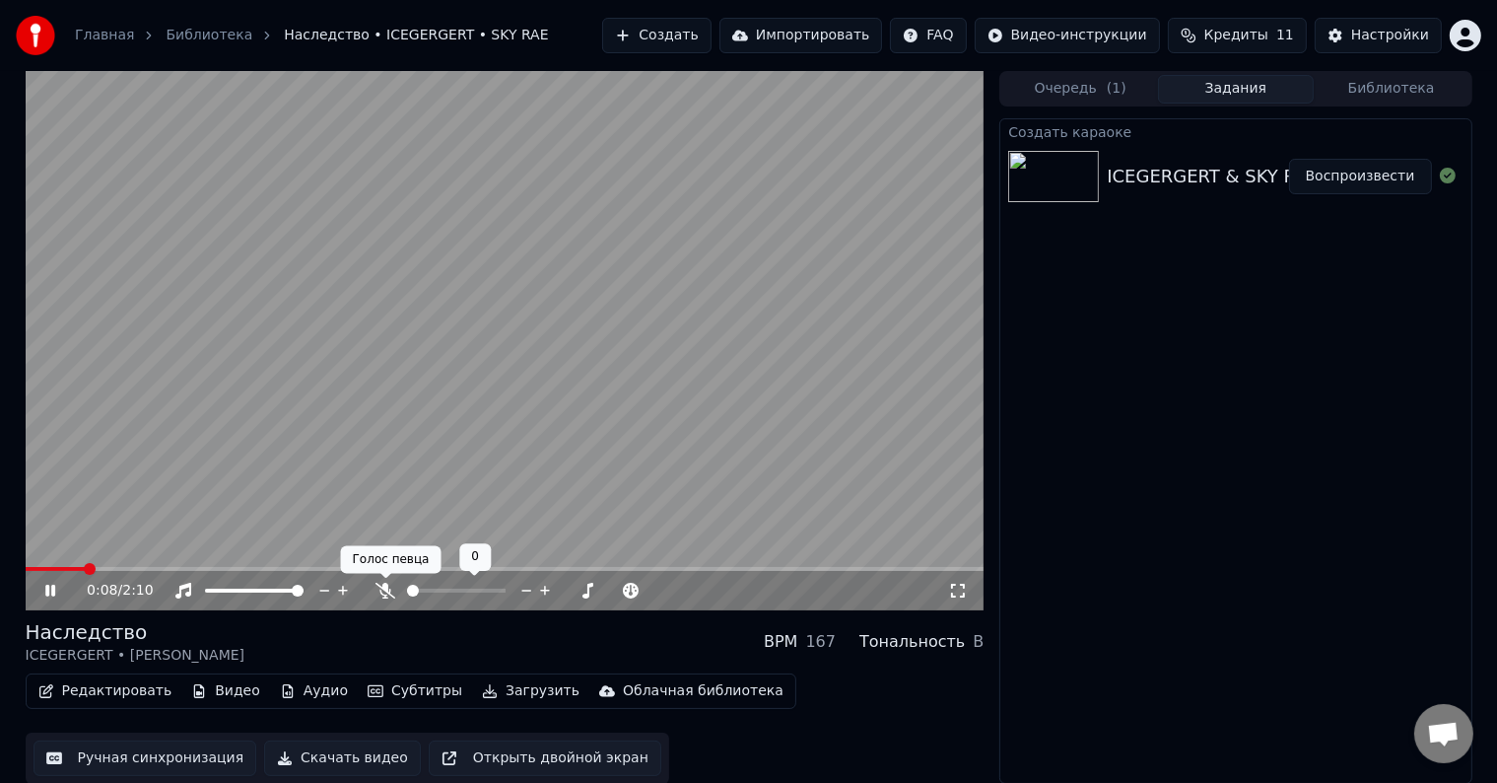
click at [386, 592] on icon at bounding box center [386, 591] width 20 height 16
click at [435, 592] on span at bounding box center [421, 590] width 28 height 4
click at [256, 594] on span at bounding box center [259, 591] width 12 height 12
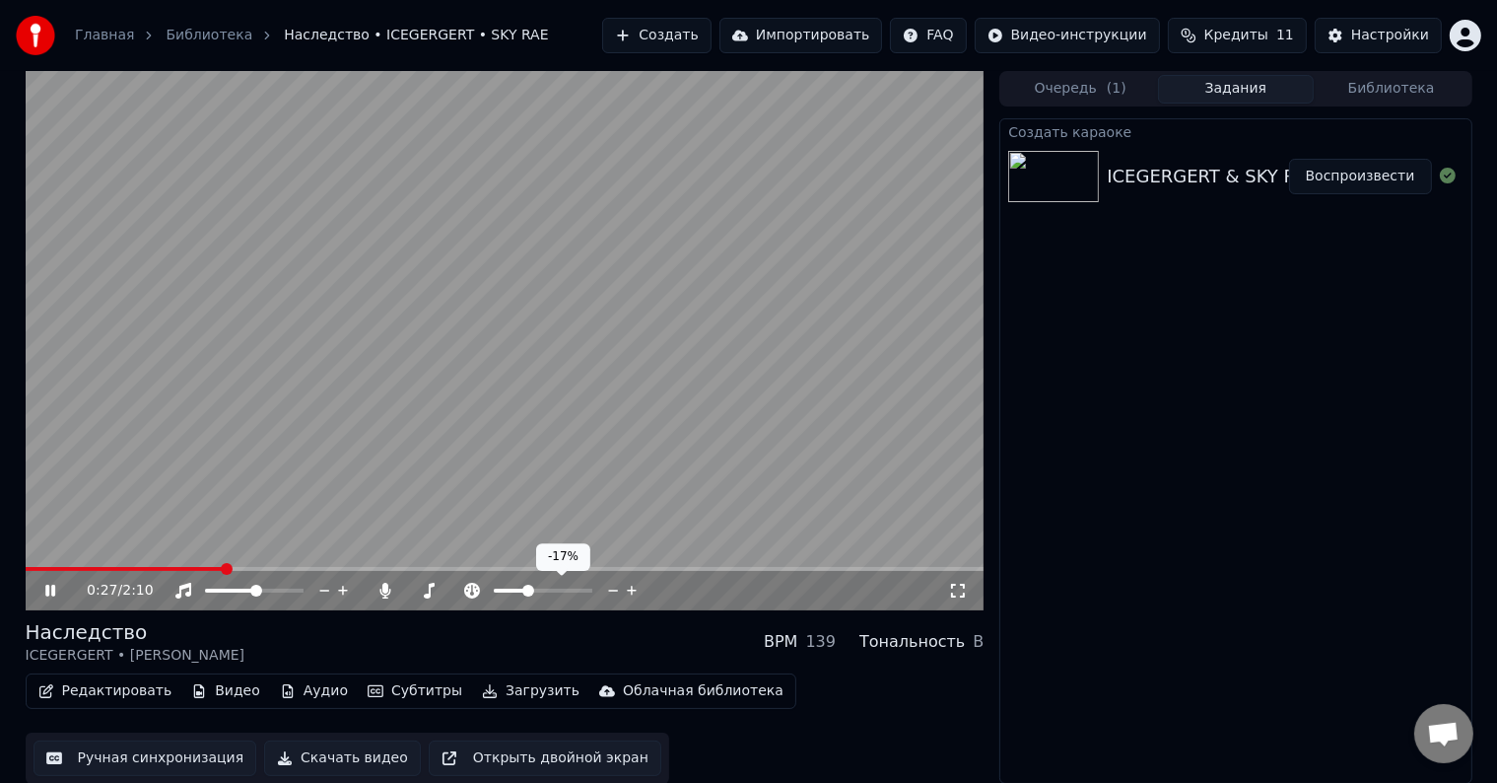
click at [526, 588] on span at bounding box center [528, 591] width 12 height 12
click at [544, 585] on span at bounding box center [545, 591] width 12 height 12
click at [419, 591] on icon at bounding box center [429, 591] width 20 height 16
click at [422, 588] on icon at bounding box center [429, 591] width 20 height 16
click at [377, 588] on icon at bounding box center [386, 591] width 20 height 16
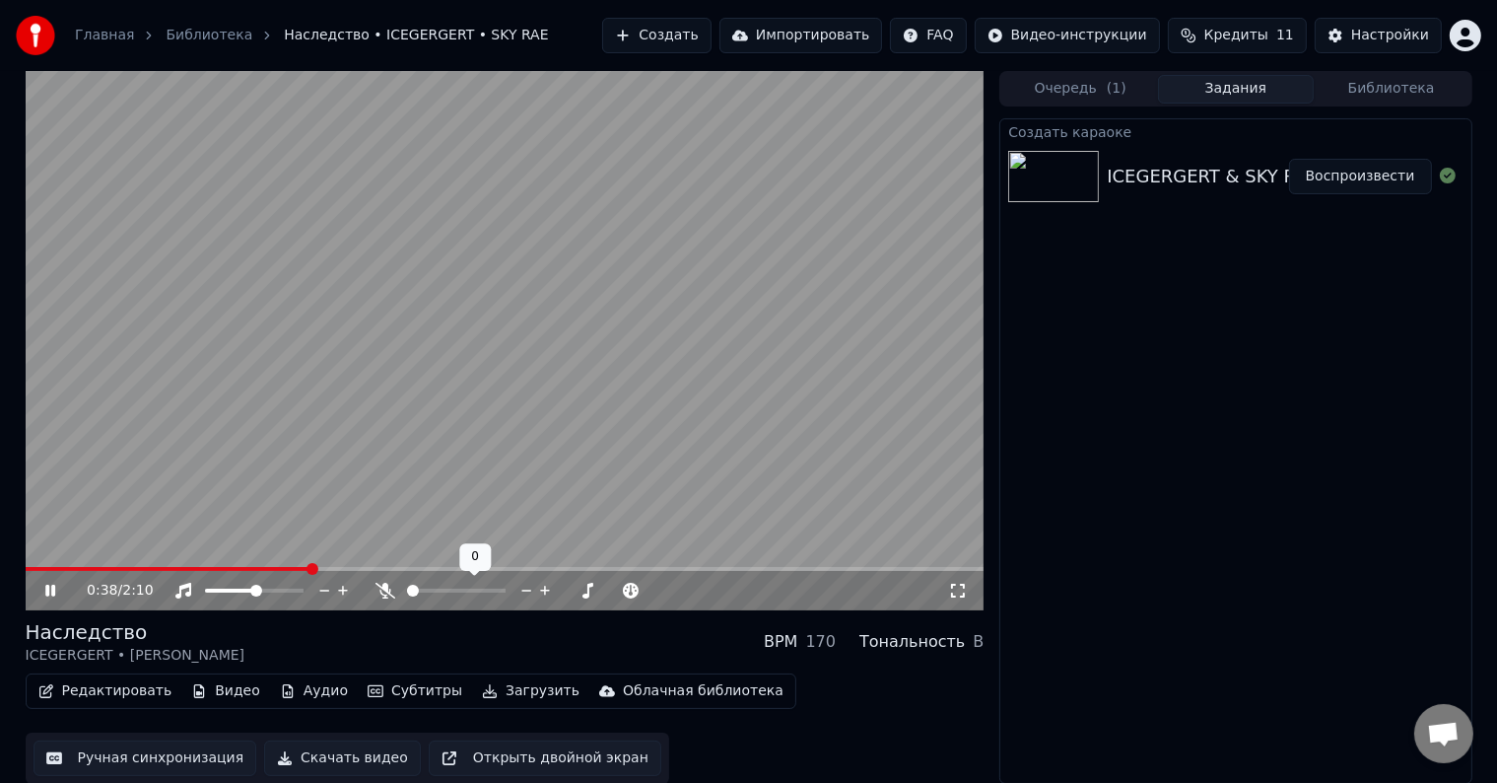
click at [379, 588] on icon at bounding box center [386, 591] width 20 height 16
click at [806, 491] on video at bounding box center [505, 339] width 959 height 539
click at [477, 586] on icon at bounding box center [472, 590] width 16 height 16
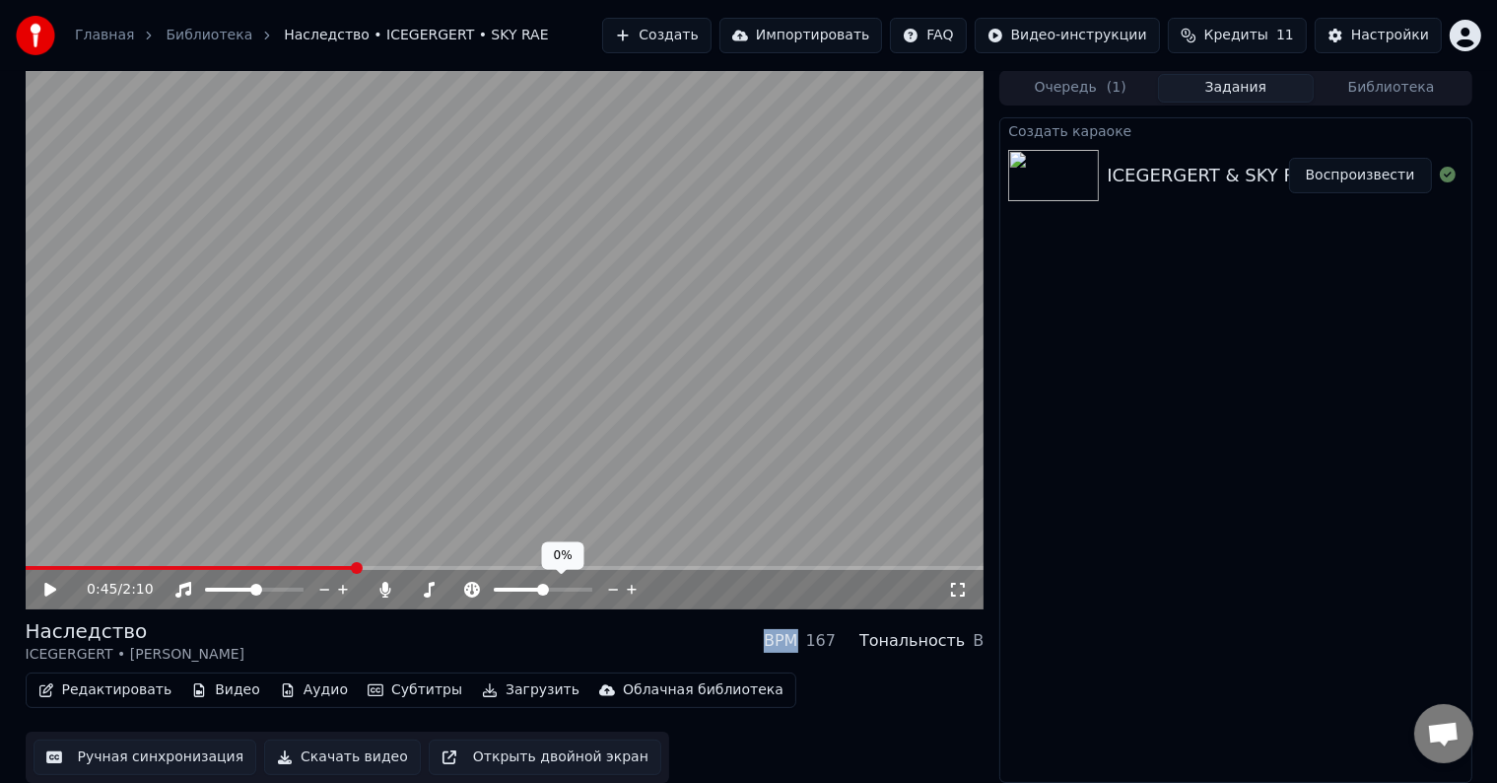
click at [477, 586] on icon at bounding box center [472, 590] width 16 height 16
click at [64, 592] on icon at bounding box center [64, 590] width 46 height 16
click at [229, 584] on div at bounding box center [272, 590] width 159 height 20
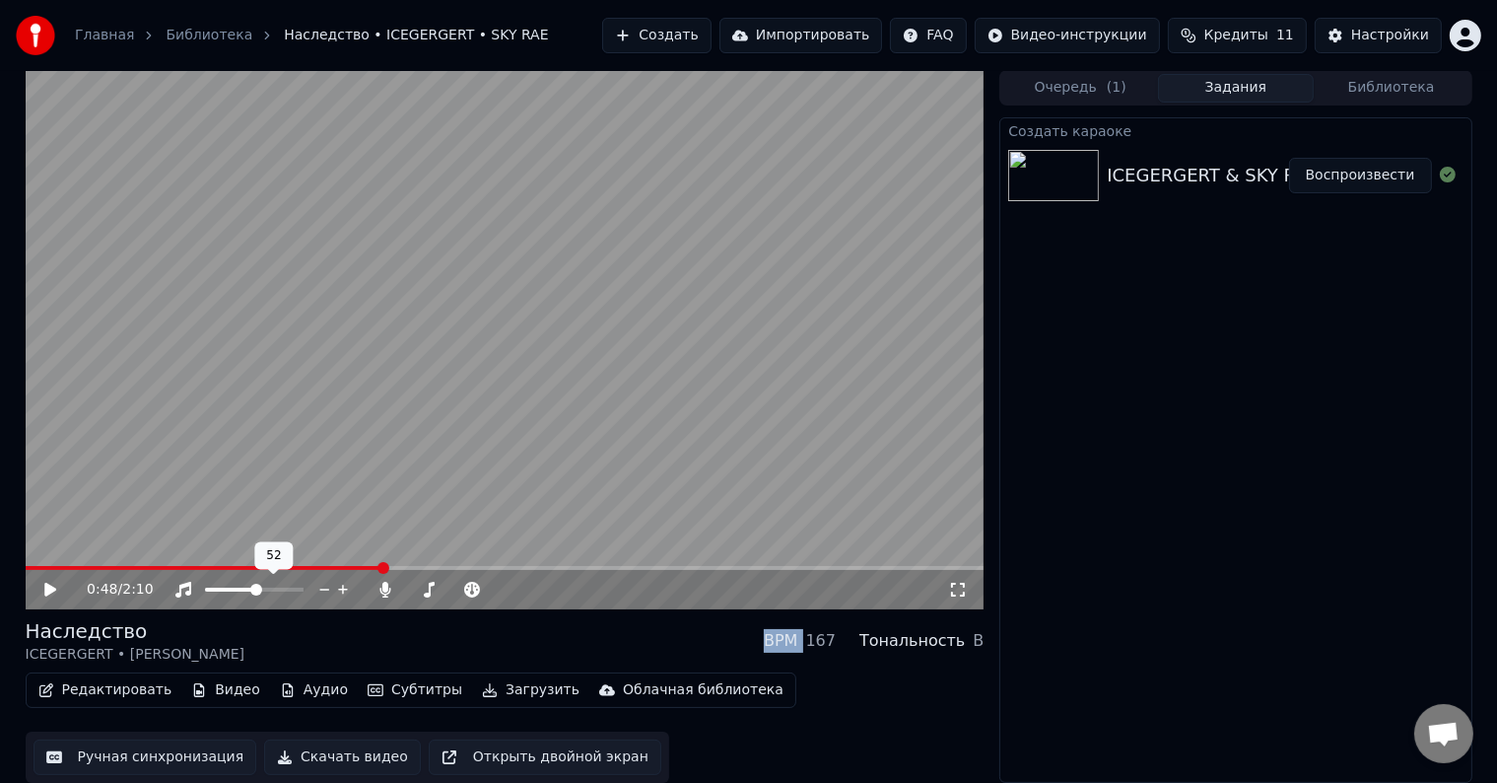
click at [230, 588] on span at bounding box center [230, 590] width 51 height 4
click at [44, 580] on div "0:48 / 2:10" at bounding box center [505, 590] width 943 height 20
click at [45, 584] on icon at bounding box center [50, 590] width 12 height 14
click at [259, 595] on span at bounding box center [258, 590] width 12 height 12
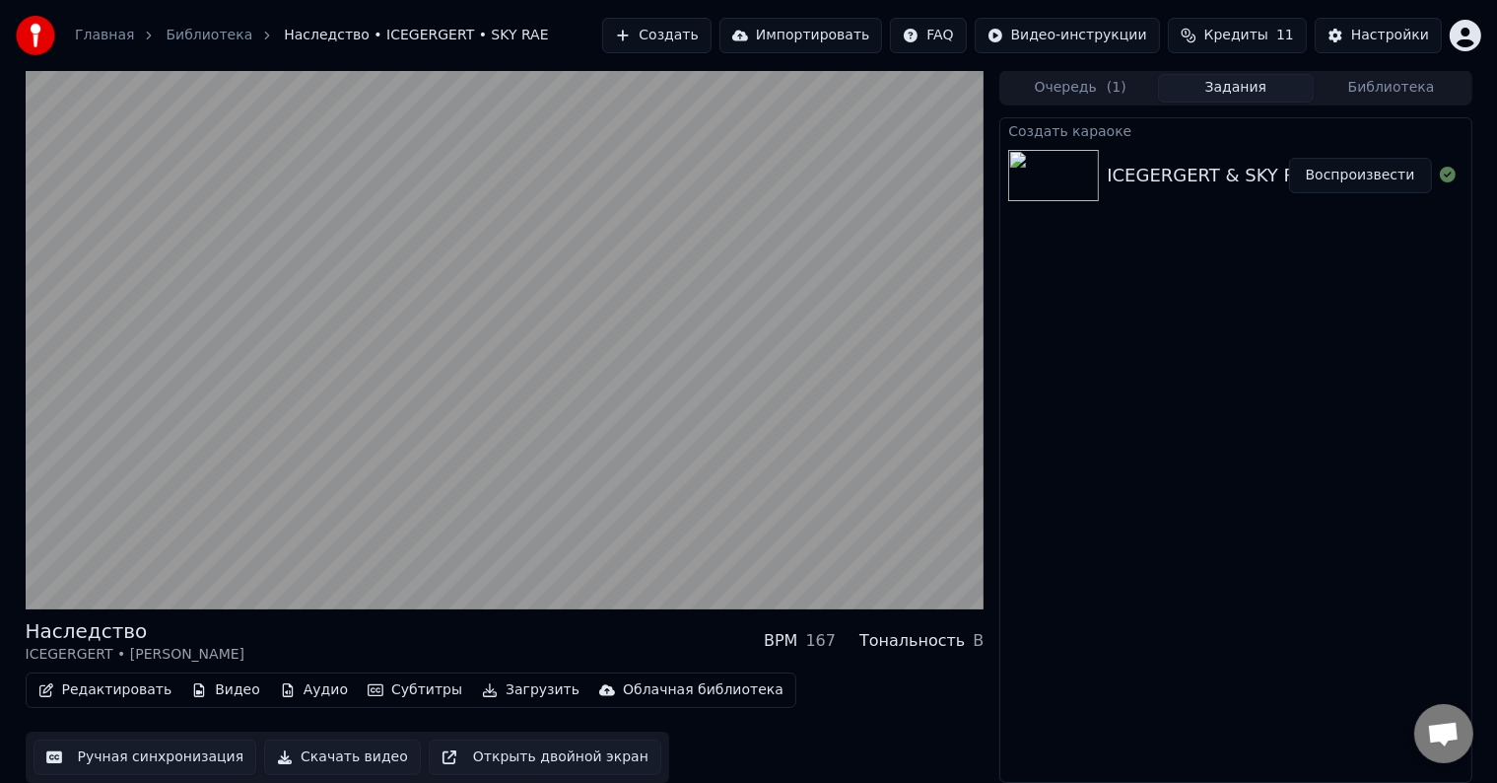
click at [244, 440] on video at bounding box center [505, 339] width 959 height 539
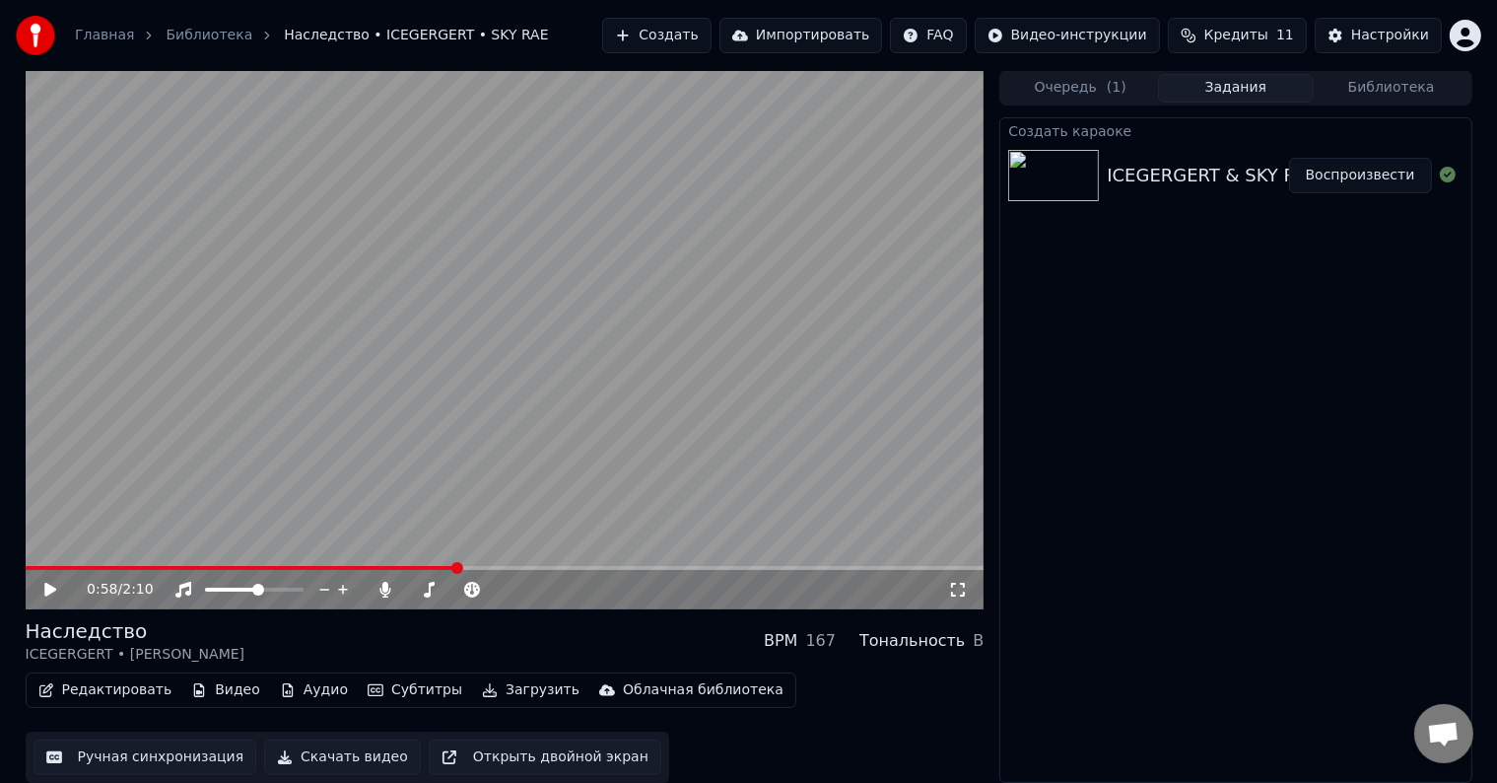
click at [397, 682] on button "Субтитры" at bounding box center [415, 690] width 110 height 28
click at [125, 692] on button "Редактировать" at bounding box center [106, 690] width 150 height 28
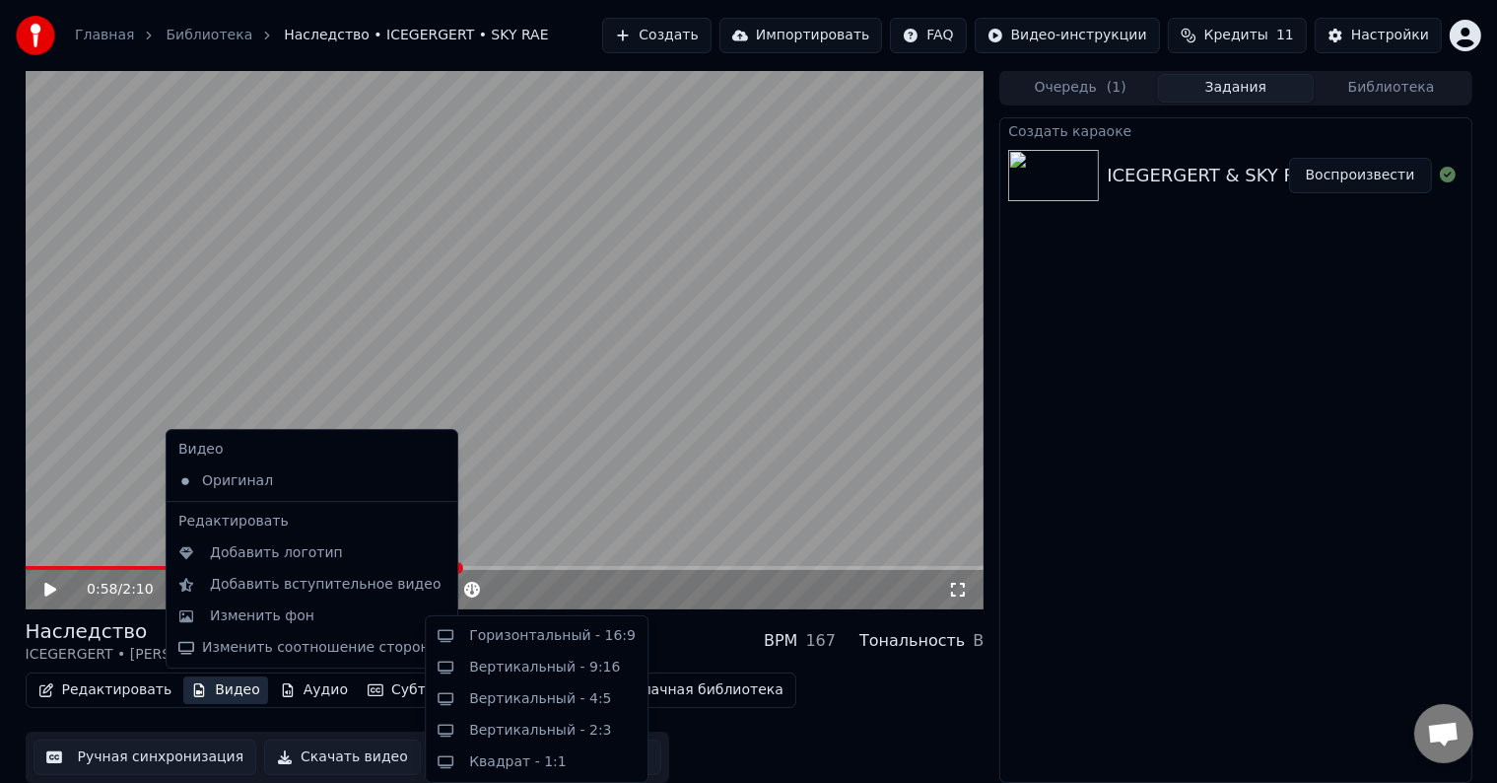
click at [515, 415] on video at bounding box center [505, 339] width 959 height 539
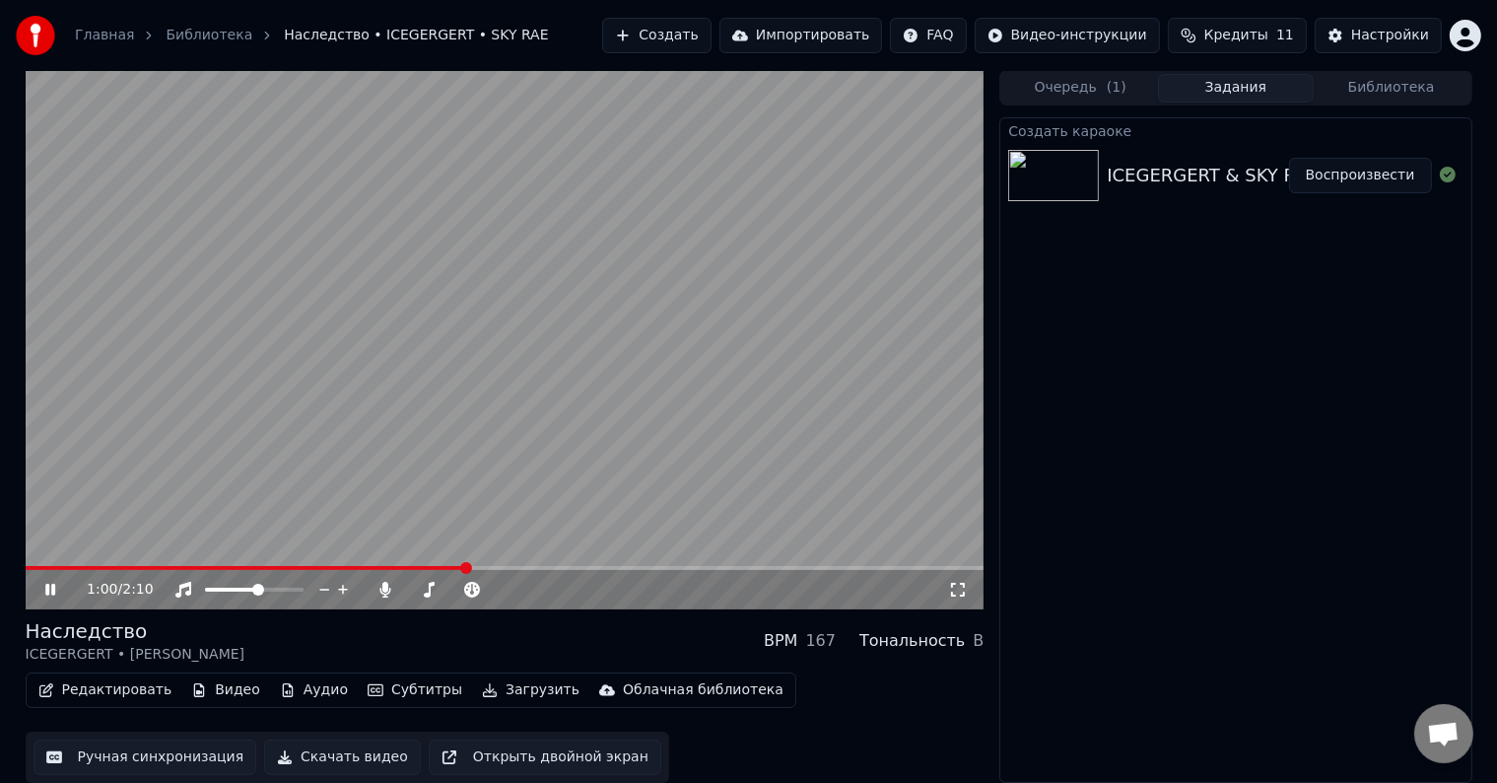
click at [354, 380] on video at bounding box center [505, 339] width 959 height 539
click at [185, 756] on button "Ручная синхронизация" at bounding box center [146, 756] width 224 height 35
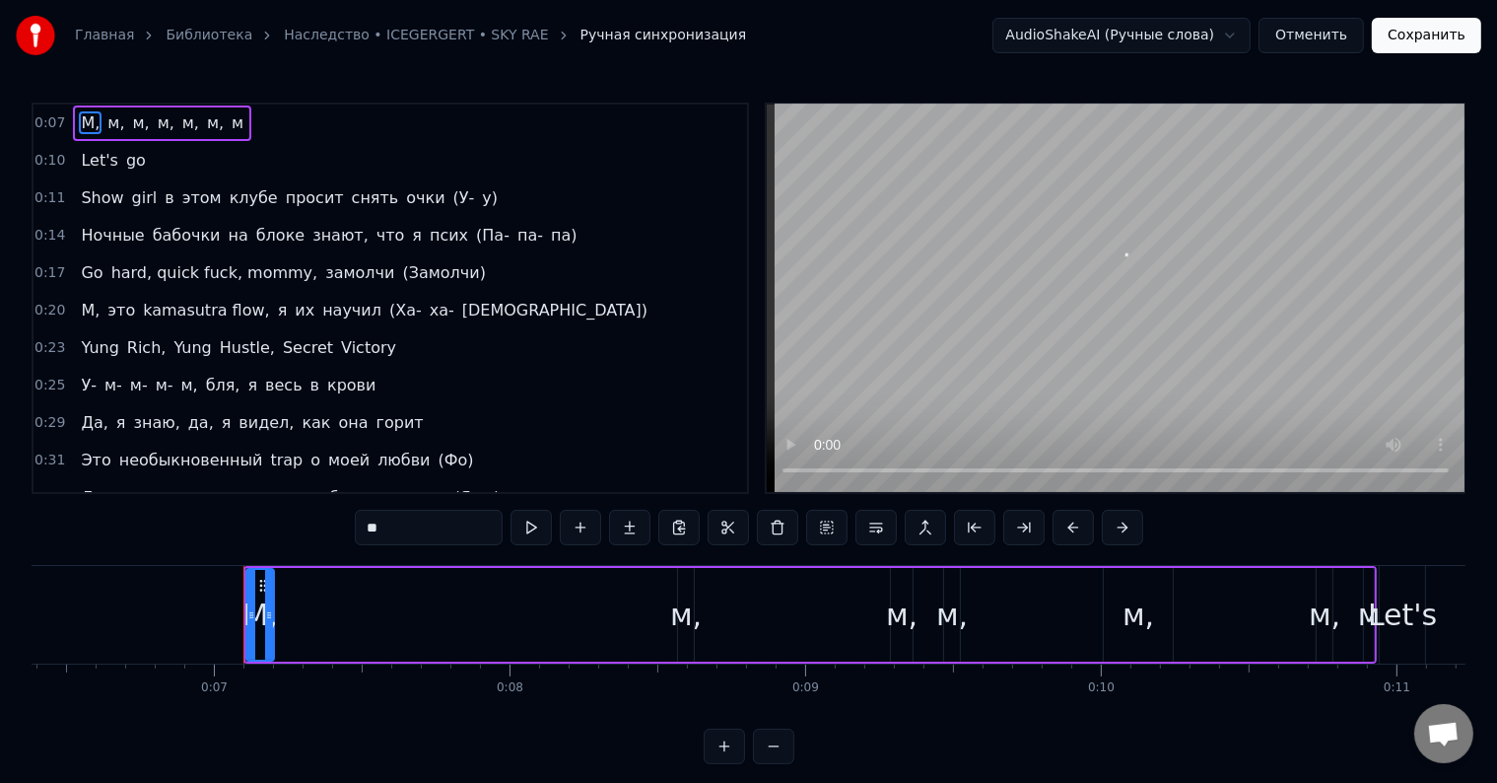
scroll to position [0, 2000]
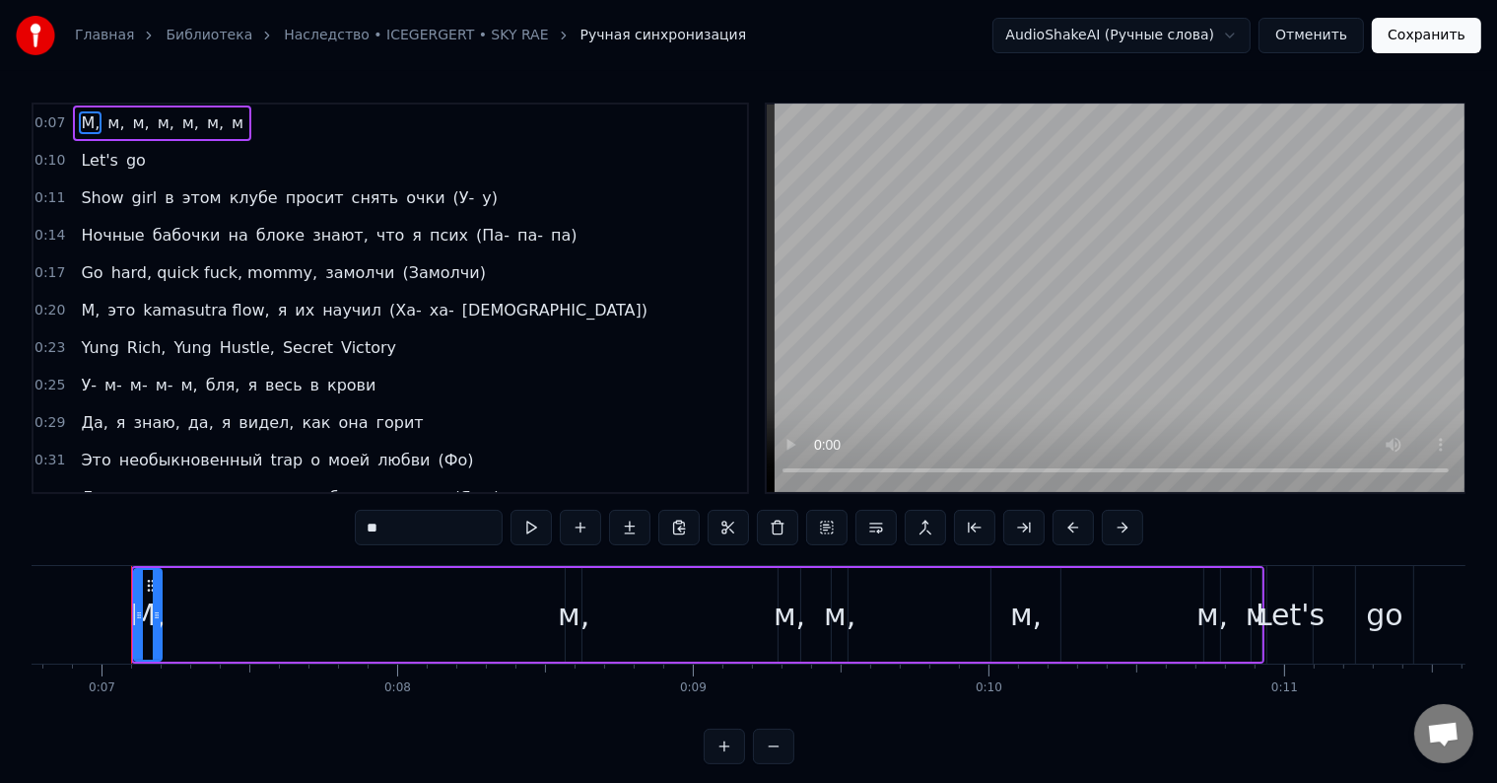
click at [538, 532] on button at bounding box center [531, 527] width 41 height 35
click at [537, 526] on button at bounding box center [531, 527] width 41 height 35
click at [517, 526] on button at bounding box center [531, 527] width 41 height 35
click at [865, 611] on div "М, м, м, м, м, м, м" at bounding box center [698, 615] width 1134 height 98
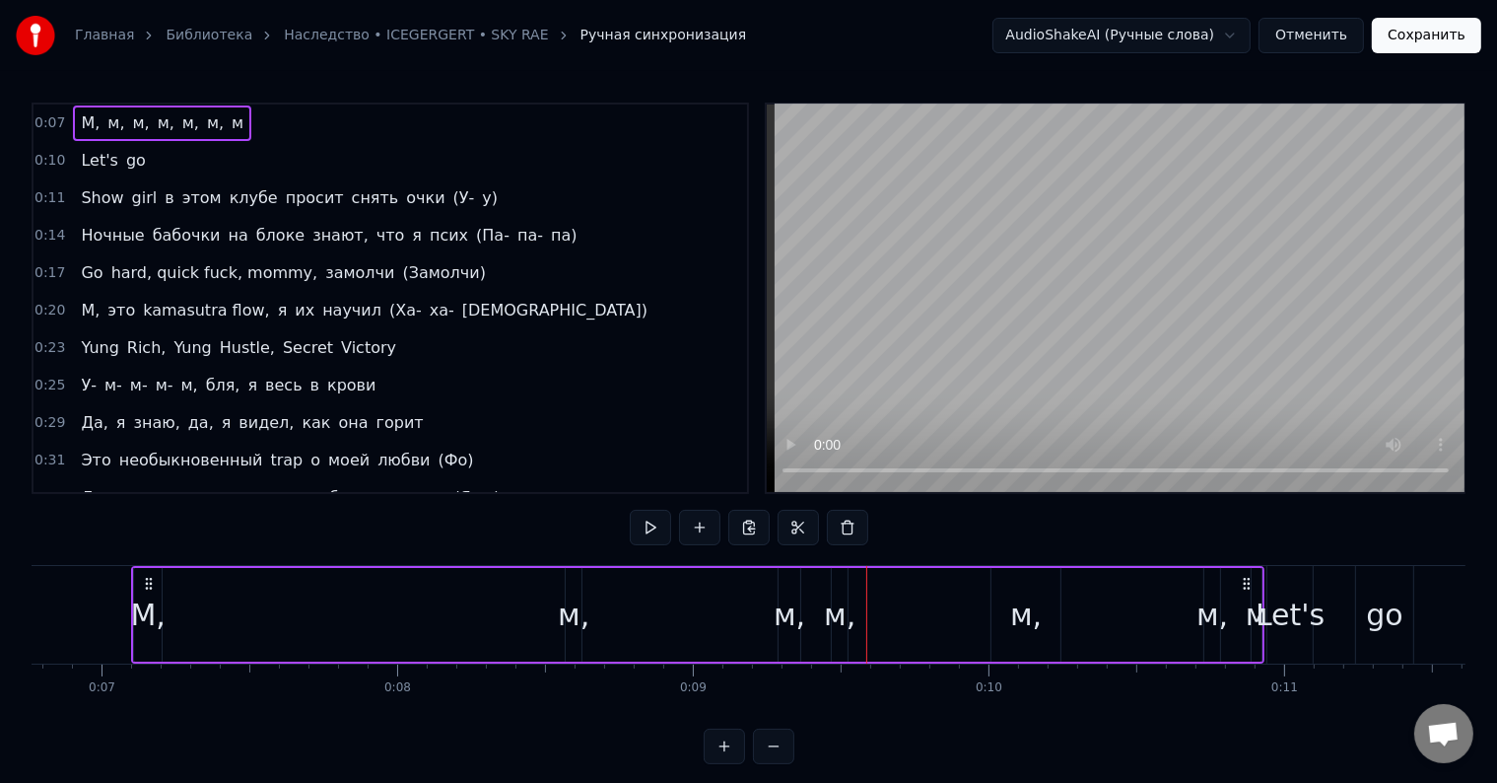
drag, startPoint x: 874, startPoint y: 610, endPoint x: 741, endPoint y: 611, distance: 133.1
click at [741, 611] on div "М, м, м, м, м, м, м" at bounding box center [698, 615] width 1134 height 98
click at [651, 524] on button at bounding box center [650, 527] width 41 height 35
click at [1441, 31] on button "Сохранить" at bounding box center [1426, 35] width 109 height 35
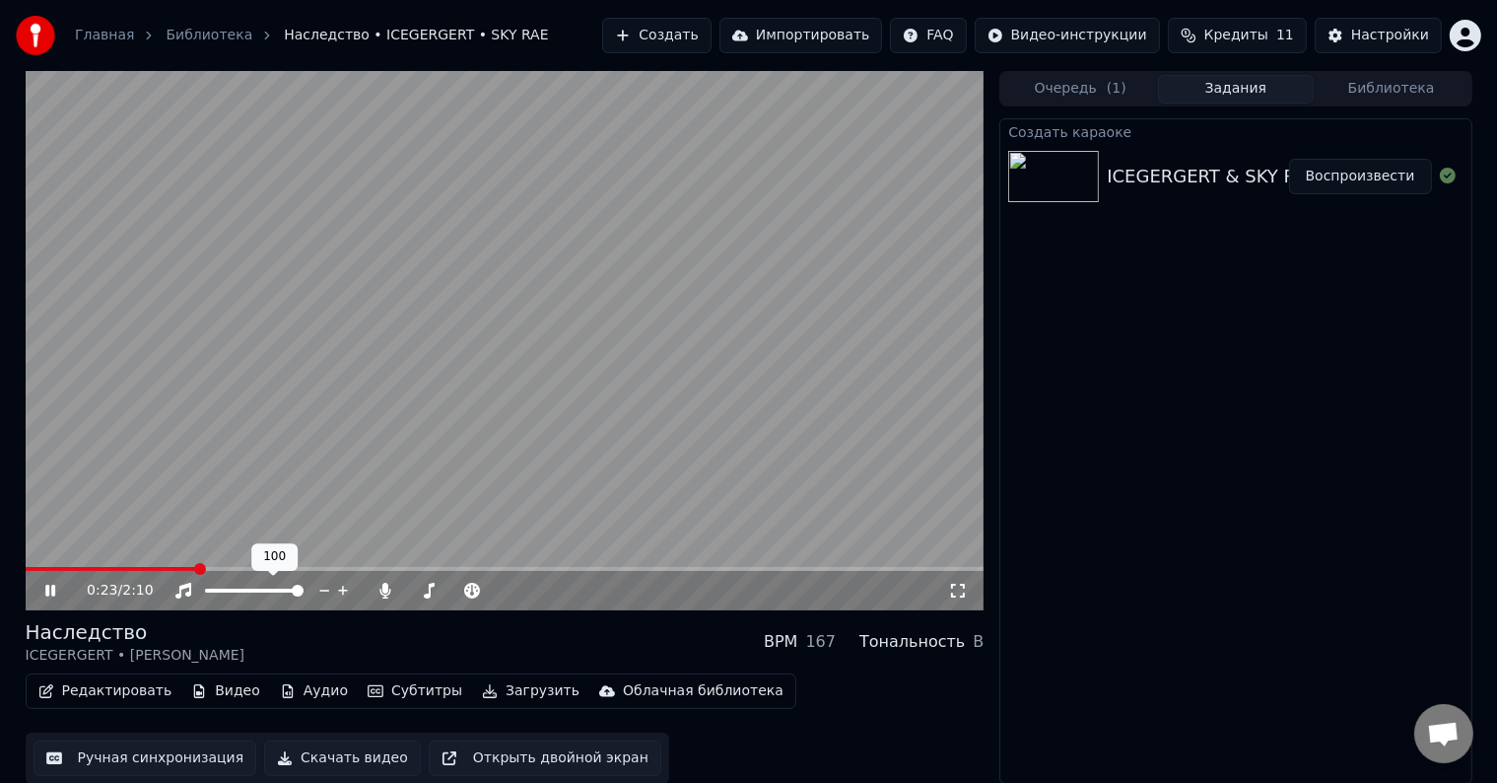
click at [304, 587] on span at bounding box center [298, 591] width 12 height 12
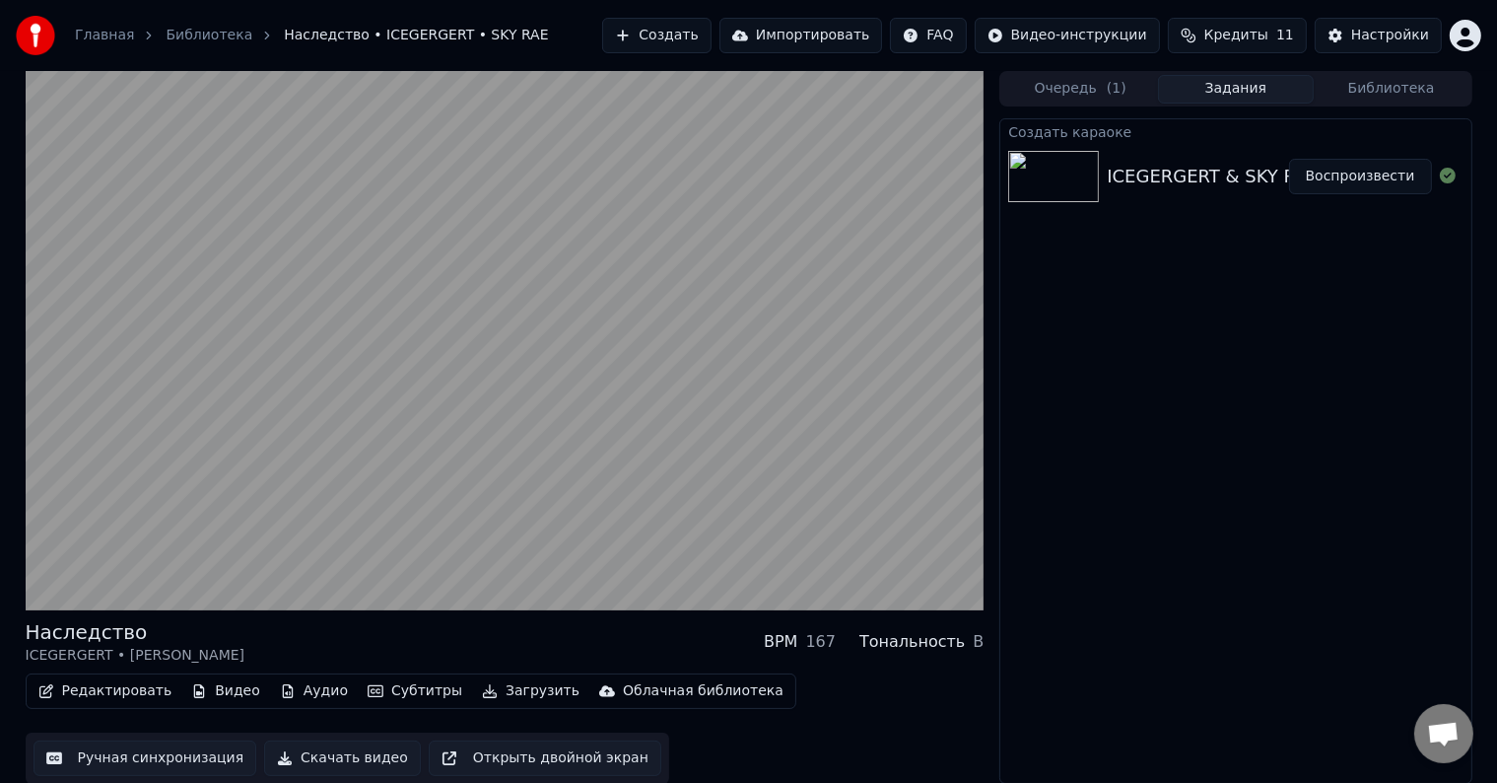
click at [485, 694] on button "Загрузить" at bounding box center [530, 691] width 113 height 28
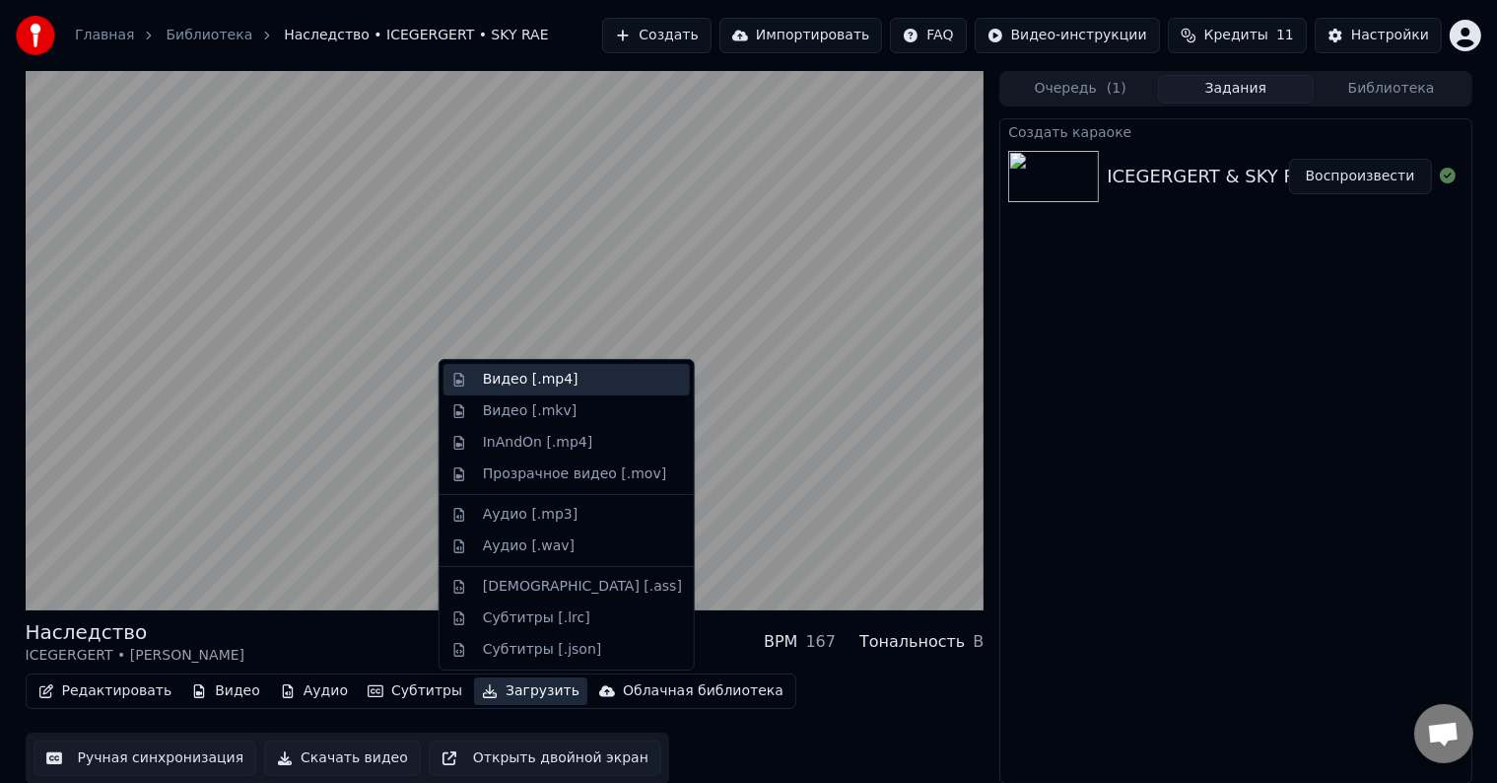
click at [547, 390] on div "Видео [.mp4]" at bounding box center [567, 380] width 246 height 32
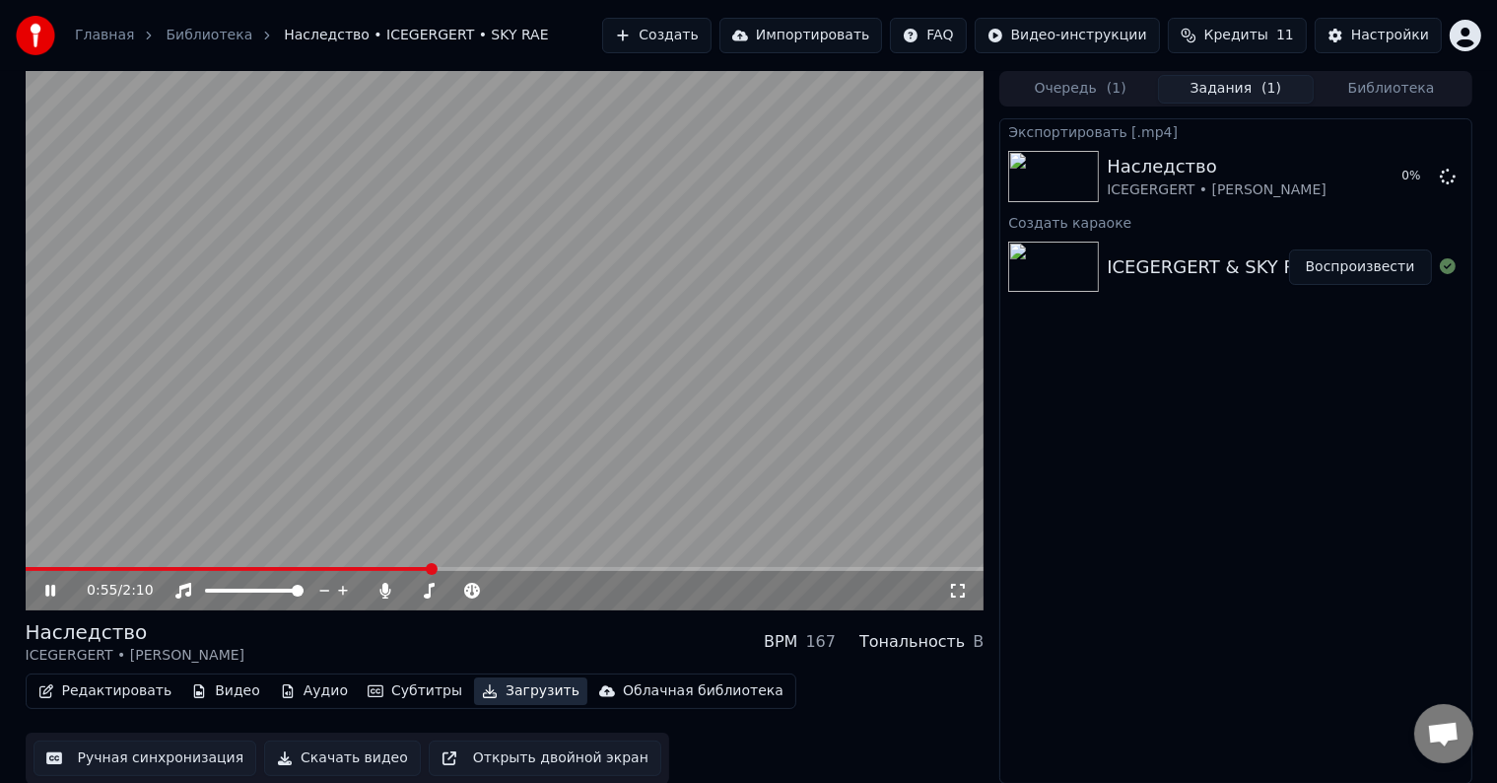
scroll to position [1, 0]
click at [327, 753] on button "Скачать видео" at bounding box center [342, 756] width 157 height 35
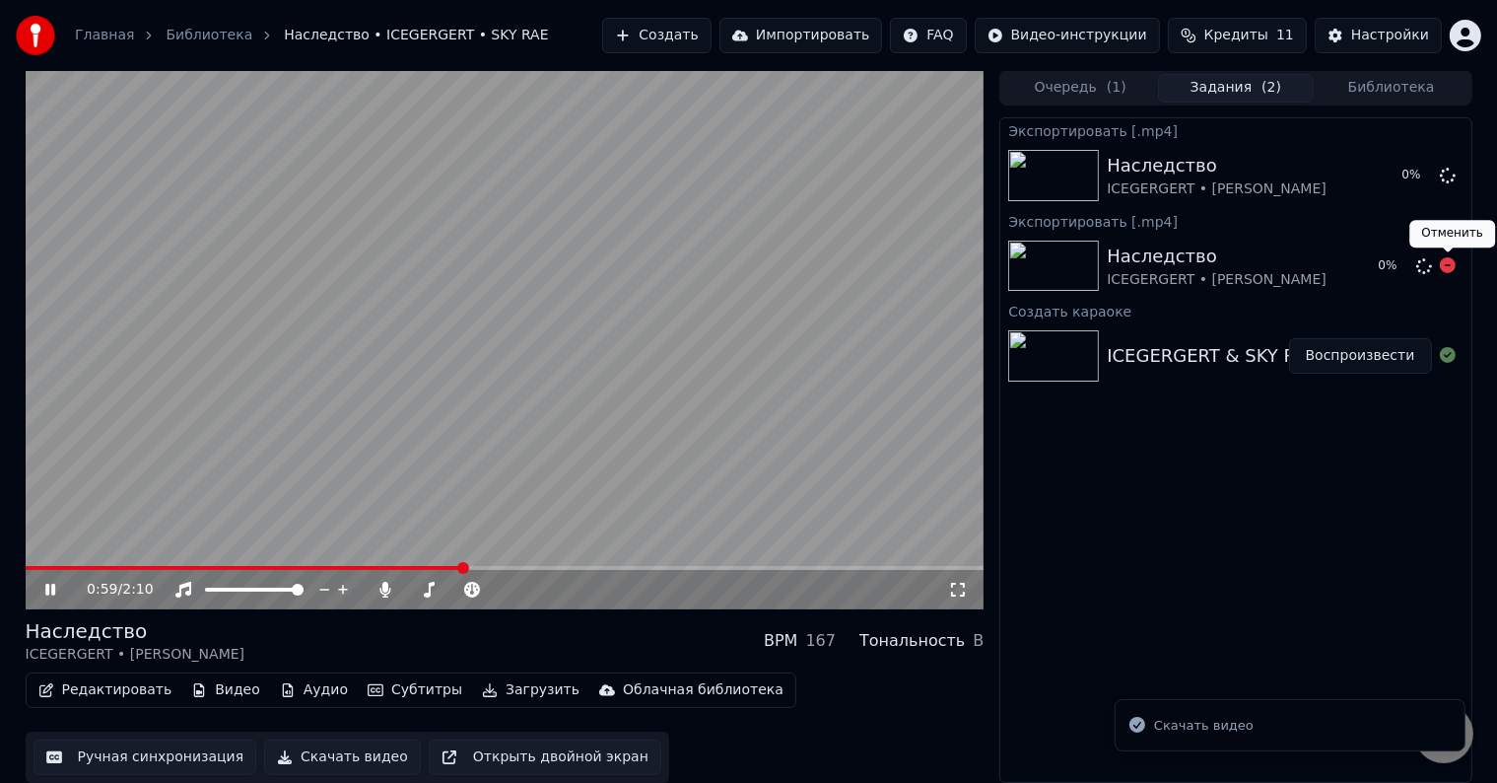
click at [1446, 261] on icon at bounding box center [1448, 265] width 16 height 16
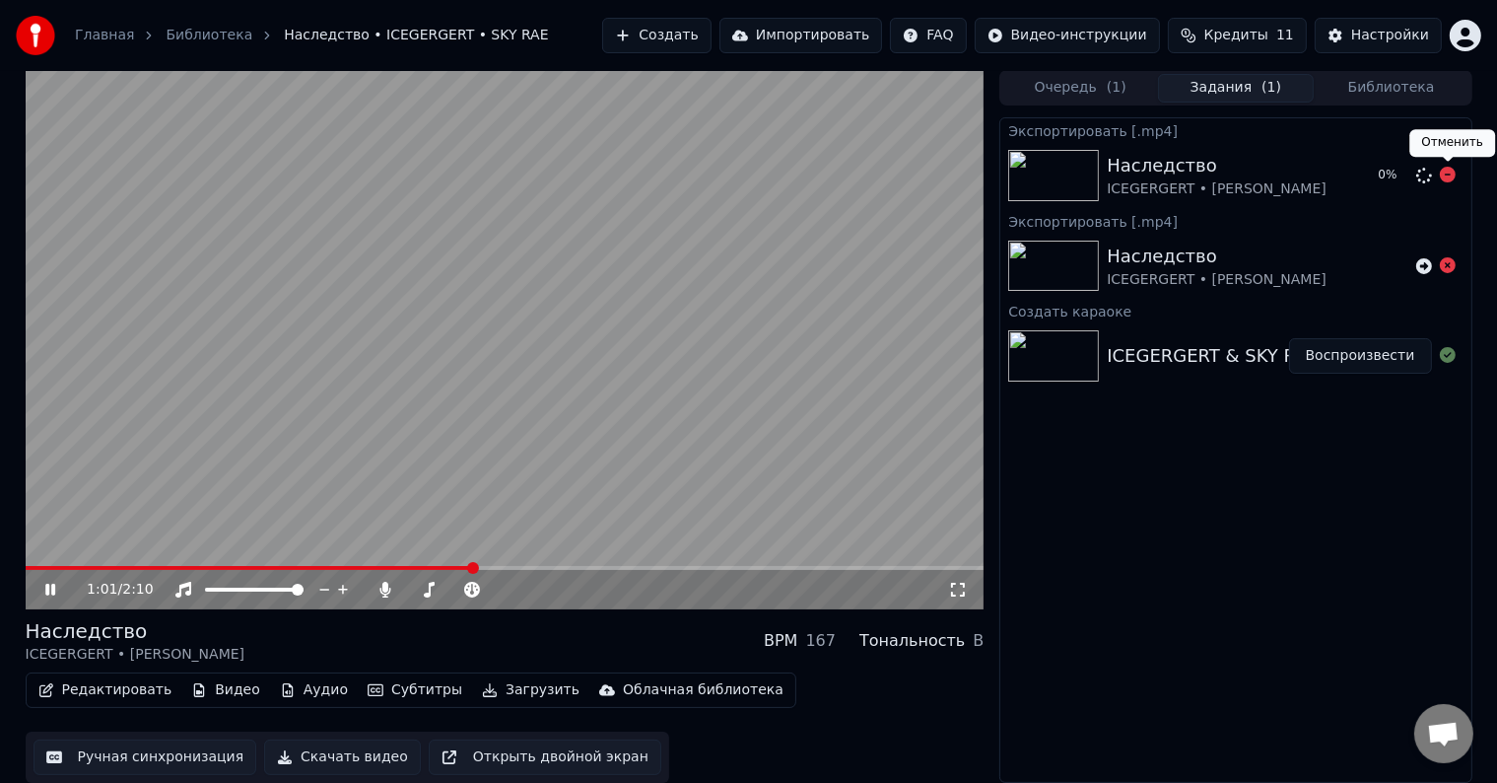
click at [1449, 178] on icon at bounding box center [1448, 175] width 16 height 16
click at [350, 756] on button "Скачать видео" at bounding box center [342, 756] width 157 height 35
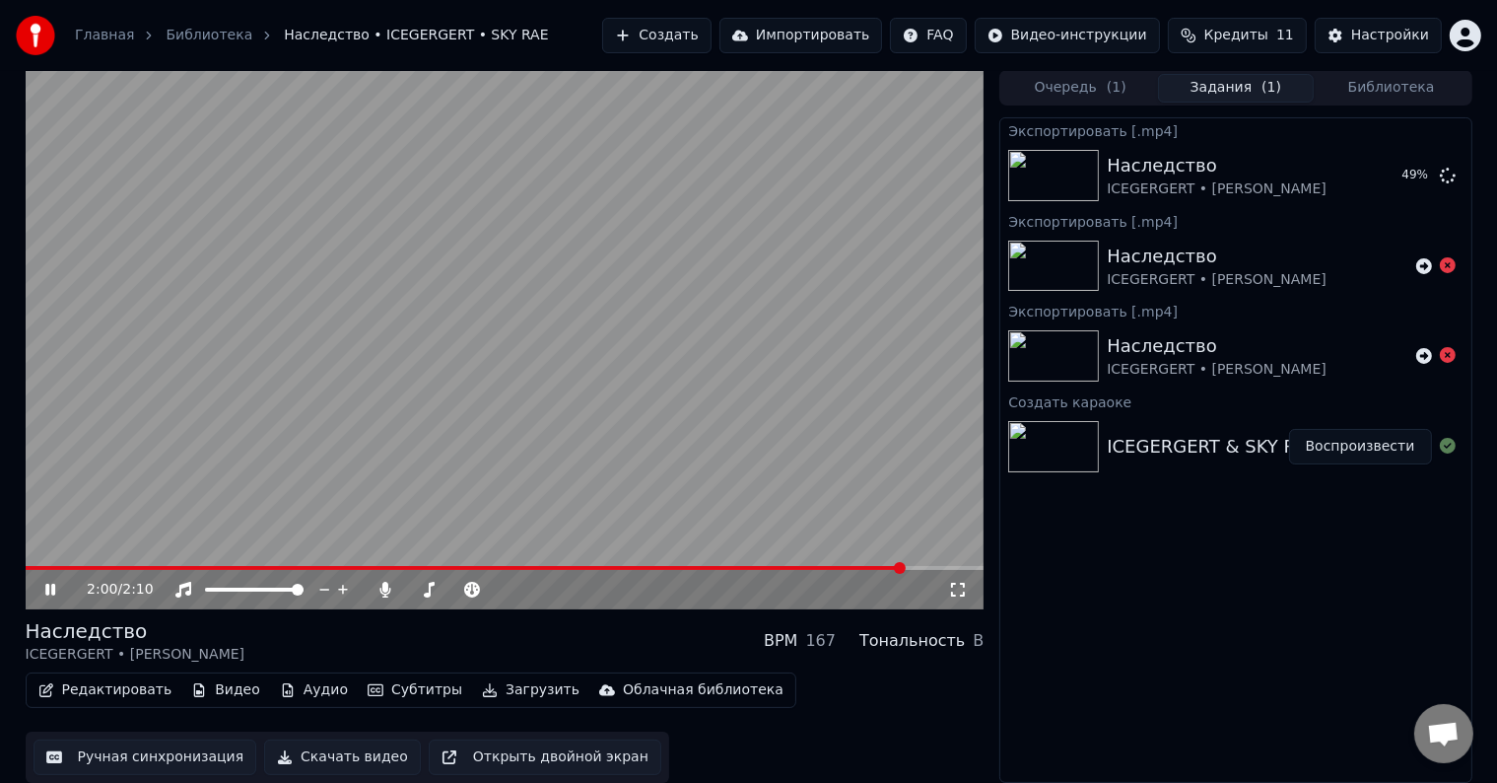
click at [315, 560] on video at bounding box center [505, 339] width 959 height 539
click at [311, 564] on video at bounding box center [505, 339] width 959 height 539
click at [422, 593] on icon at bounding box center [429, 590] width 20 height 16
click at [310, 564] on video at bounding box center [505, 339] width 959 height 539
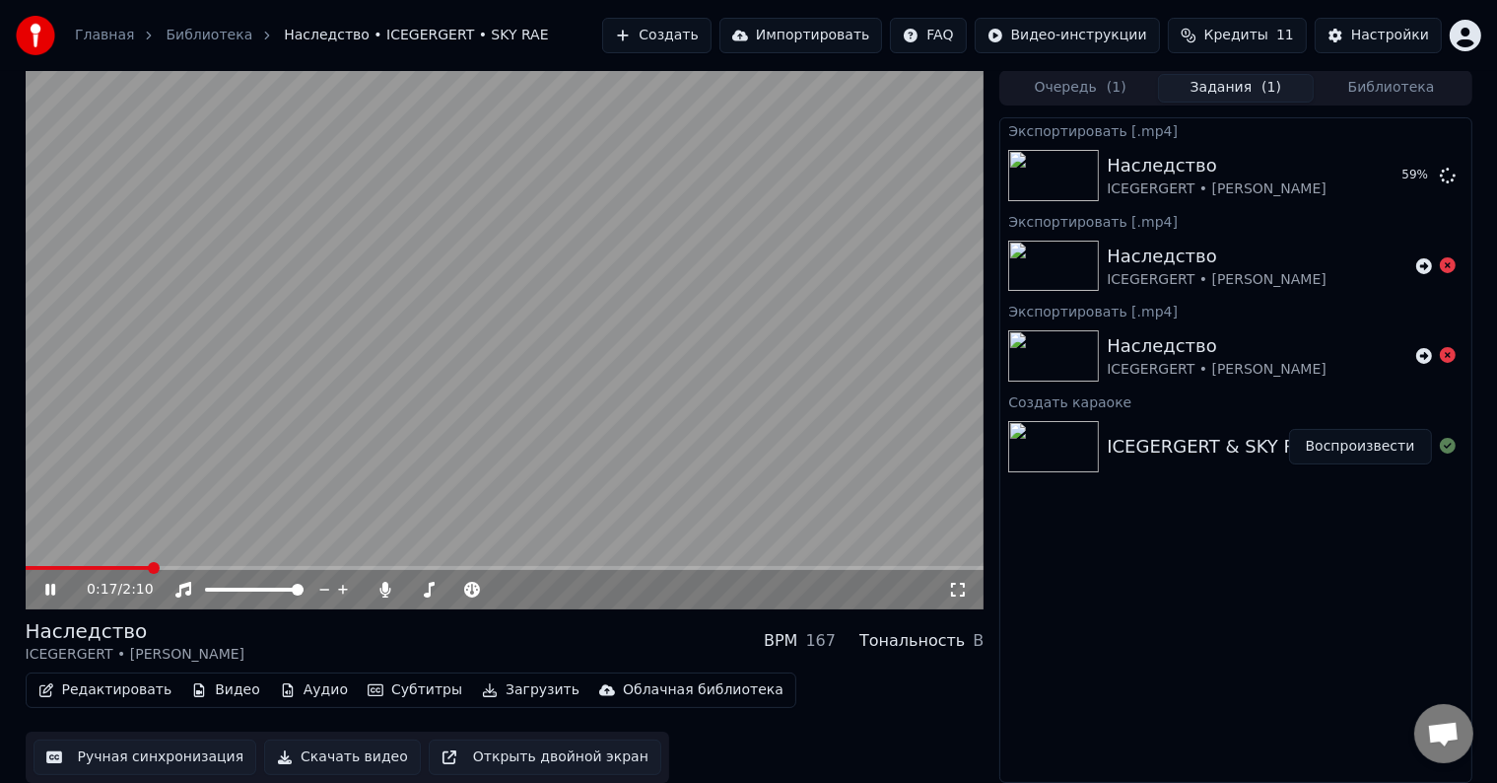
click at [119, 566] on span at bounding box center [88, 568] width 124 height 4
click at [1400, 39] on div "Настройки" at bounding box center [1390, 36] width 78 height 20
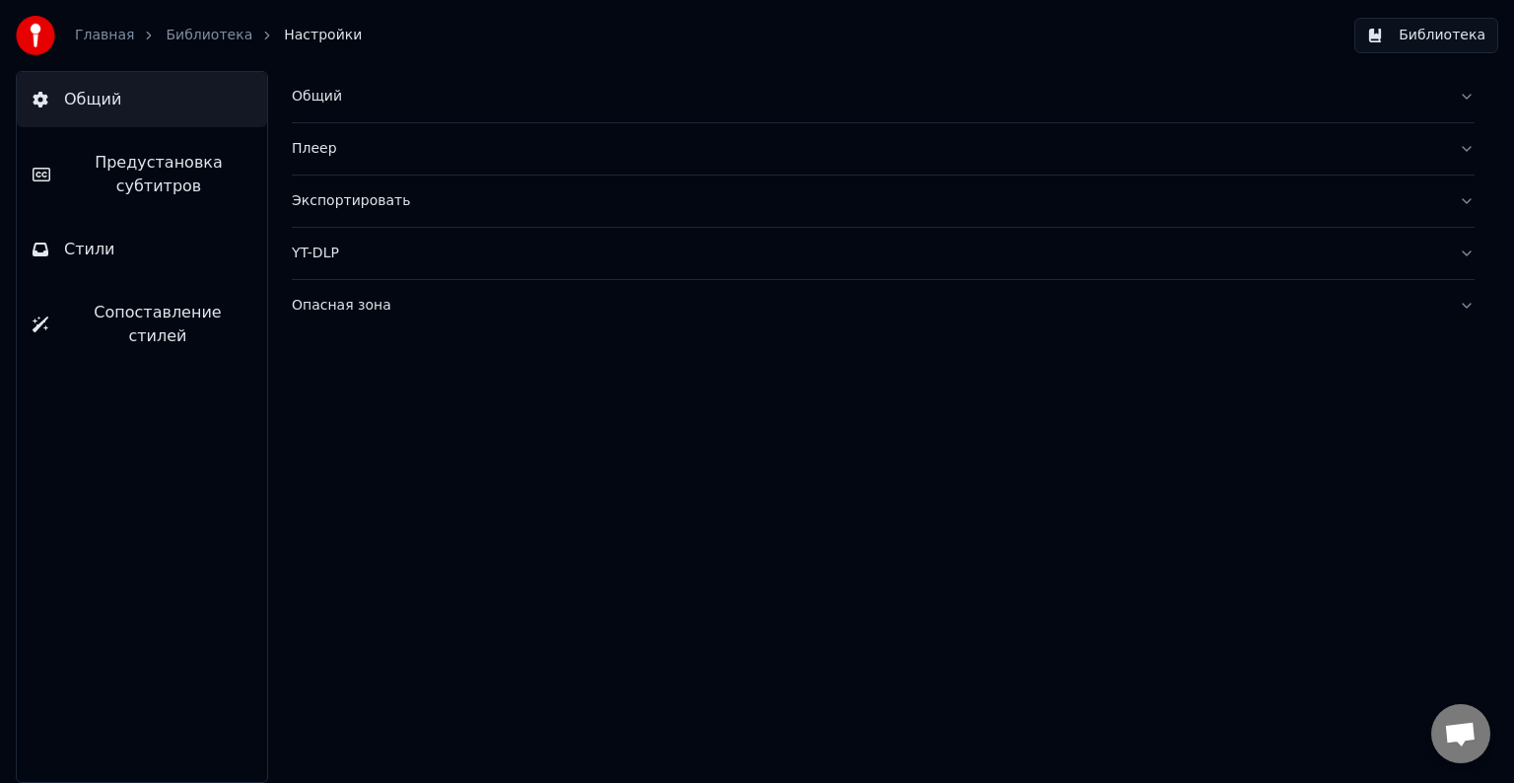
click at [352, 433] on div "Общий Плеер Экспортировать YT-DLP Опасная зона" at bounding box center [883, 427] width 1262 height 712
click at [71, 43] on div "Главная Библиотека Настройки" at bounding box center [189, 35] width 346 height 39
click at [177, 29] on link "Библиотека" at bounding box center [209, 36] width 87 height 20
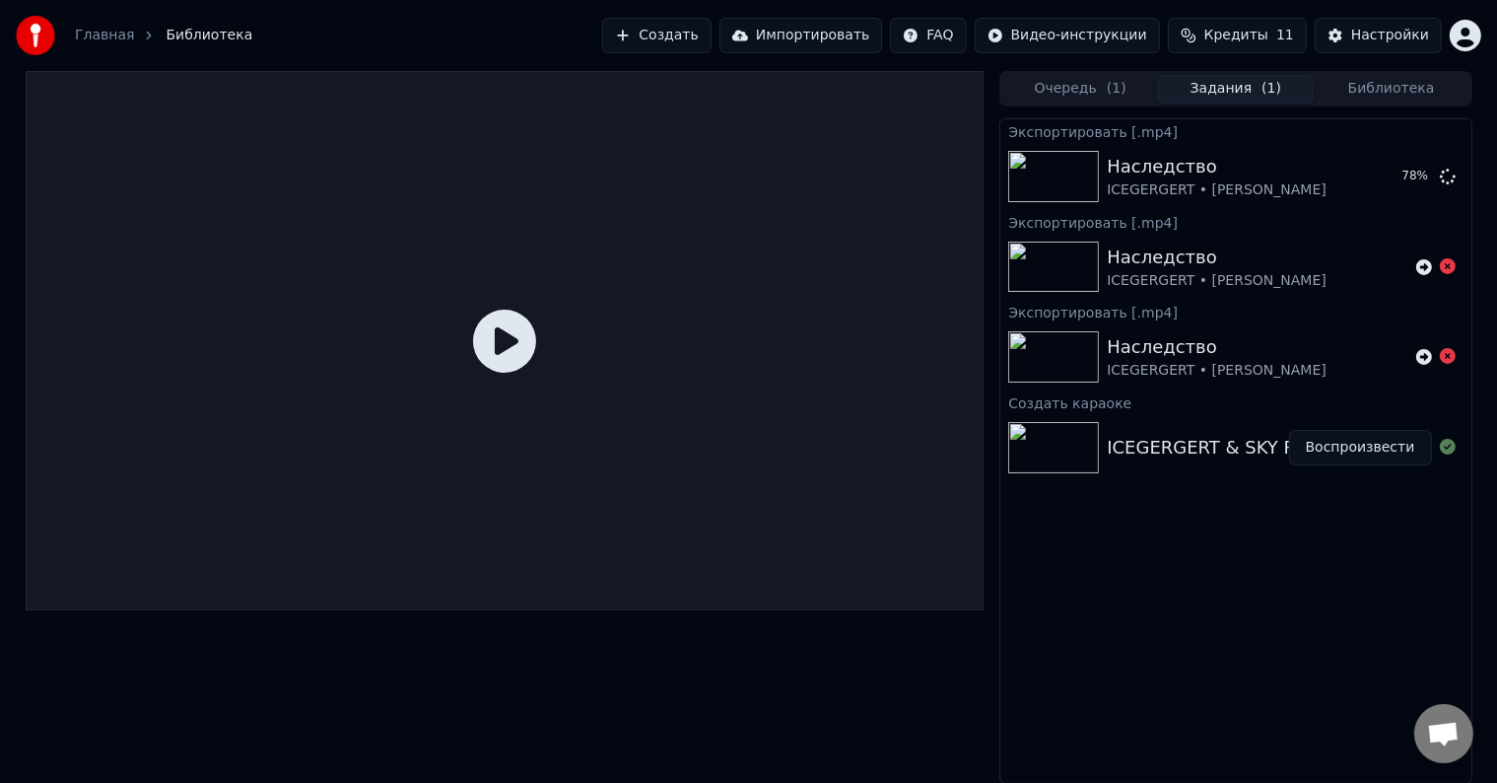
click at [482, 339] on icon at bounding box center [504, 341] width 63 height 63
click at [123, 46] on div "Главная Библиотека" at bounding box center [134, 35] width 237 height 39
click at [107, 39] on link "Главная" at bounding box center [104, 36] width 59 height 20
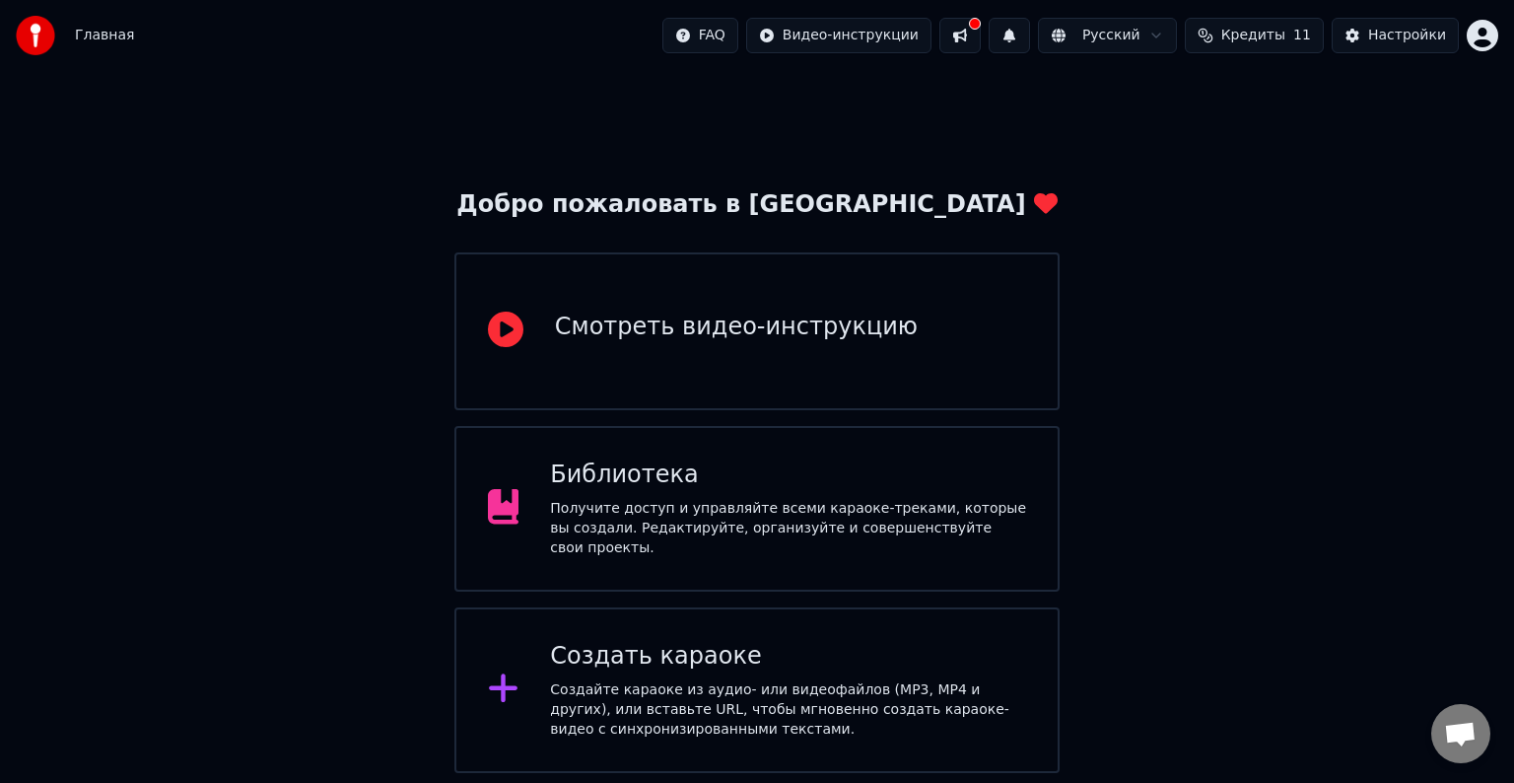
click at [115, 38] on span "Главная" at bounding box center [104, 36] width 59 height 20
click at [1235, 39] on button "Кредиты 11" at bounding box center [1254, 35] width 139 height 35
click at [1371, 34] on button "Настройки" at bounding box center [1395, 35] width 127 height 35
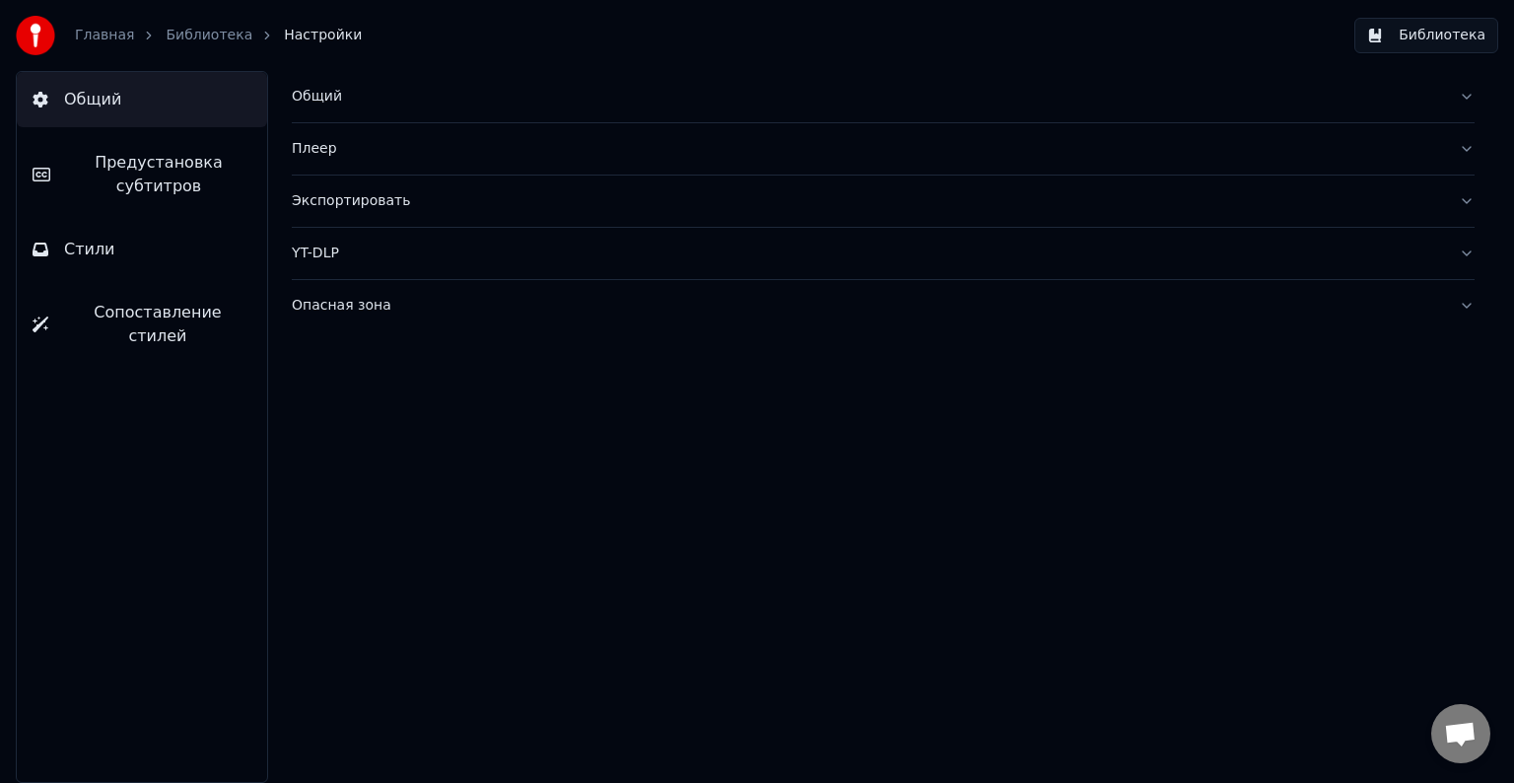
click at [191, 37] on link "Библиотека" at bounding box center [209, 36] width 87 height 20
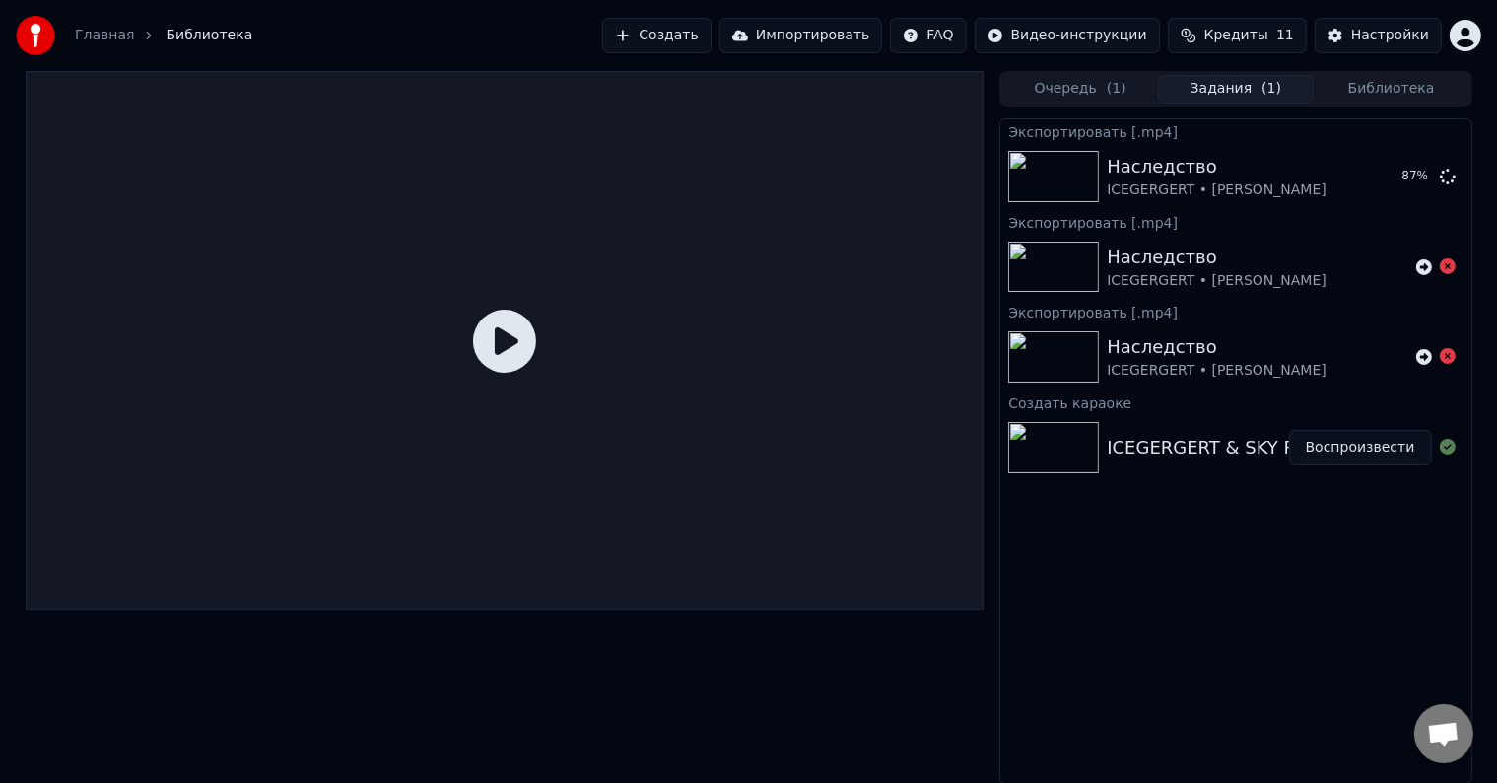
click at [104, 35] on link "Главная" at bounding box center [104, 36] width 59 height 20
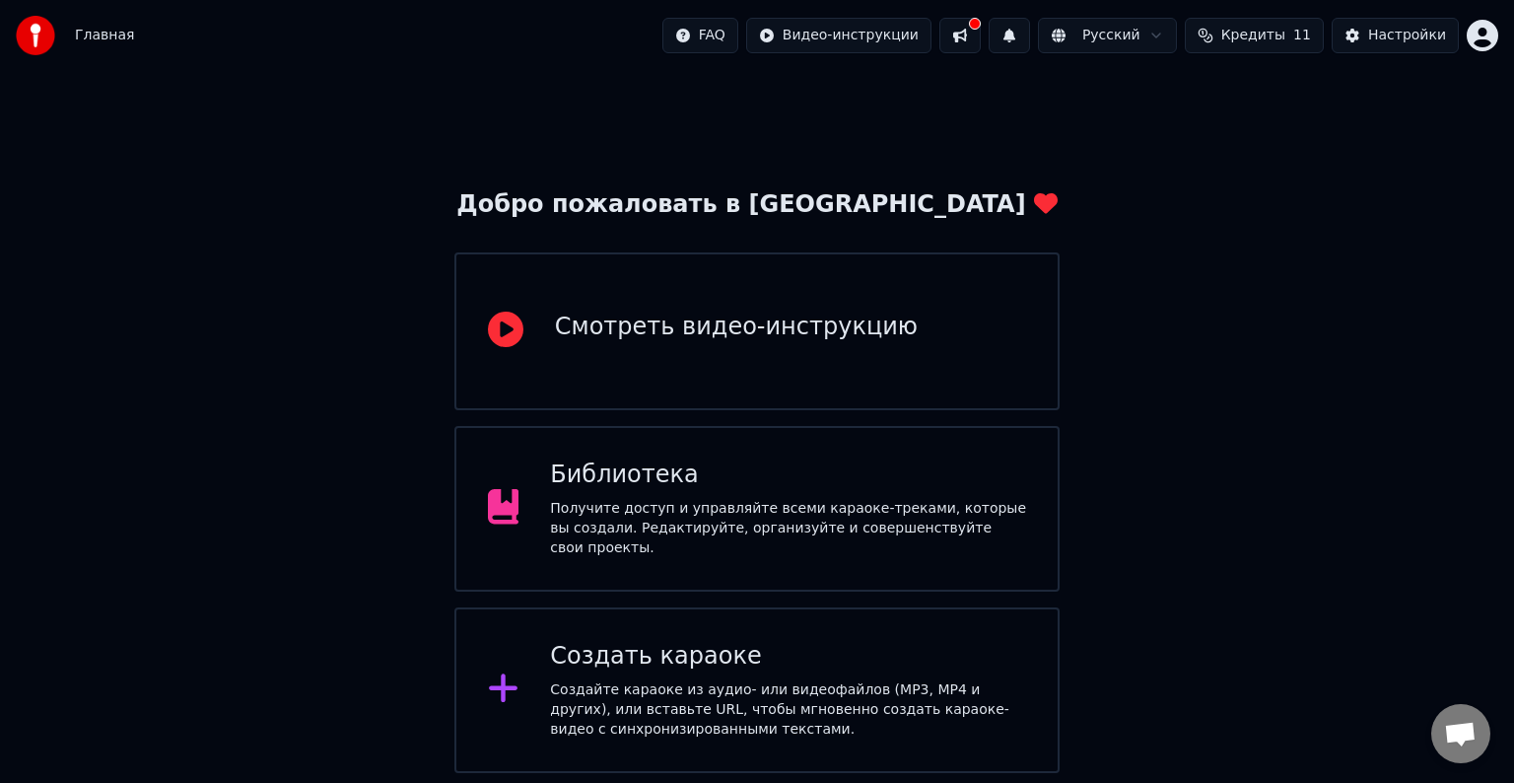
click at [1380, 32] on div "Настройки" at bounding box center [1407, 36] width 78 height 20
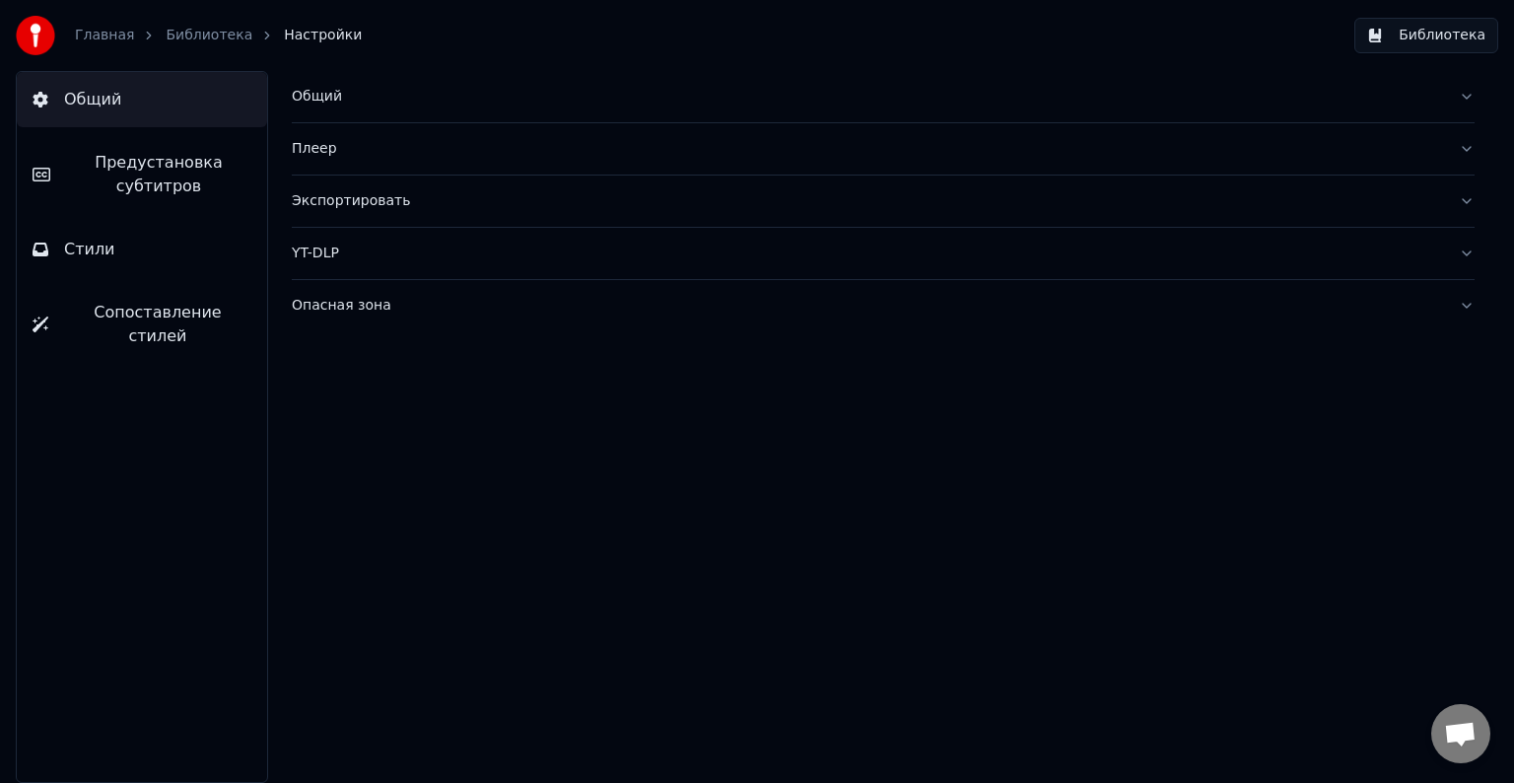
click at [1449, 39] on button "Библиотека" at bounding box center [1426, 35] width 144 height 35
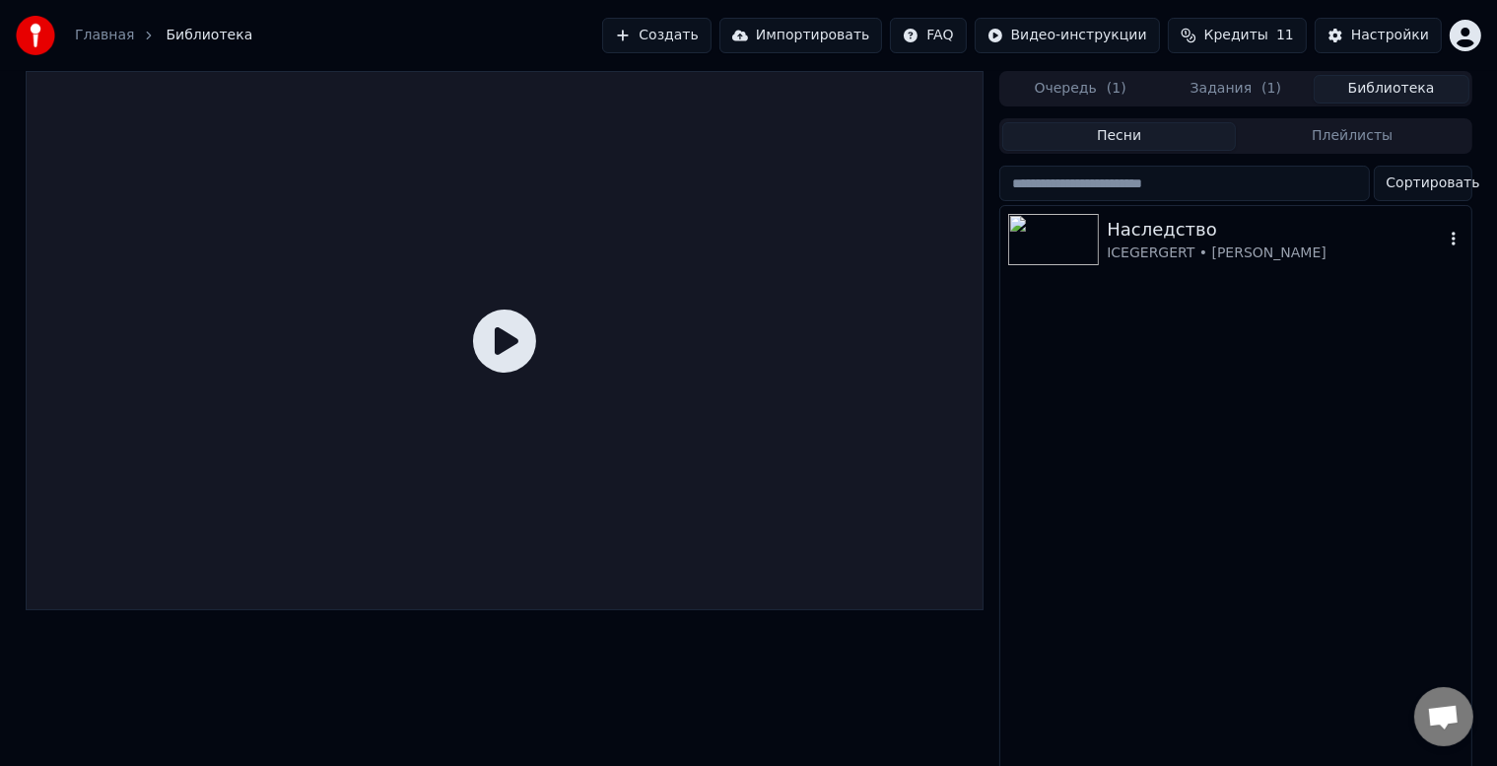
click at [1215, 236] on div "Наследство" at bounding box center [1275, 230] width 336 height 28
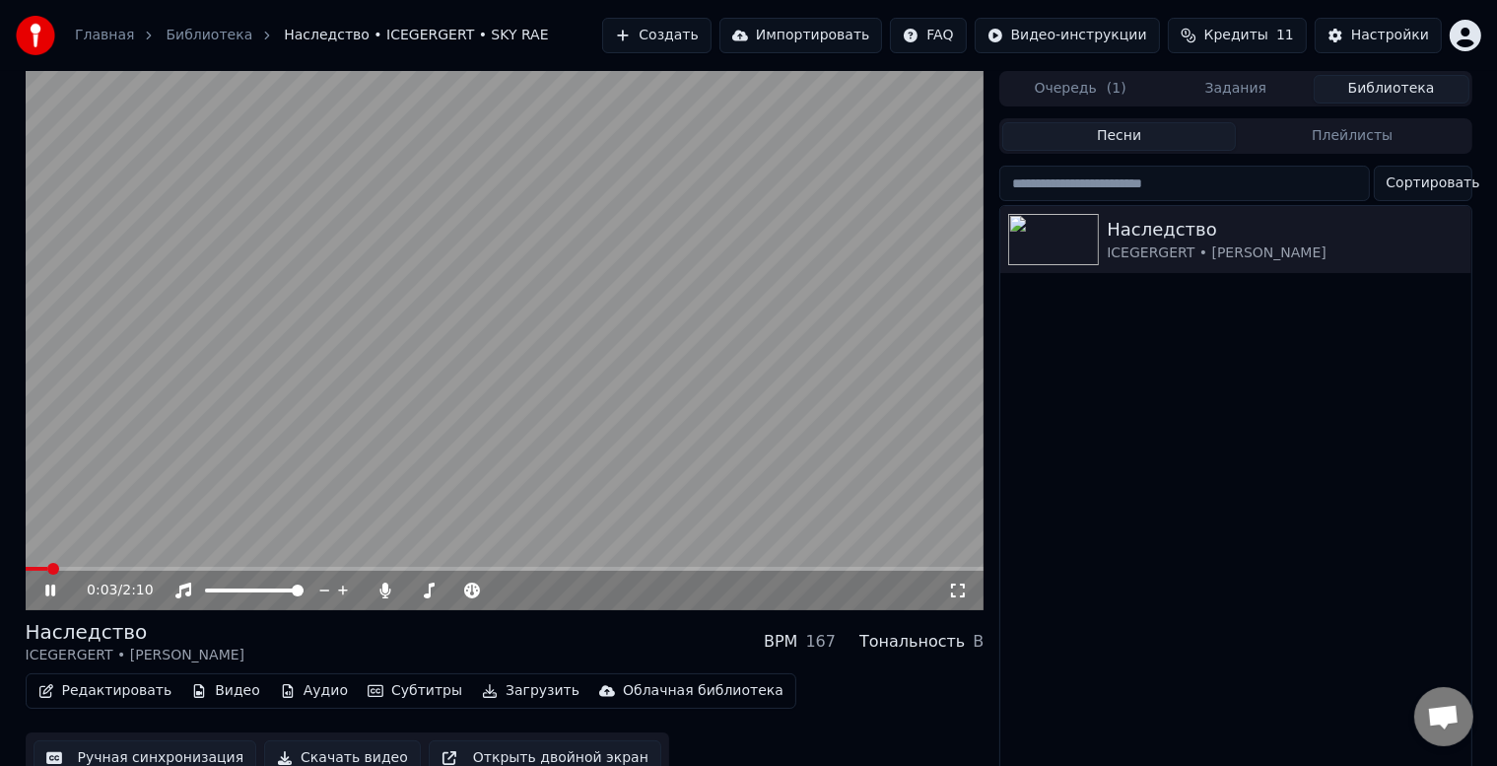
click at [1065, 91] on button "Очередь ( 1 )" at bounding box center [1080, 89] width 156 height 29
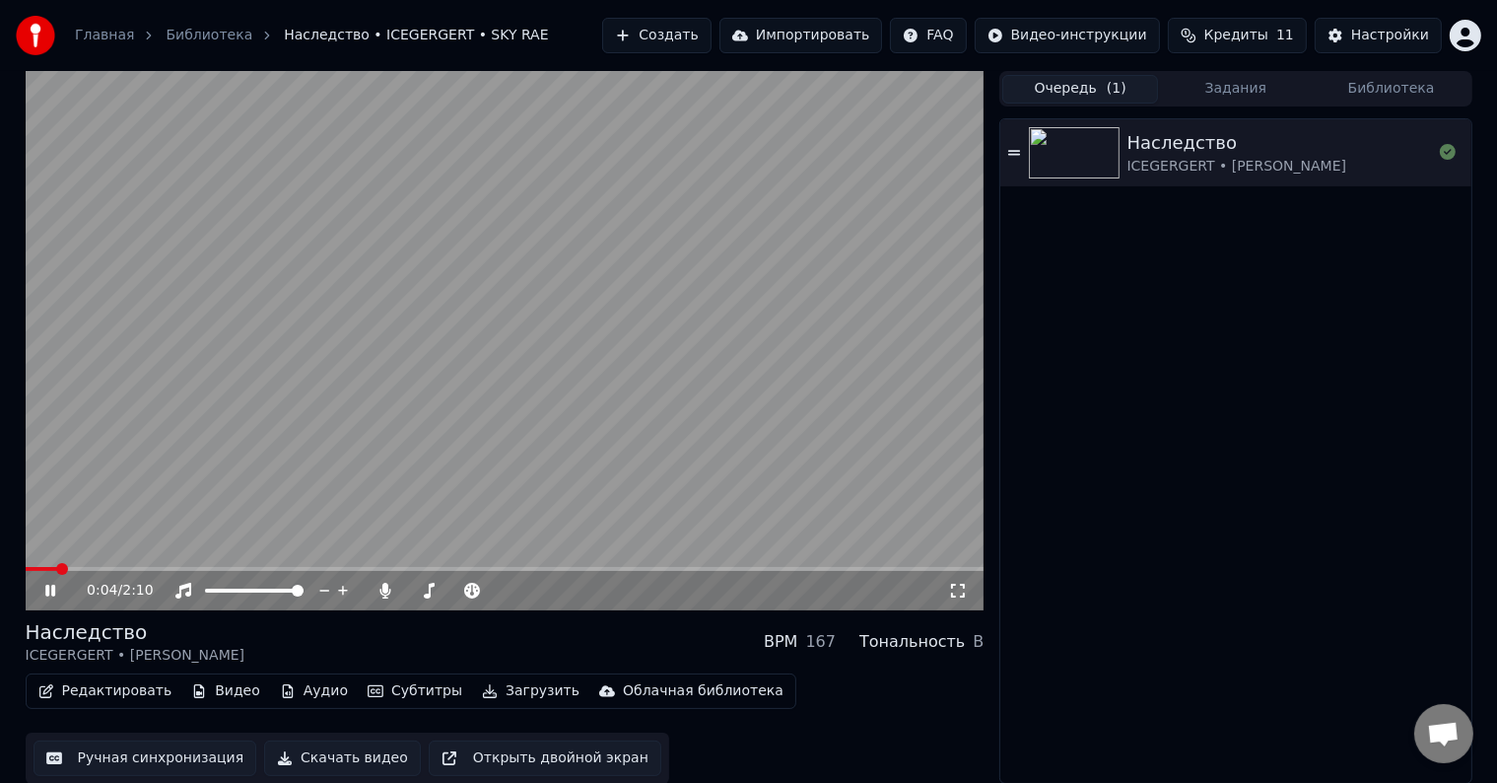
click at [1254, 79] on button "Задания" at bounding box center [1236, 89] width 156 height 29
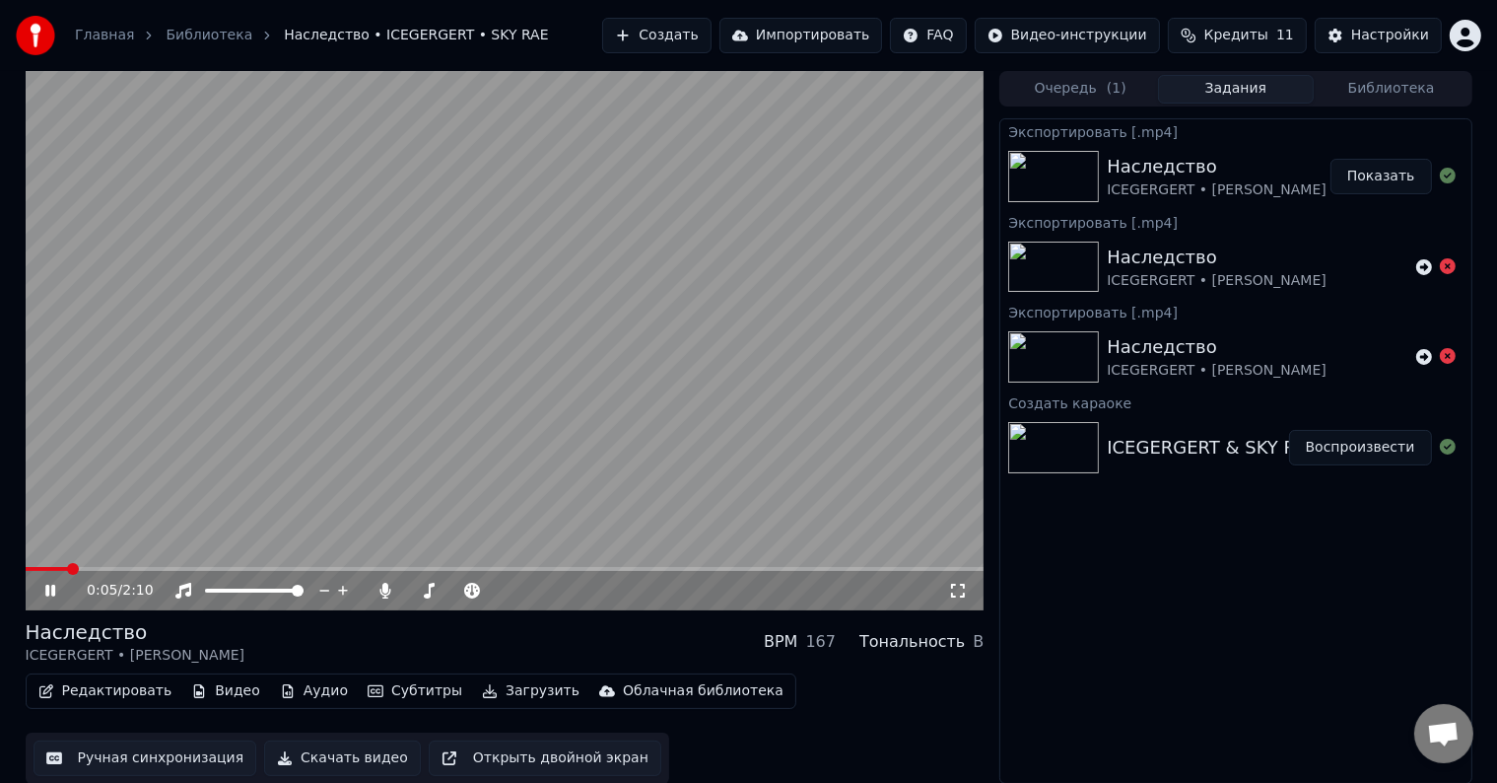
click at [651, 420] on video at bounding box center [505, 340] width 959 height 539
click at [1376, 165] on button "Показать" at bounding box center [1382, 176] width 102 height 35
click at [1386, 185] on button "Показать" at bounding box center [1382, 176] width 102 height 35
click at [699, 35] on button "Создать" at bounding box center [656, 35] width 108 height 35
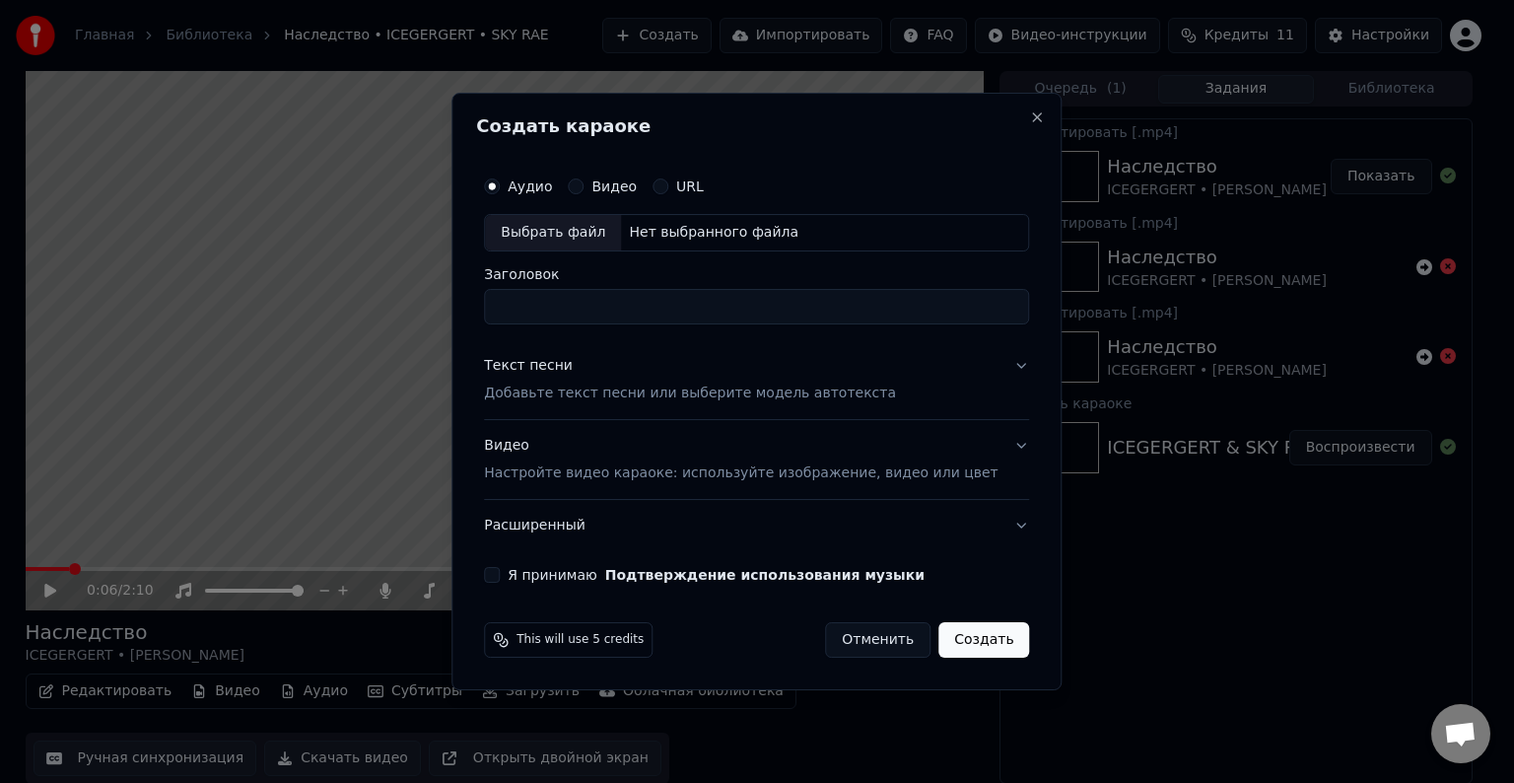
click at [646, 304] on input "Заголовок" at bounding box center [756, 306] width 545 height 35
click at [759, 186] on div "Аудио Видео URL" at bounding box center [756, 186] width 545 height 39
click at [587, 311] on input "Заголовок" at bounding box center [756, 306] width 545 height 35
paste input "******"
click at [682, 238] on div "Нет выбранного файла" at bounding box center [713, 233] width 185 height 20
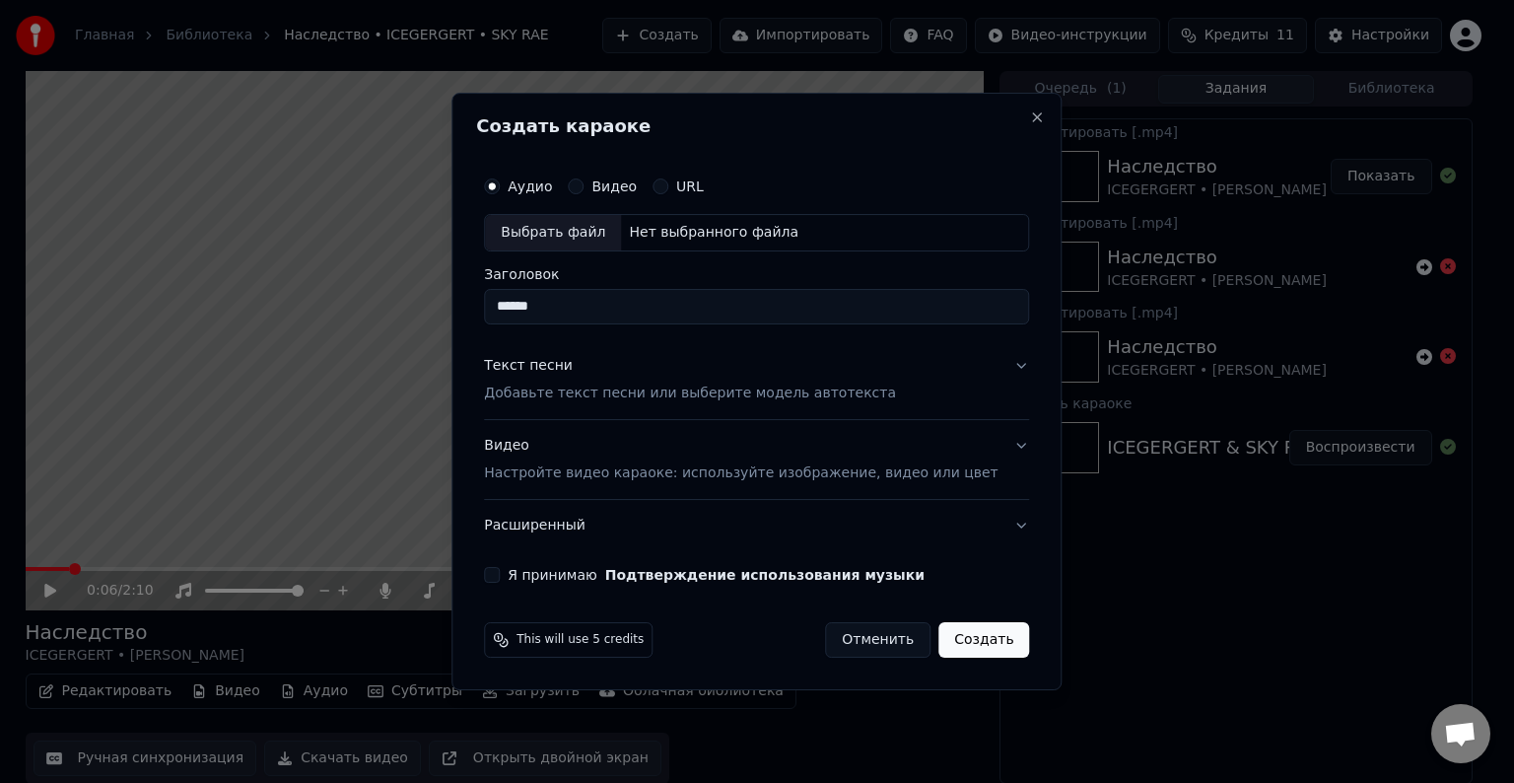
click at [679, 239] on div "Нет выбранного файла" at bounding box center [713, 233] width 185 height 20
type input "**********"
click at [541, 367] on div "Текст песни" at bounding box center [528, 366] width 89 height 20
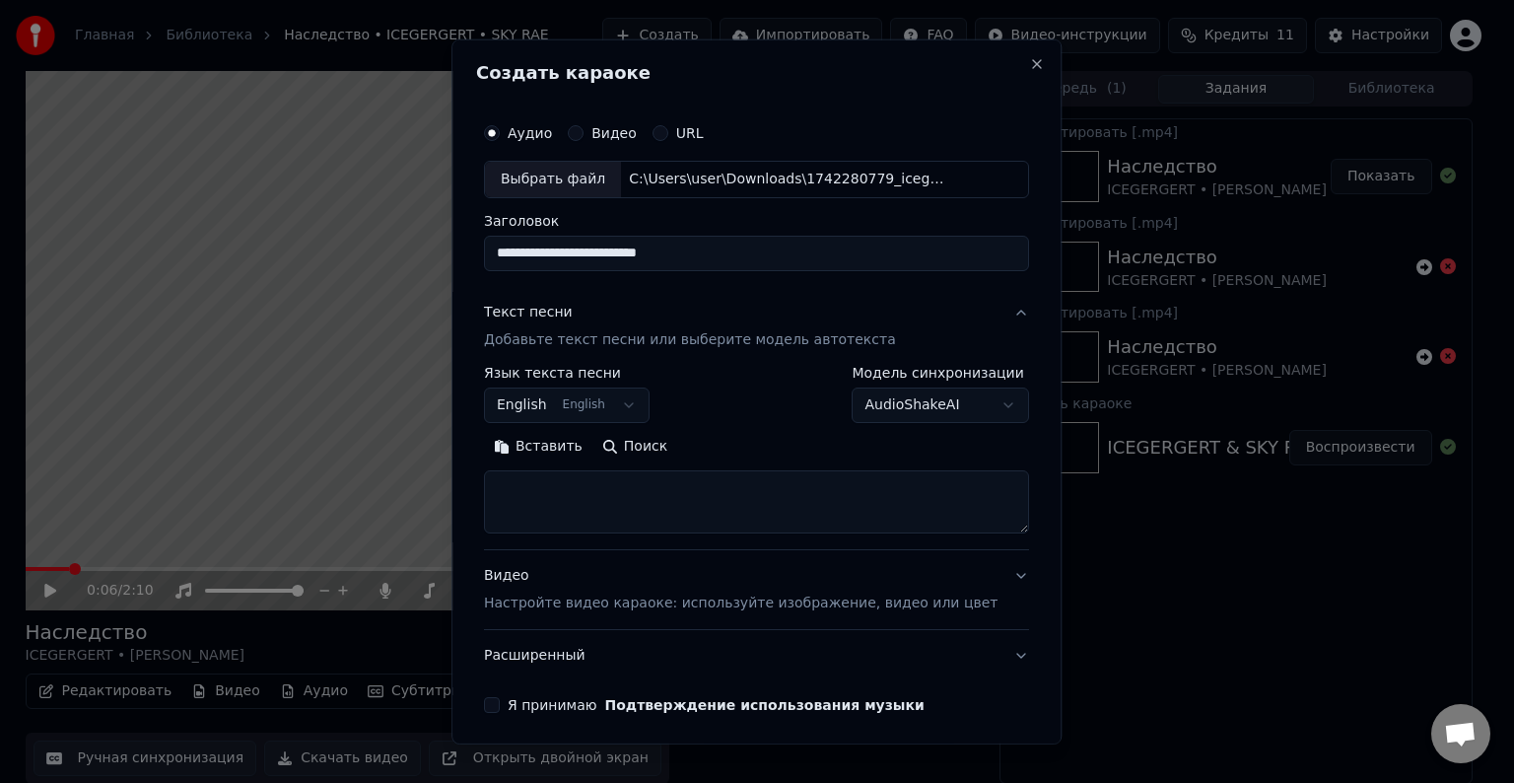
click at [646, 398] on button "English English" at bounding box center [567, 404] width 166 height 35
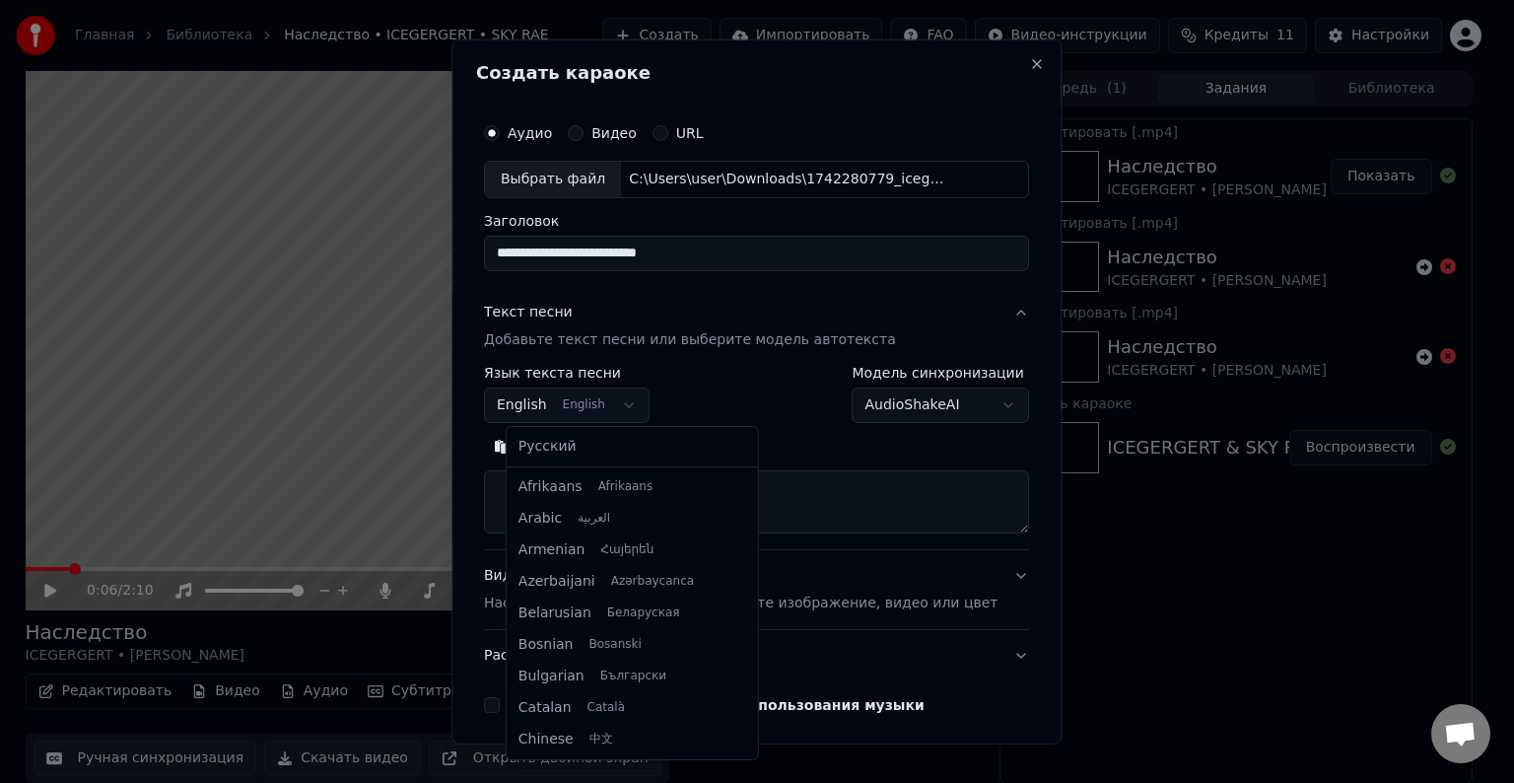
scroll to position [158, 0]
select select "**"
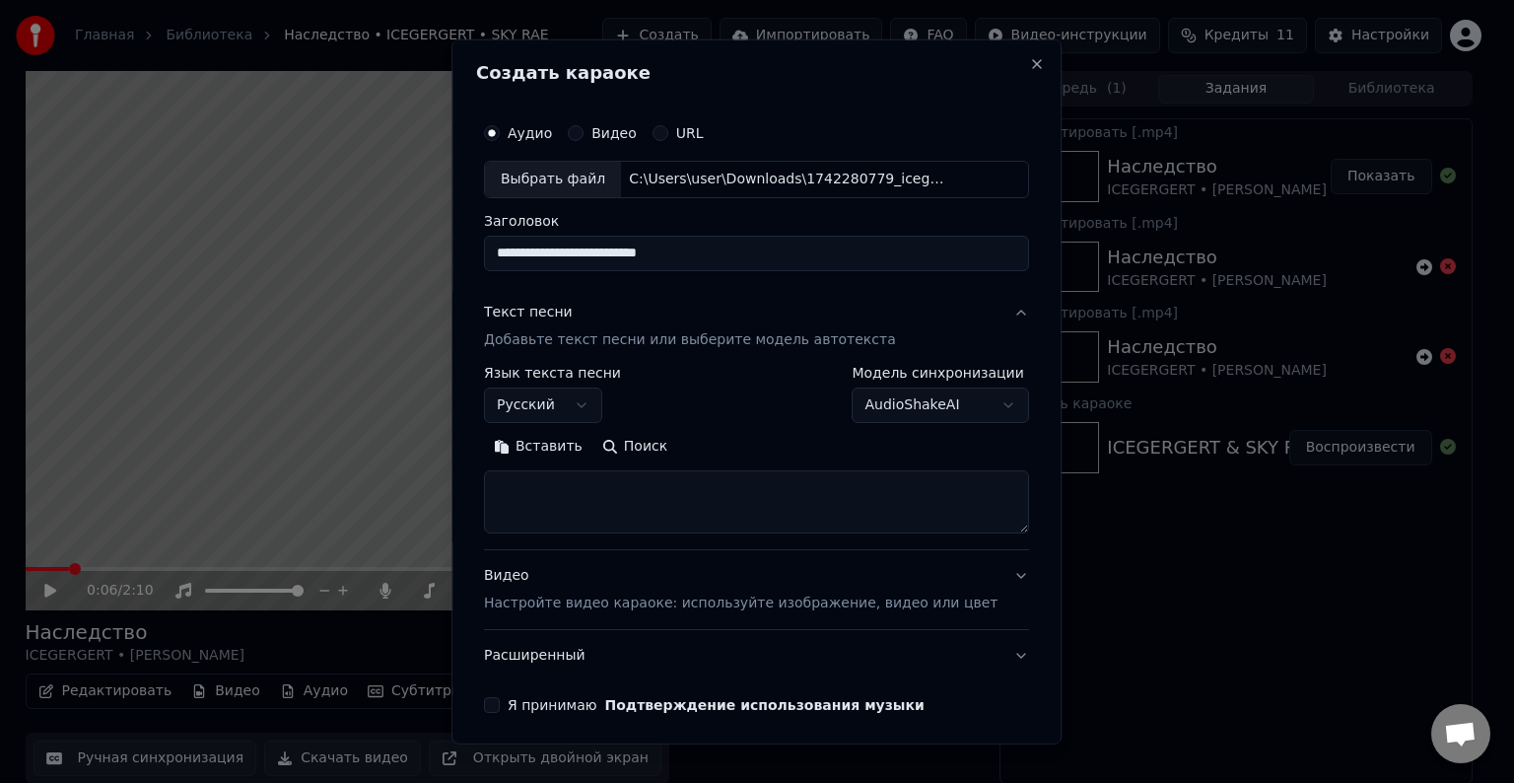
click at [627, 449] on button "Поиск" at bounding box center [634, 447] width 85 height 32
click at [632, 435] on button "Поиск" at bounding box center [634, 447] width 85 height 32
click at [599, 476] on textarea at bounding box center [756, 501] width 545 height 63
paste textarea "**********"
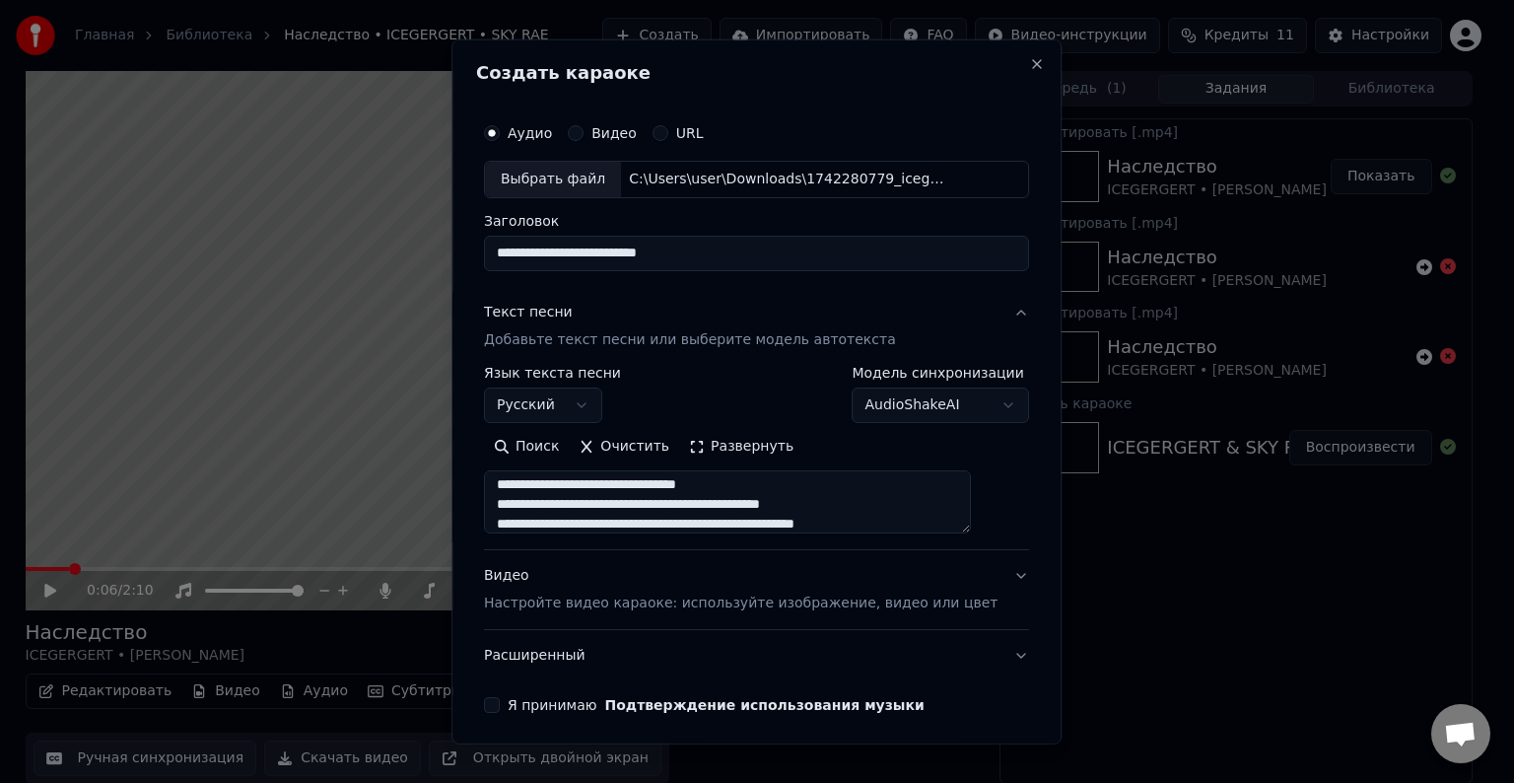
scroll to position [328, 0]
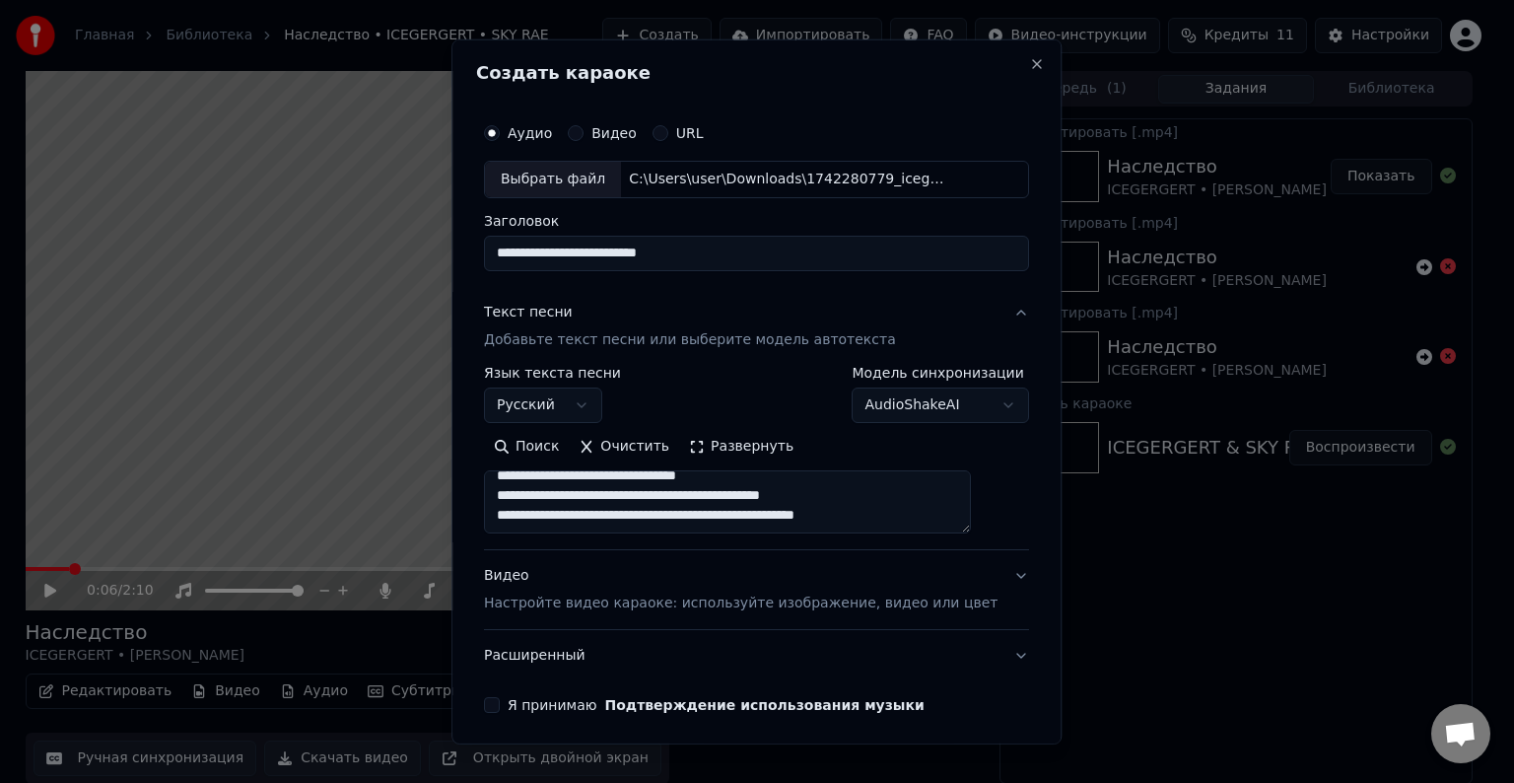
type textarea "**********"
click at [528, 576] on div "Видео Настройте видео караоке: используйте изображение, видео или цвет" at bounding box center [741, 589] width 514 height 47
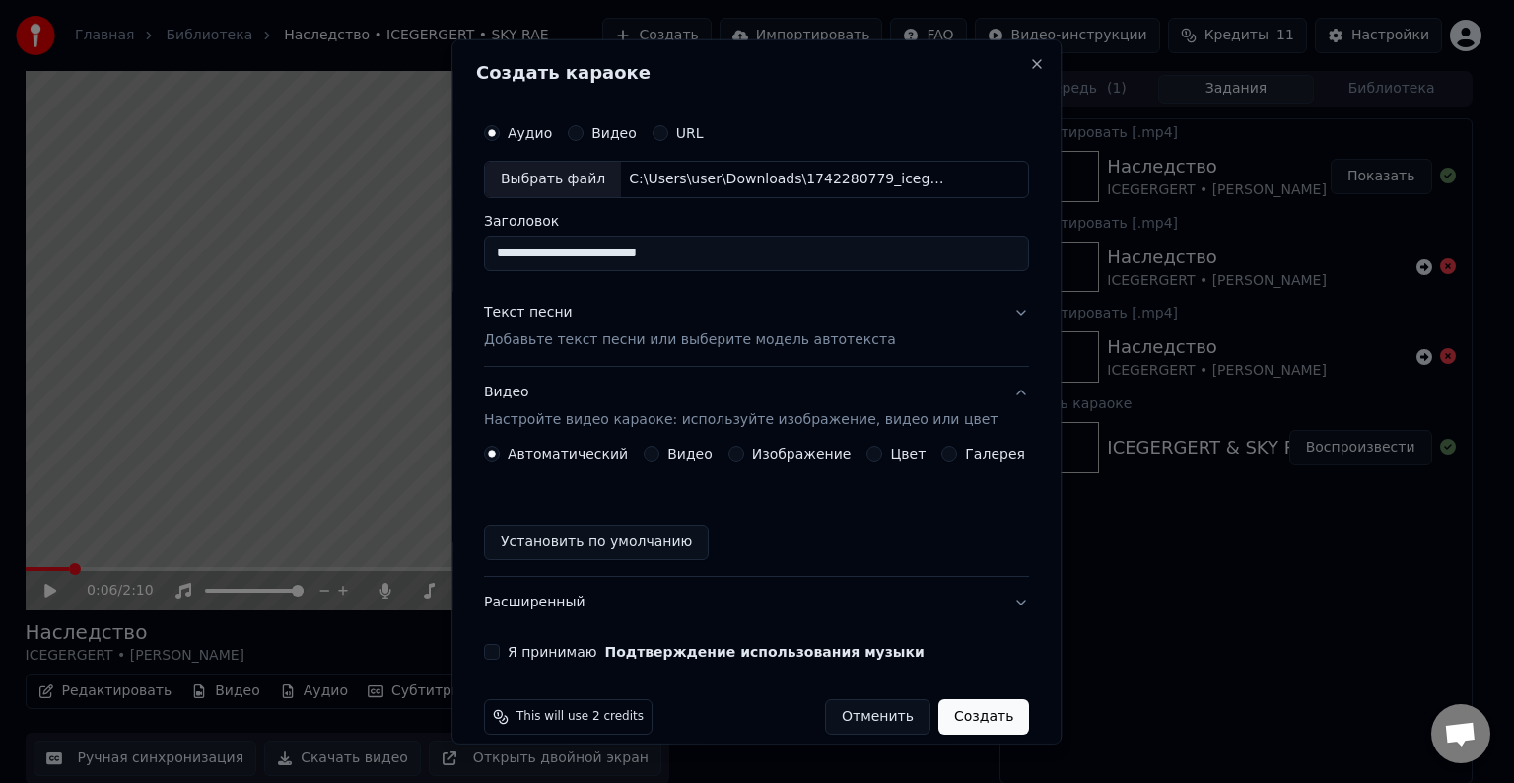
click at [773, 447] on label "Изображение" at bounding box center [802, 454] width 100 height 14
click at [744, 446] on button "Изображение" at bounding box center [736, 454] width 16 height 16
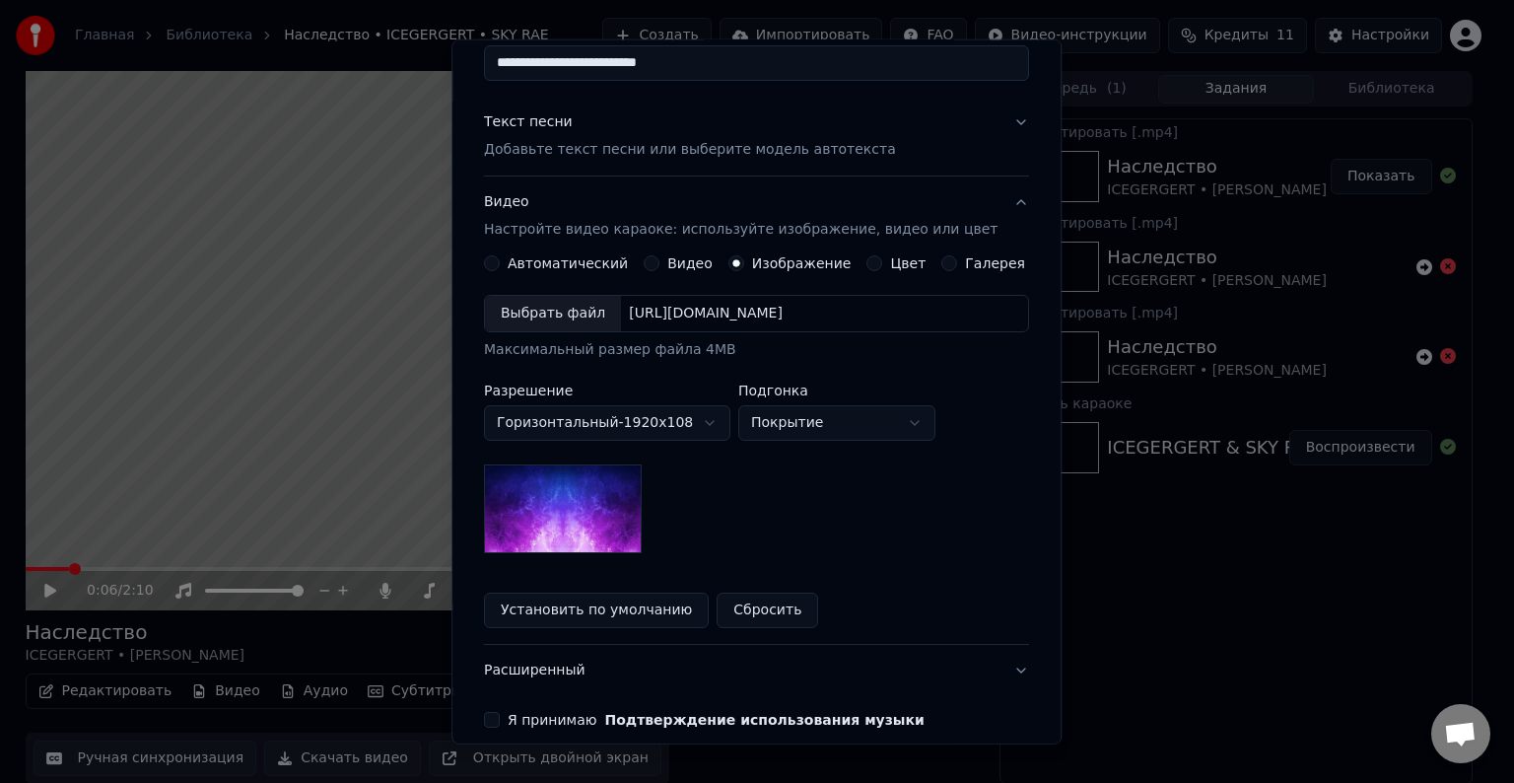
scroll to position [197, 0]
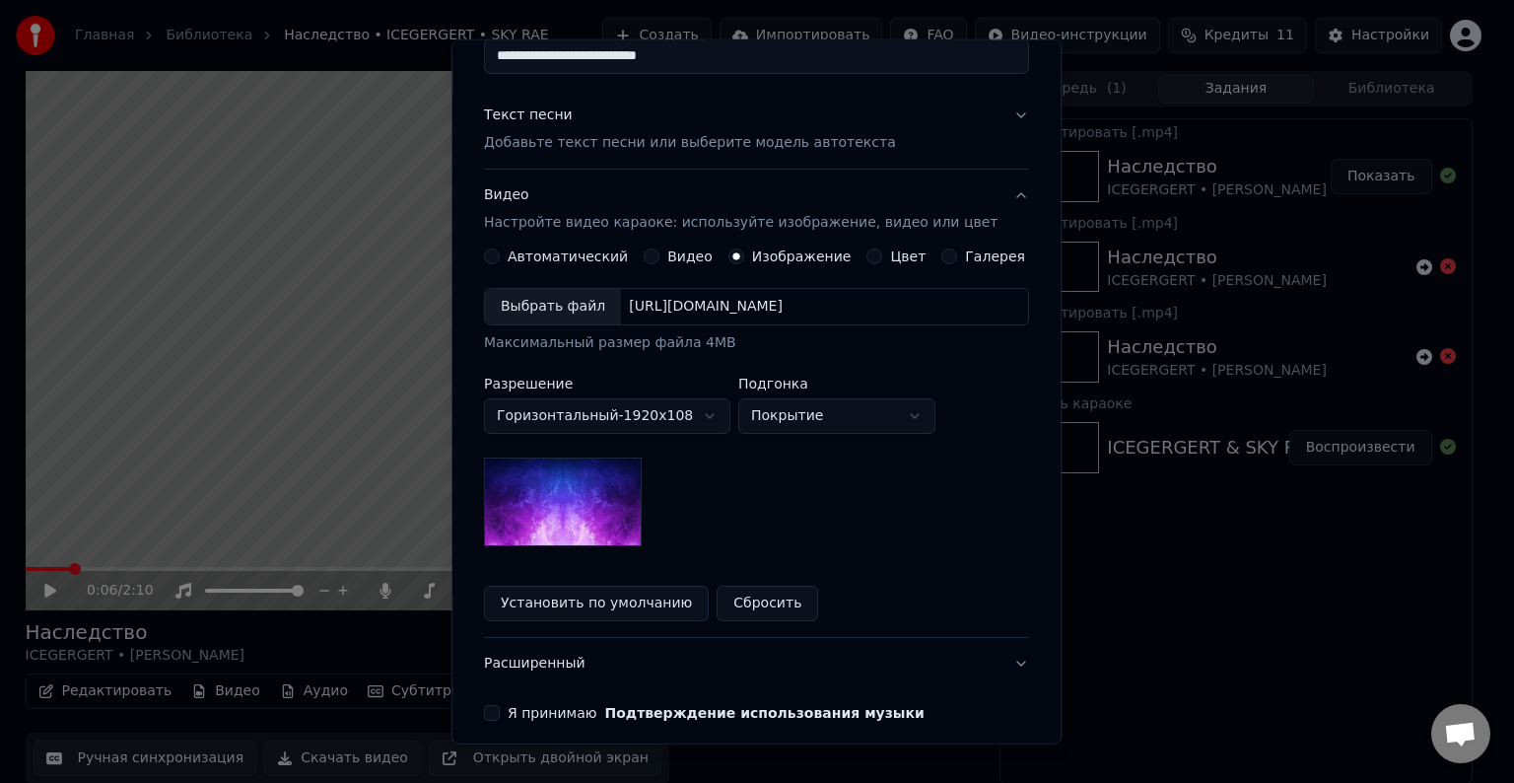
click at [581, 604] on button "Установить по умолчанию" at bounding box center [596, 603] width 225 height 35
click at [603, 500] on img at bounding box center [563, 501] width 158 height 89
click at [669, 256] on label "Видео" at bounding box center [689, 256] width 45 height 14
click at [659, 256] on button "Видео" at bounding box center [652, 256] width 16 height 16
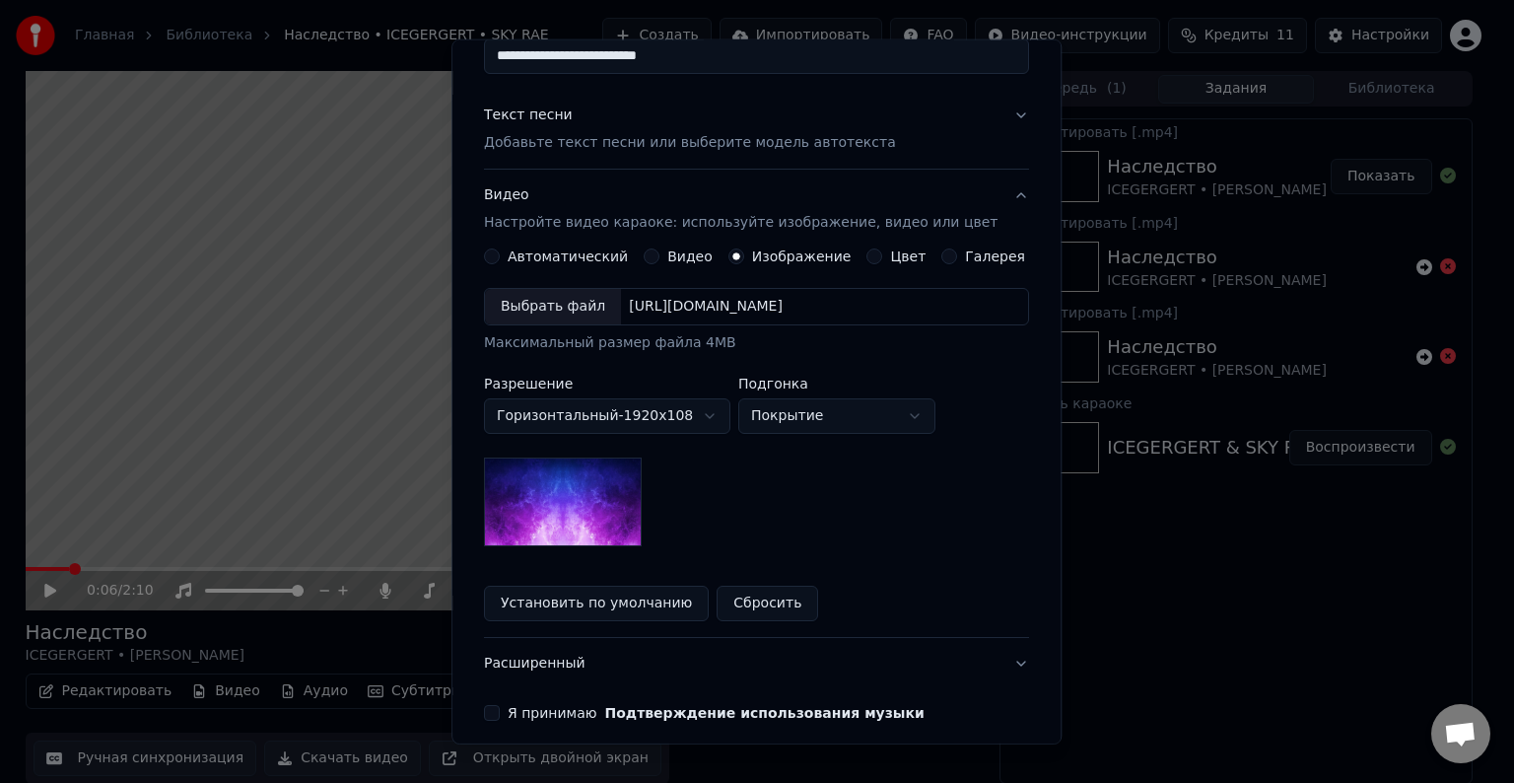
scroll to position [139, 0]
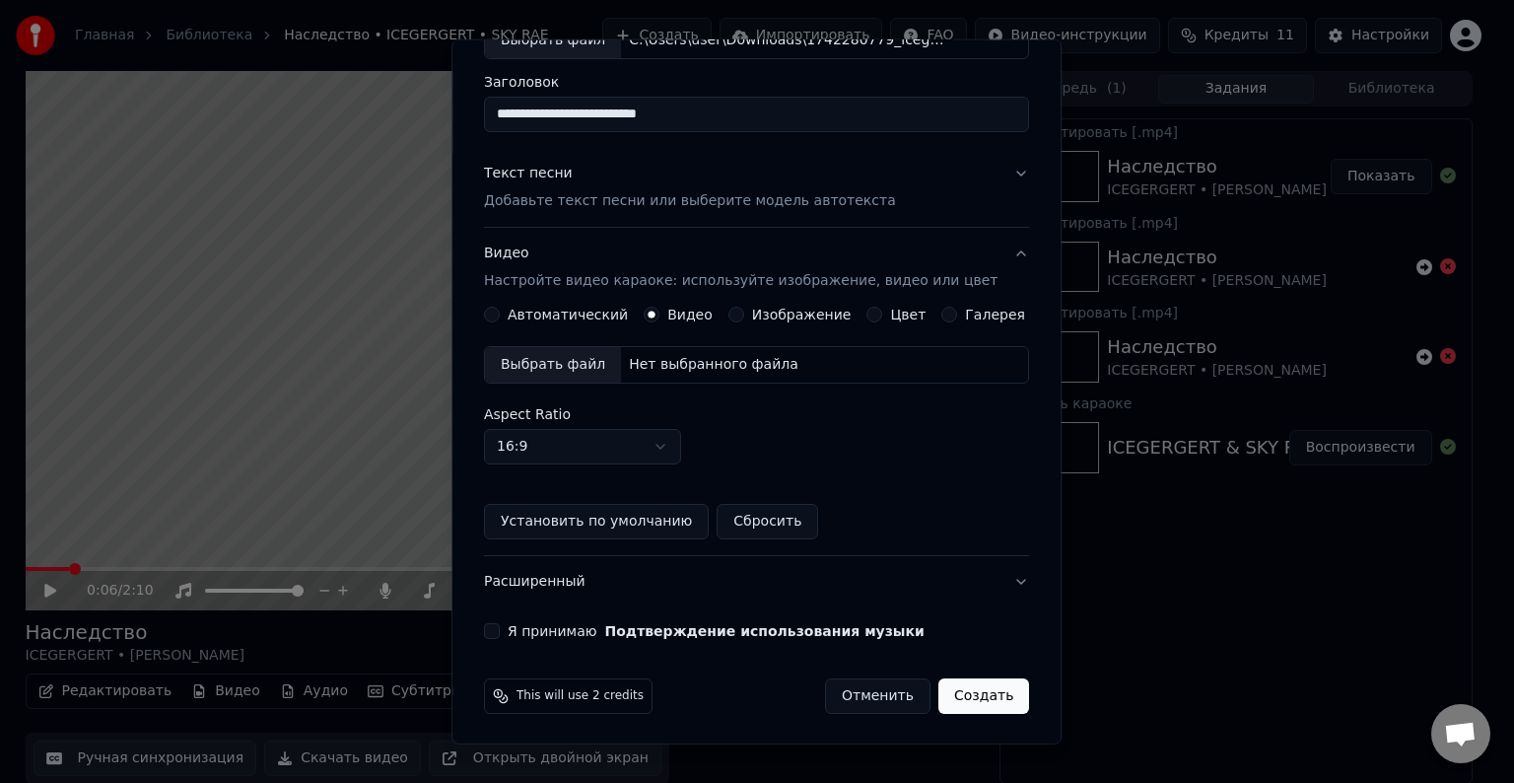
click at [775, 311] on label "Изображение" at bounding box center [802, 315] width 100 height 14
click at [744, 311] on button "Изображение" at bounding box center [736, 315] width 16 height 16
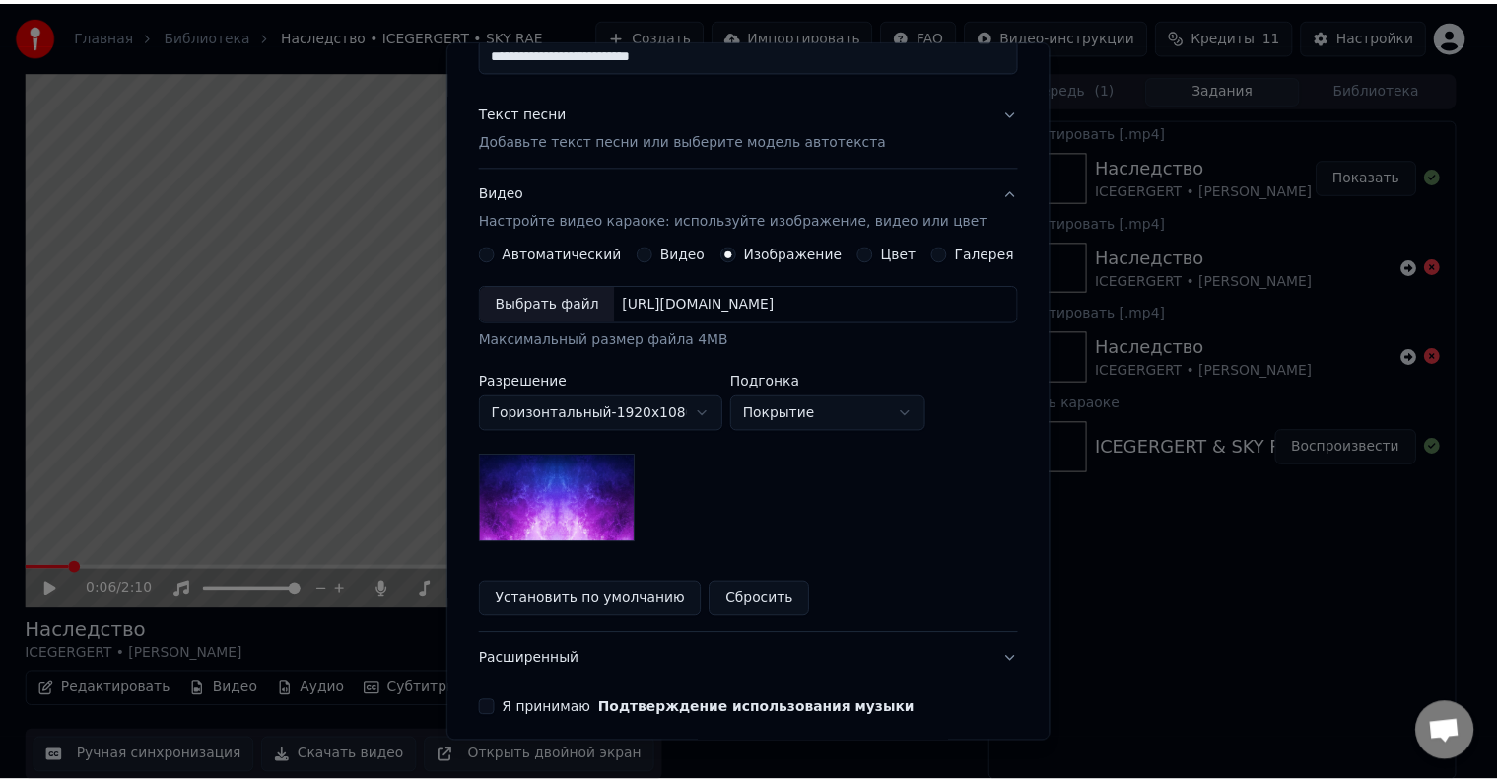
scroll to position [280, 0]
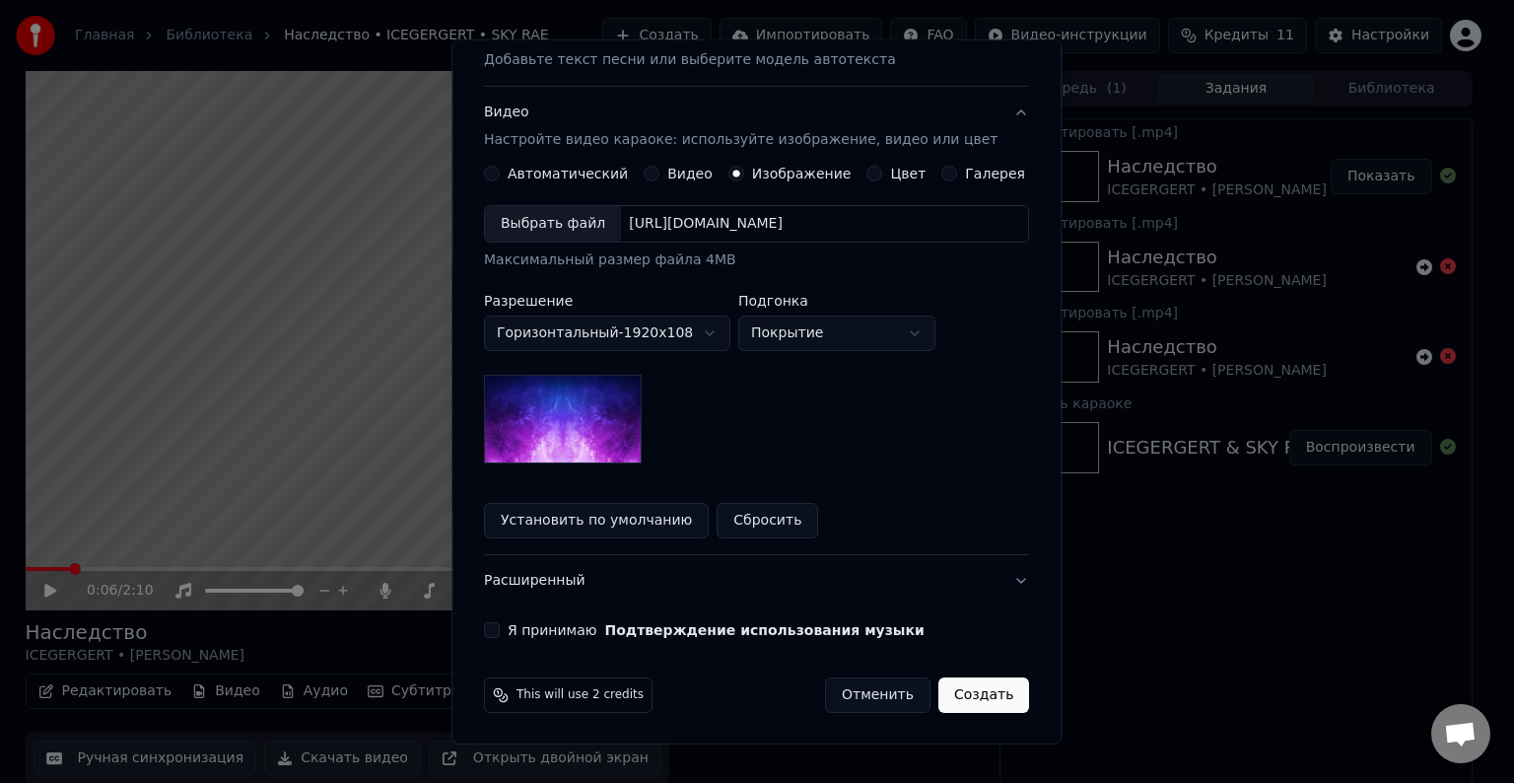
click at [627, 425] on img at bounding box center [563, 419] width 158 height 89
click at [584, 233] on div "Выбрать файл" at bounding box center [553, 223] width 136 height 35
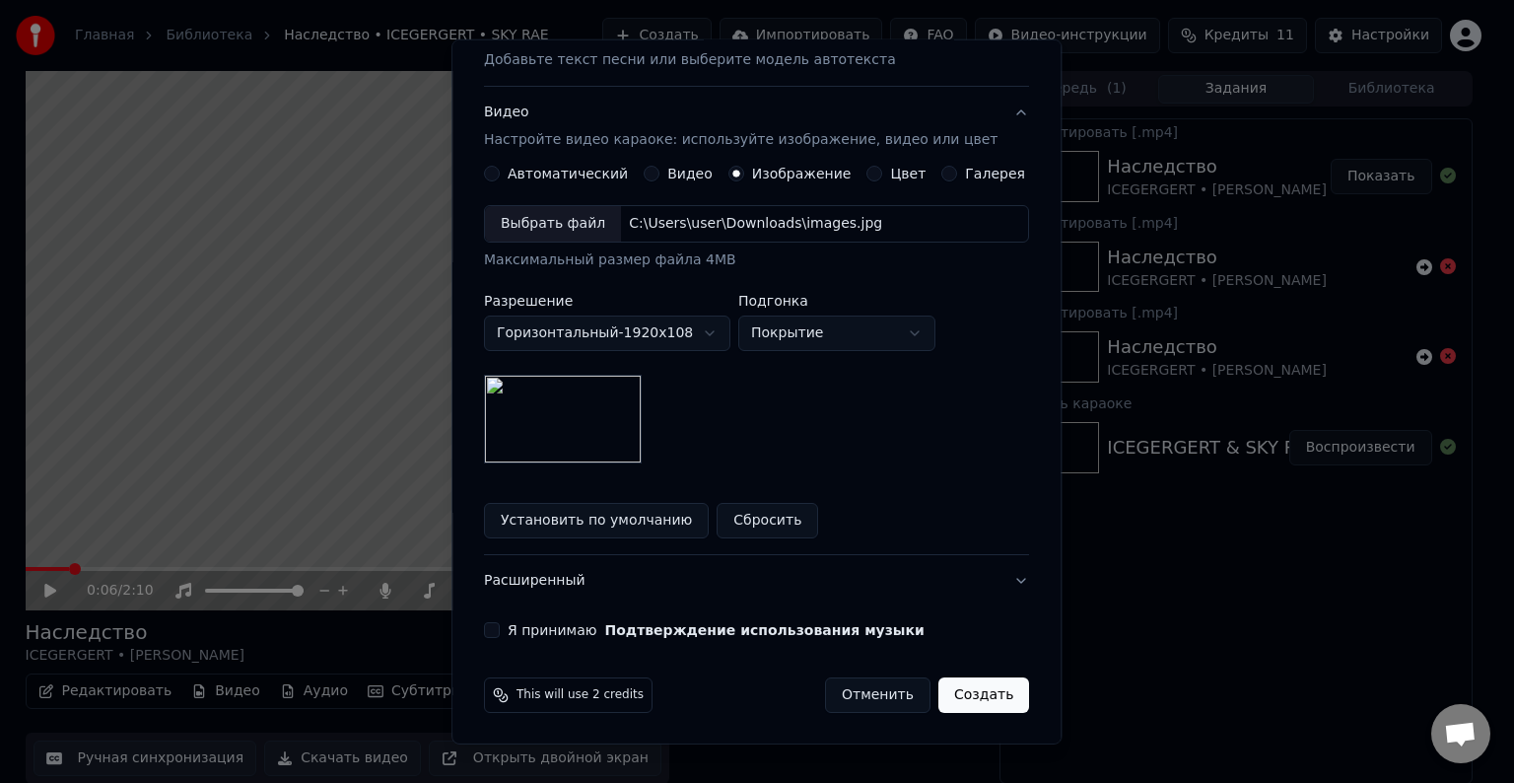
click at [680, 526] on button "Установить по умолчанию" at bounding box center [596, 520] width 225 height 35
click at [500, 631] on button "Я принимаю Подтверждение использования музыки" at bounding box center [492, 630] width 16 height 16
click at [949, 690] on button "Создать" at bounding box center [983, 694] width 91 height 35
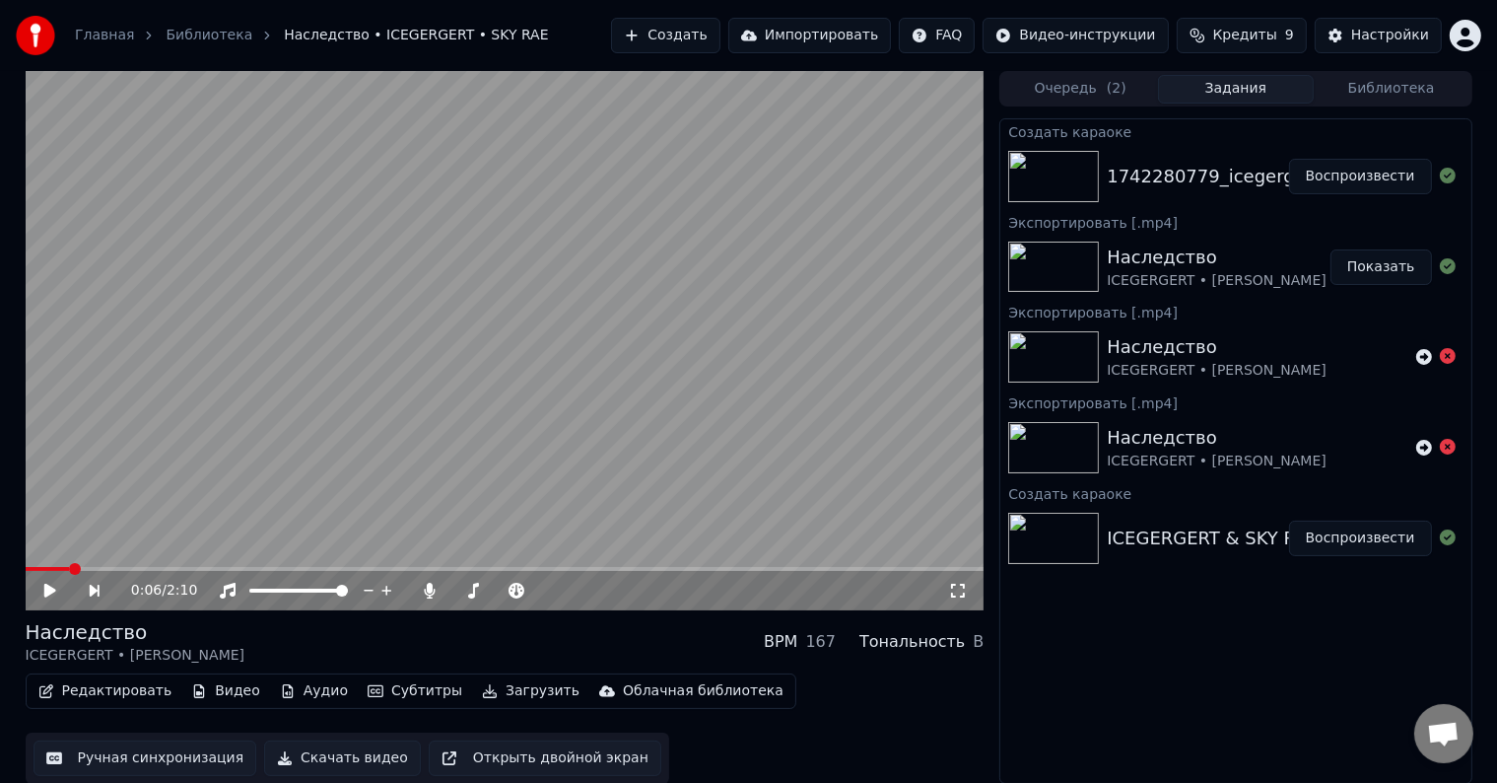
click at [1356, 171] on button "Воспроизвести" at bounding box center [1360, 176] width 143 height 35
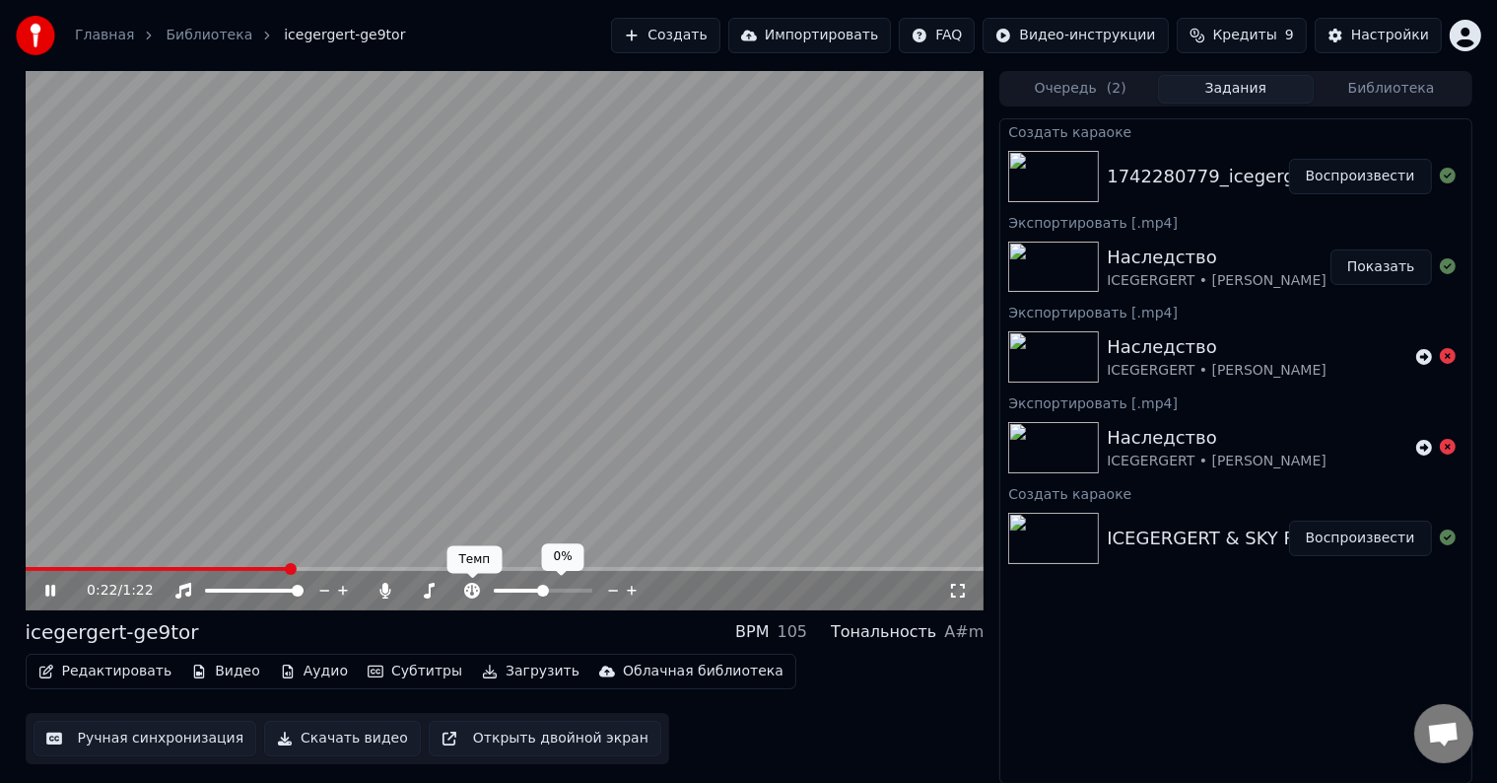
click at [476, 588] on icon at bounding box center [472, 591] width 20 height 16
click at [473, 588] on icon at bounding box center [472, 591] width 16 height 16
click at [429, 588] on icon at bounding box center [429, 591] width 11 height 16
click at [304, 592] on span at bounding box center [254, 590] width 99 height 4
click at [389, 588] on icon at bounding box center [386, 591] width 20 height 16
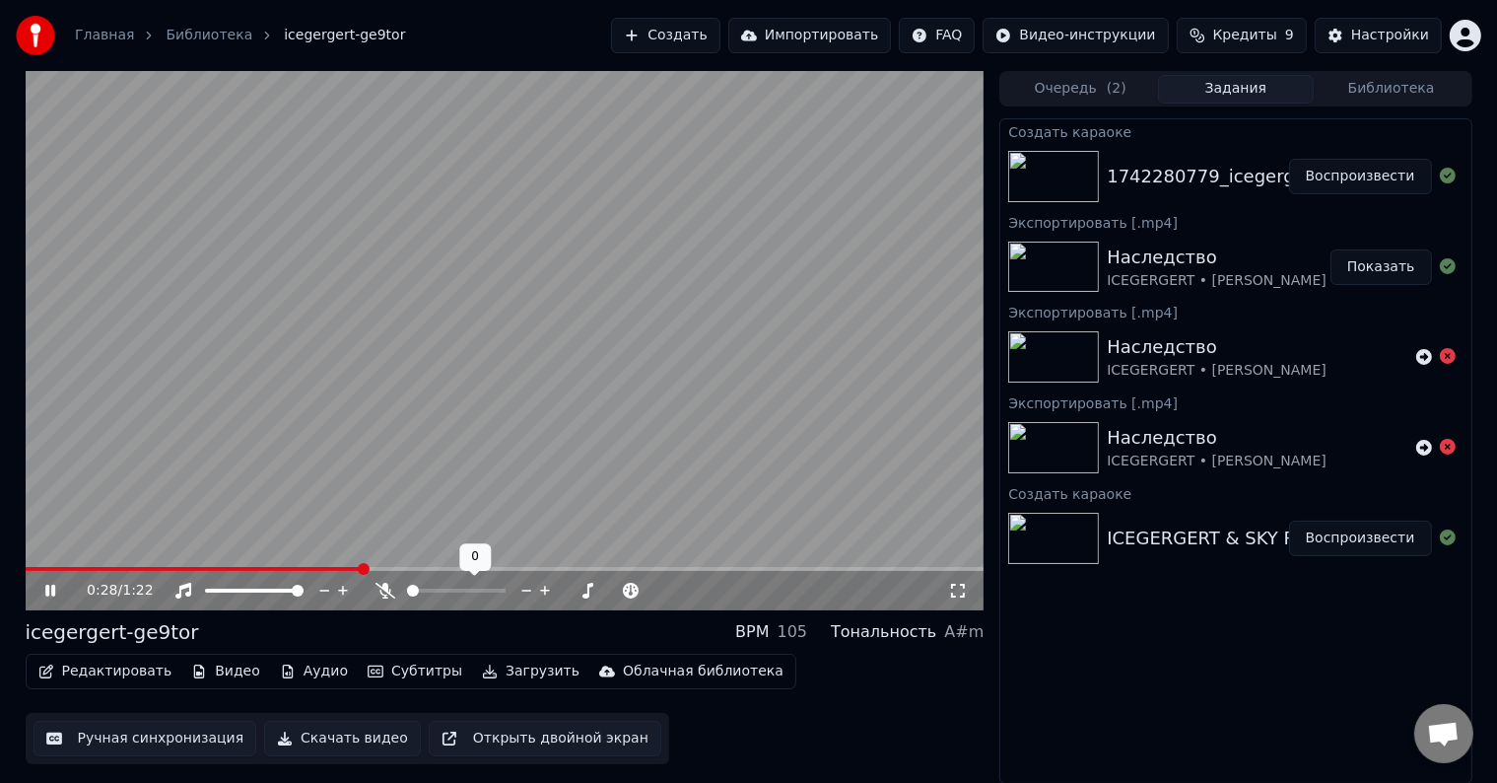
click at [389, 588] on icon at bounding box center [386, 591] width 20 height 16
click at [506, 592] on span at bounding box center [500, 591] width 12 height 12
click at [292, 674] on button "Аудио" at bounding box center [314, 671] width 84 height 28
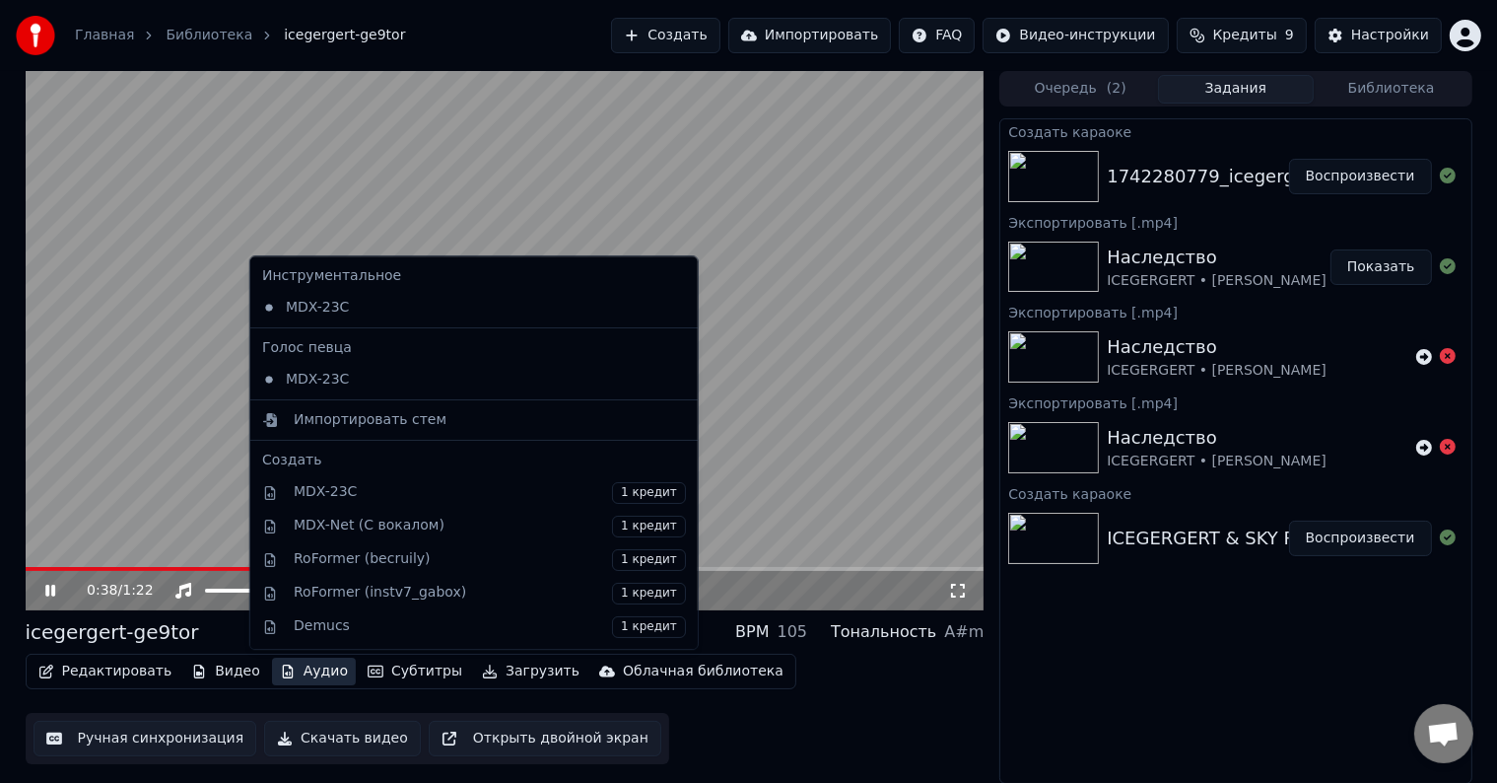
click at [292, 674] on button "Аудио" at bounding box center [314, 671] width 84 height 28
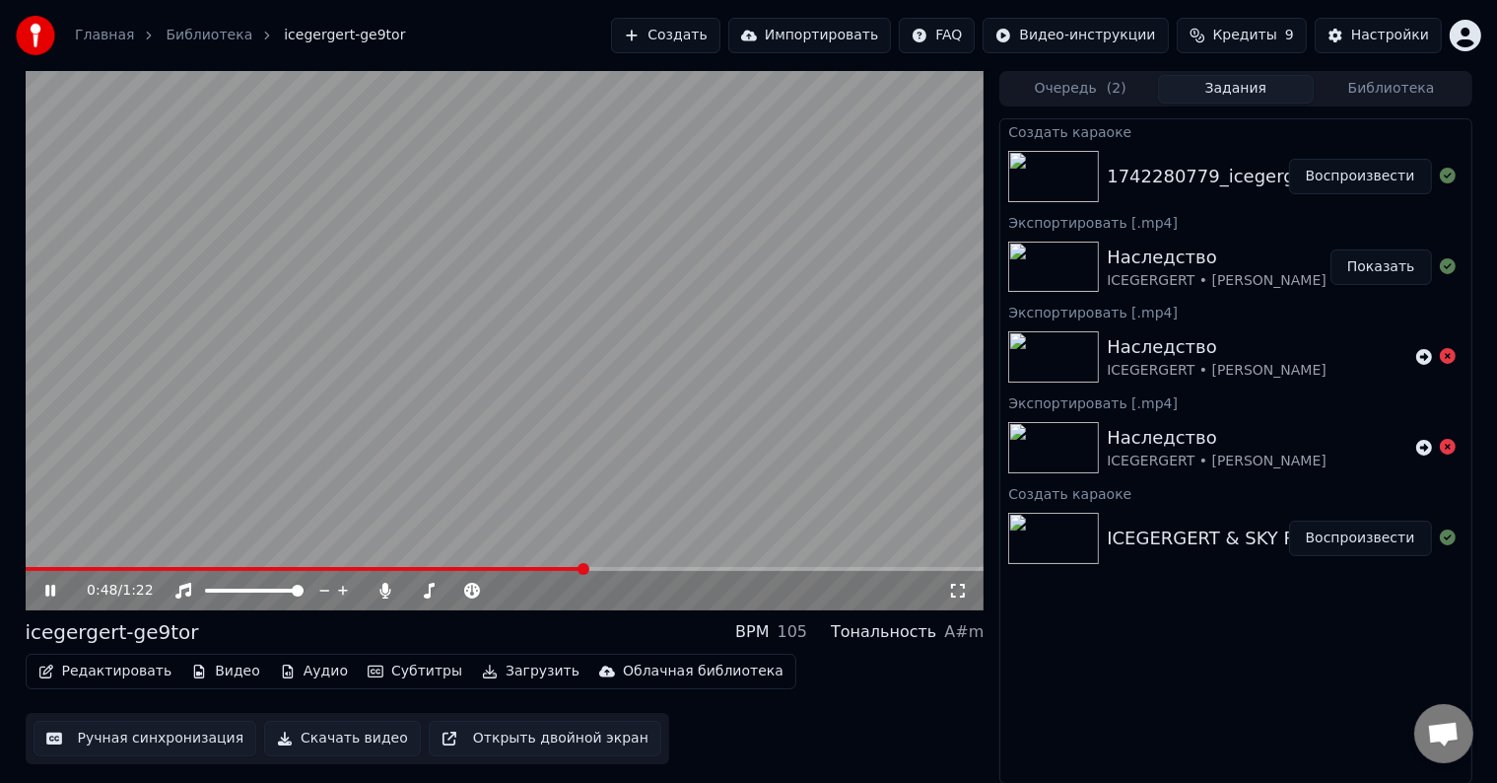
click at [337, 739] on button "Скачать видео" at bounding box center [342, 738] width 157 height 35
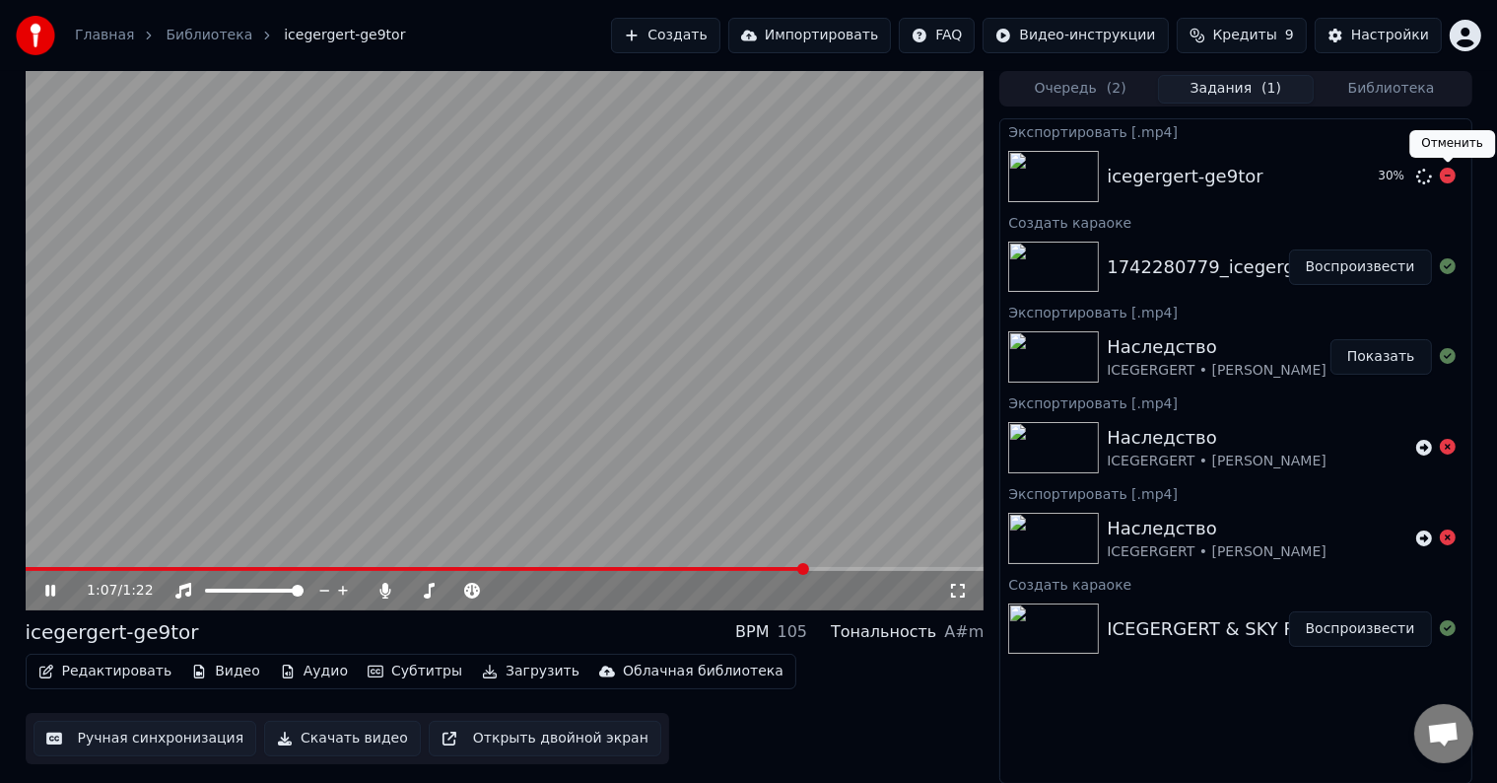
click at [1449, 169] on icon at bounding box center [1448, 176] width 16 height 16
click at [664, 569] on span at bounding box center [505, 569] width 958 height 4
click at [560, 565] on video at bounding box center [505, 340] width 959 height 539
click at [560, 571] on div "0:56 / 1:22" at bounding box center [505, 590] width 959 height 39
click at [544, 567] on span at bounding box center [358, 569] width 665 height 4
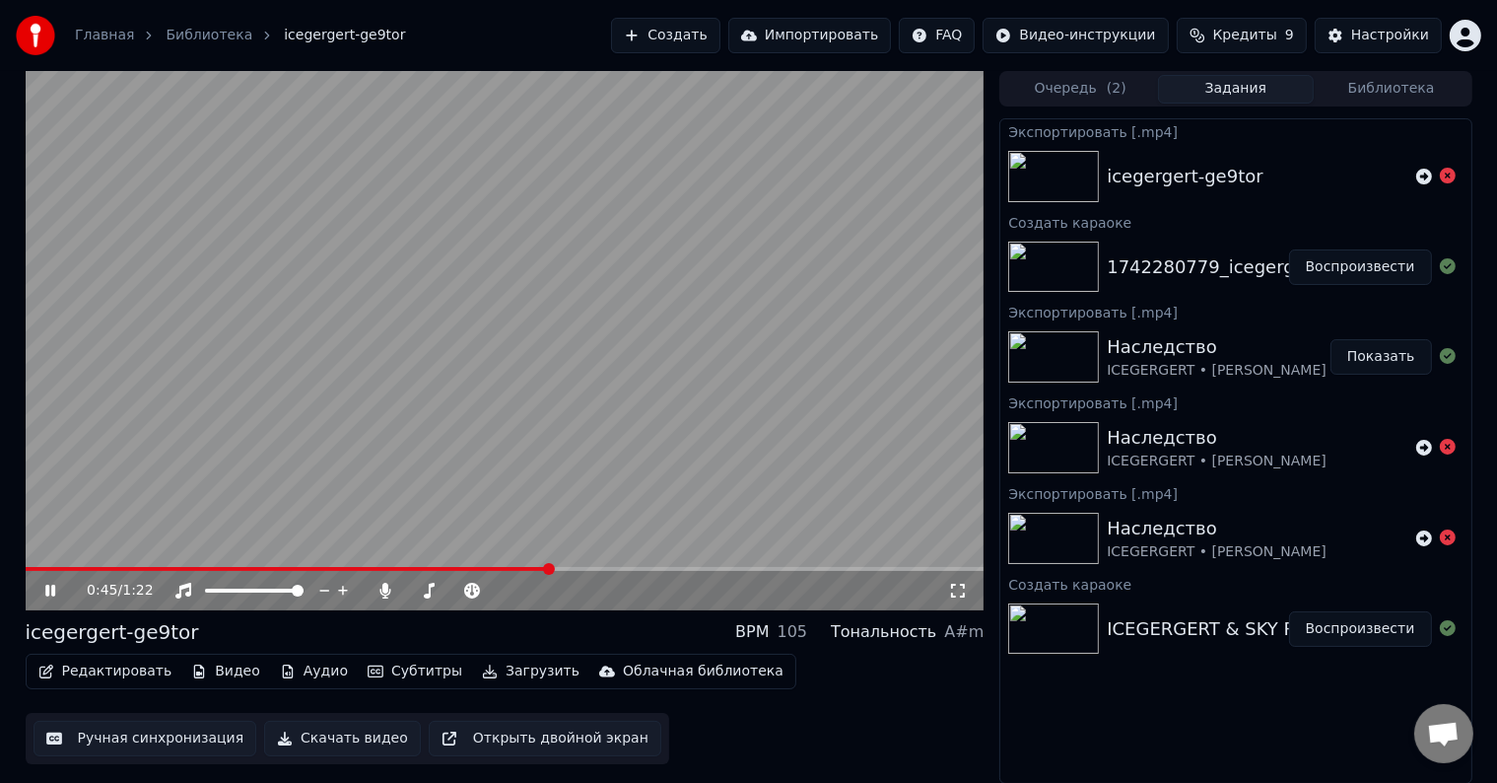
click at [519, 567] on span at bounding box center [288, 569] width 524 height 4
click at [622, 565] on video at bounding box center [505, 340] width 959 height 539
click at [419, 666] on button "Субтитры" at bounding box center [415, 671] width 110 height 28
click at [640, 388] on video at bounding box center [505, 340] width 959 height 539
click at [619, 437] on video at bounding box center [505, 340] width 959 height 539
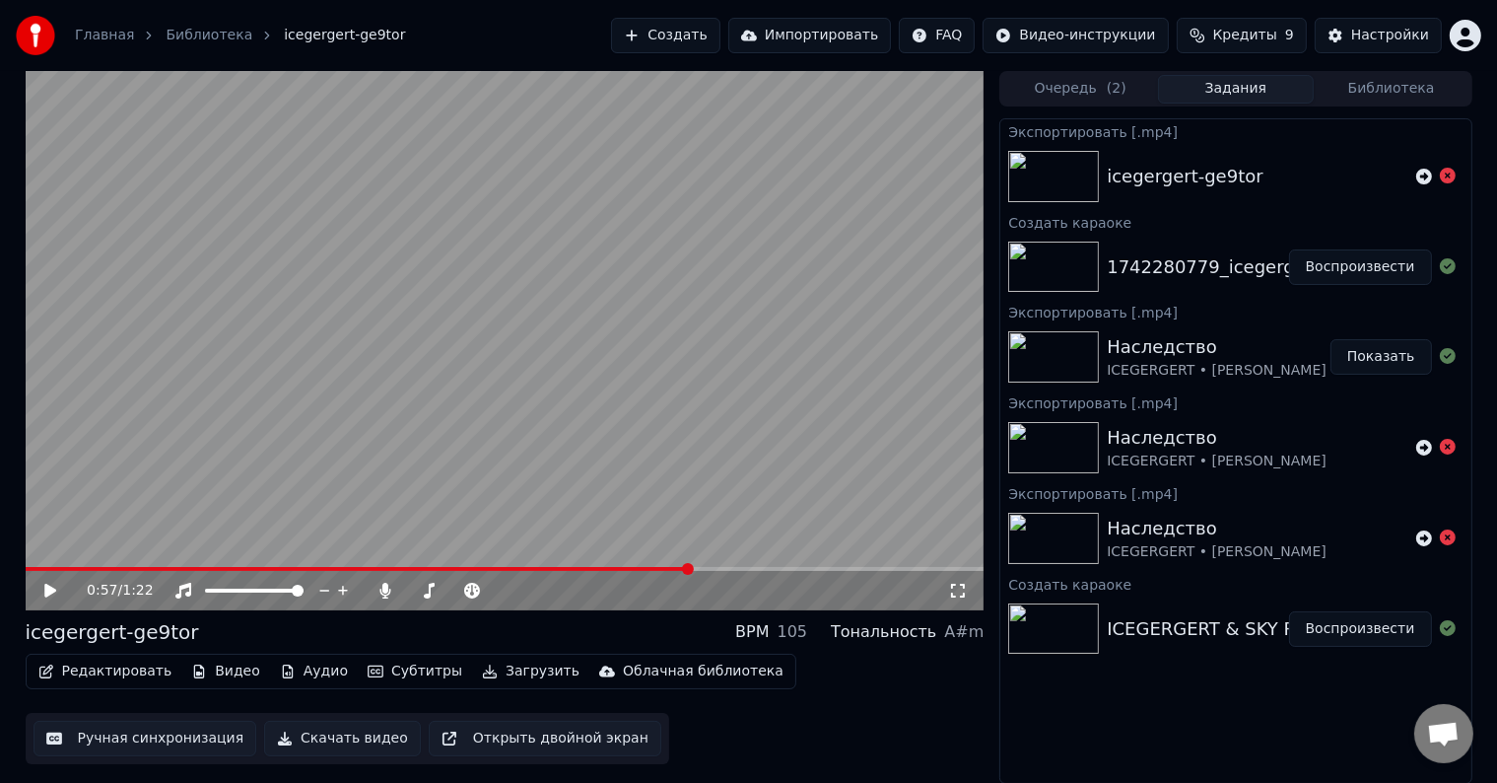
click at [344, 737] on button "Скачать видео" at bounding box center [342, 738] width 157 height 35
